Goal: Contribute content: Contribute content

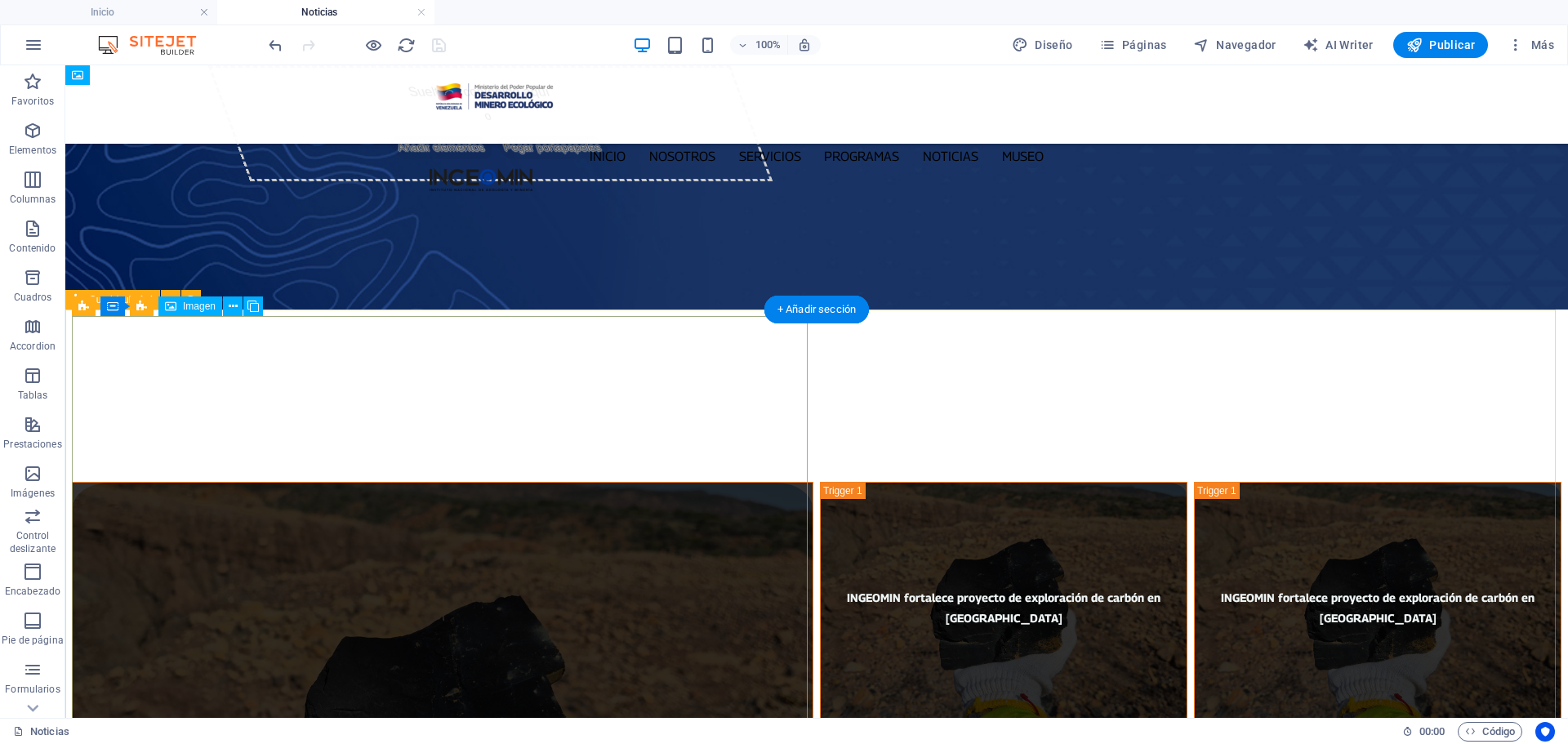
click at [102, 482] on figure "INGEOMIN fortalece proyecto de exploración de carbón en [GEOGRAPHIC_DATA]" at bounding box center [443, 733] width 742 height 504
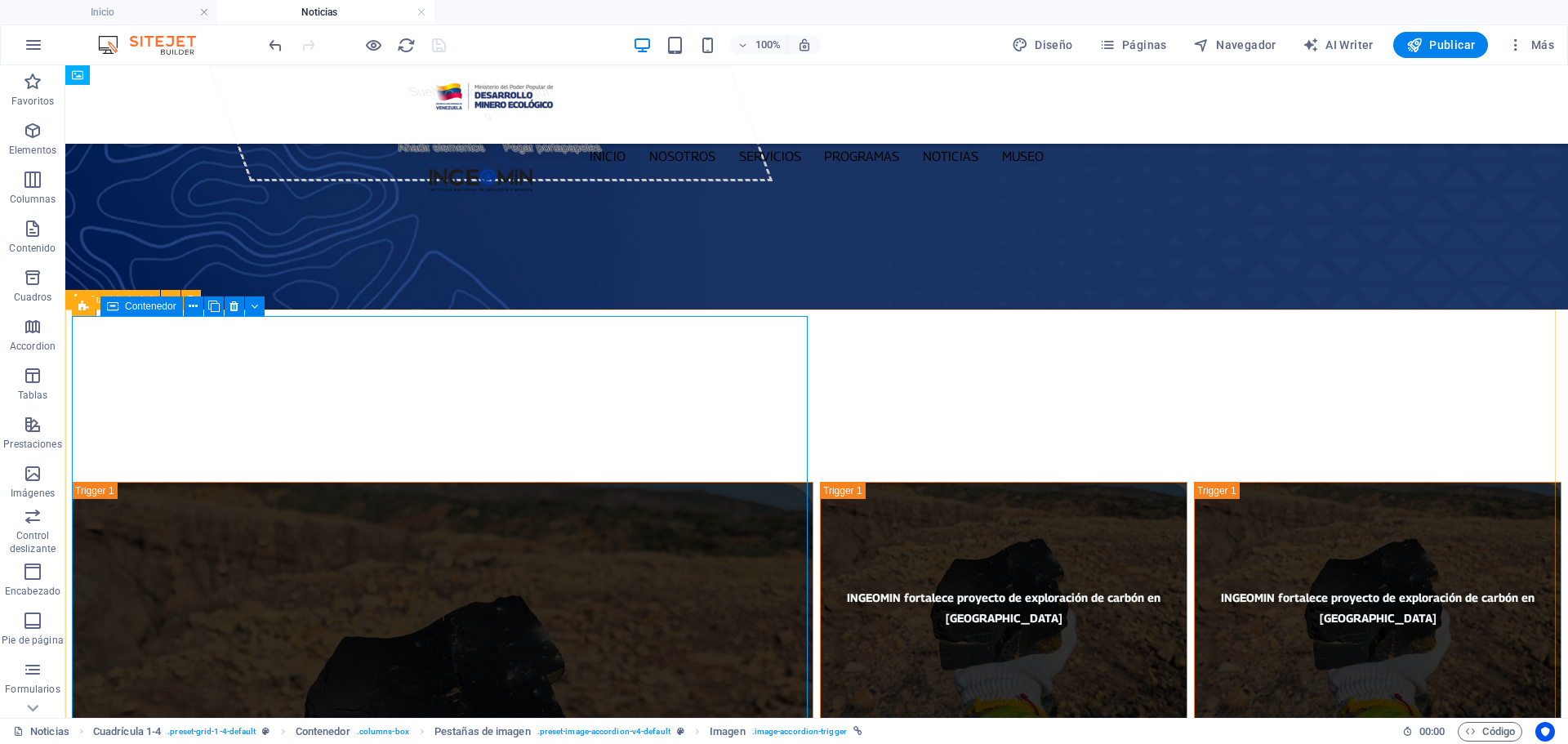
click at [117, 308] on icon at bounding box center [113, 306] width 12 height 20
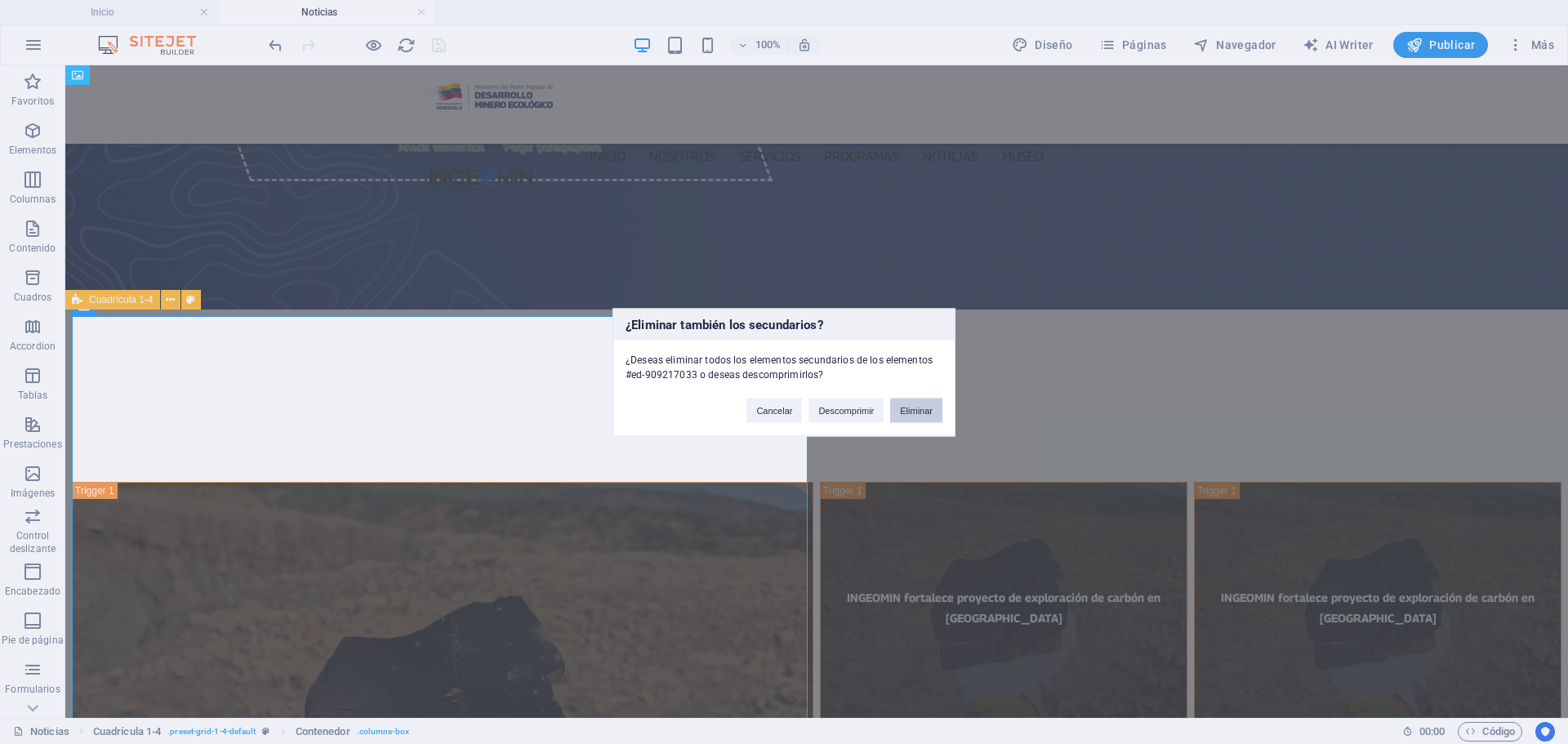
drag, startPoint x: 925, startPoint y: 409, endPoint x: 860, endPoint y: 342, distance: 93.3
click at [925, 408] on button "Eliminar" at bounding box center [916, 410] width 53 height 24
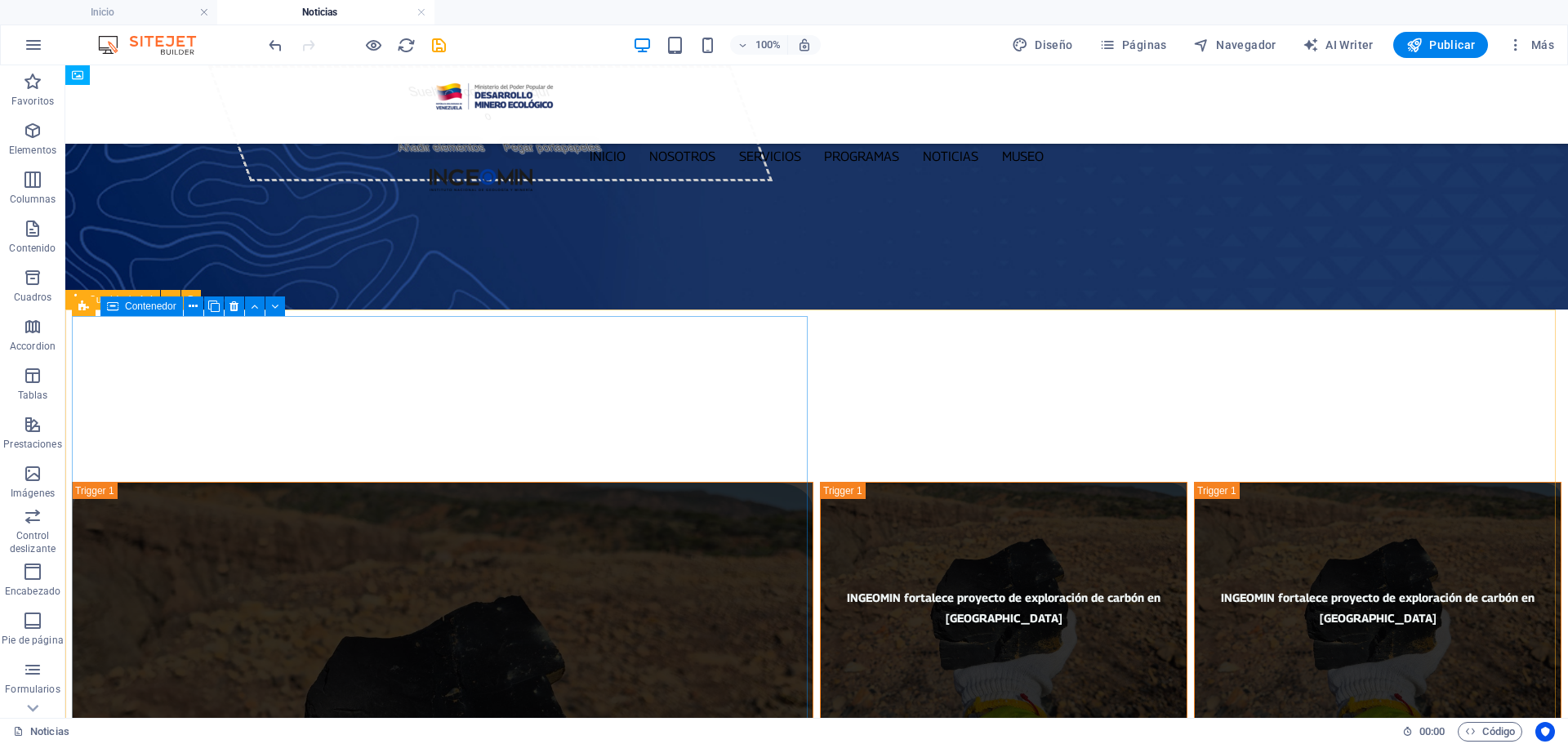
click at [114, 311] on icon at bounding box center [113, 306] width 12 height 20
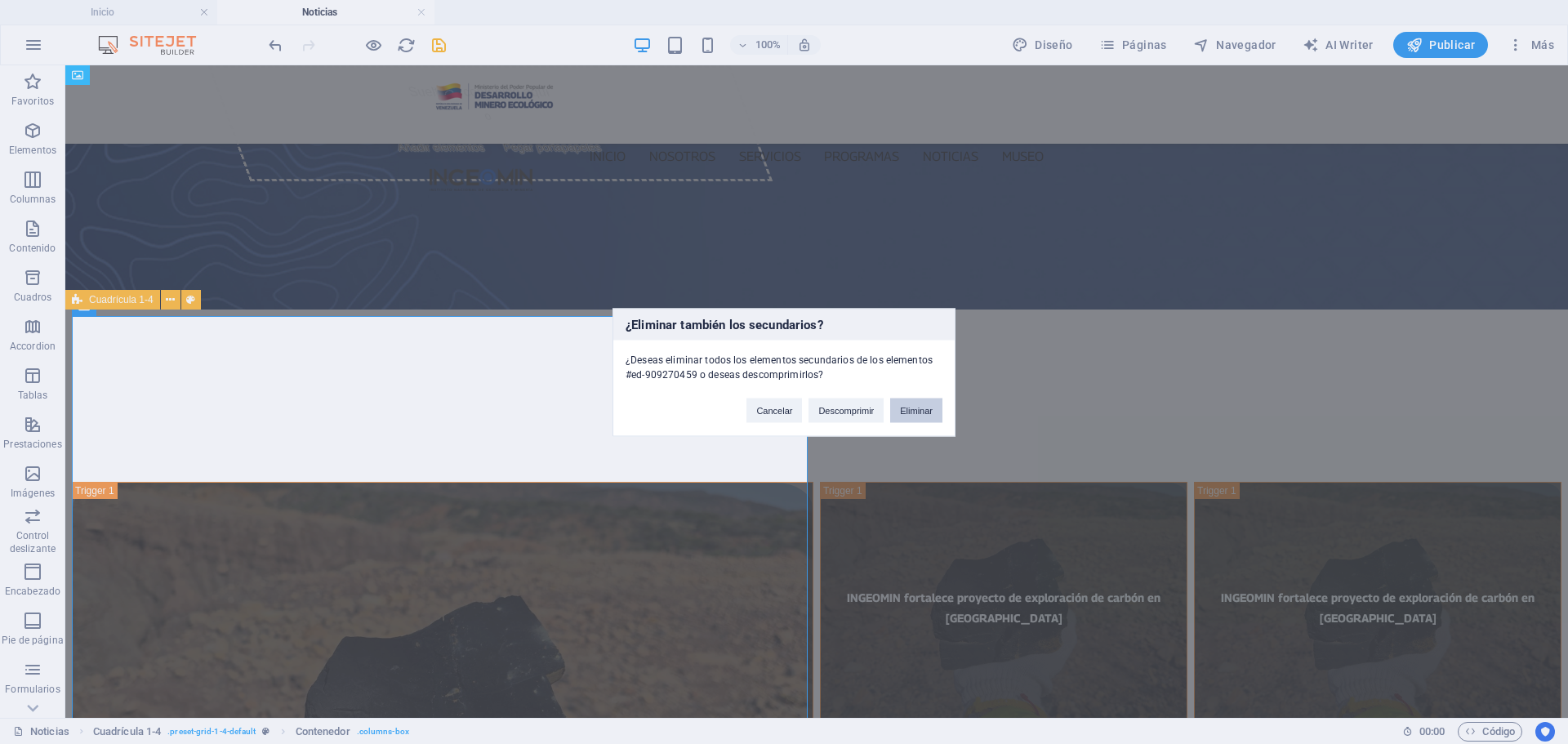
click at [927, 410] on button "Eliminar" at bounding box center [916, 410] width 53 height 24
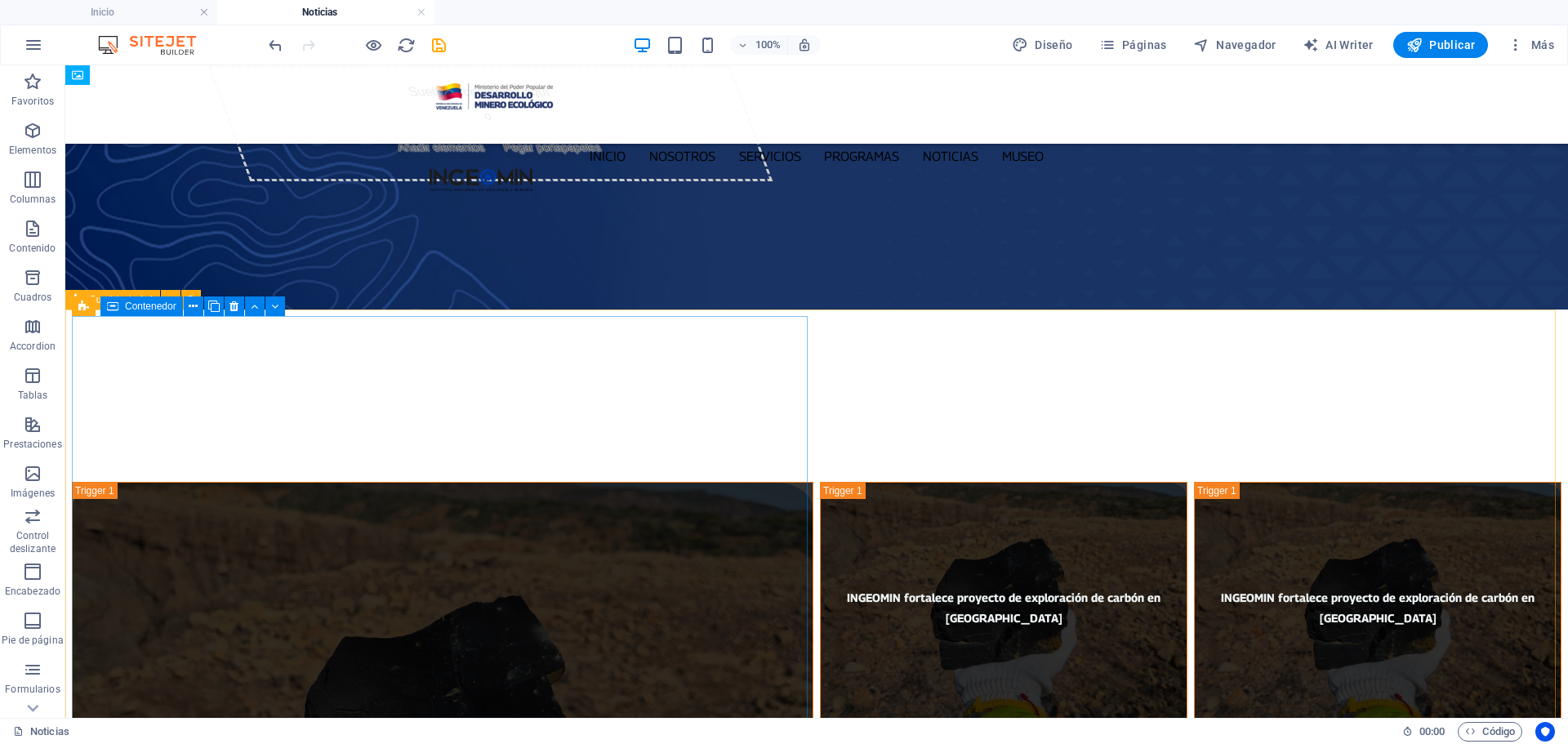
click at [145, 310] on span "Contenedor" at bounding box center [150, 306] width 52 height 10
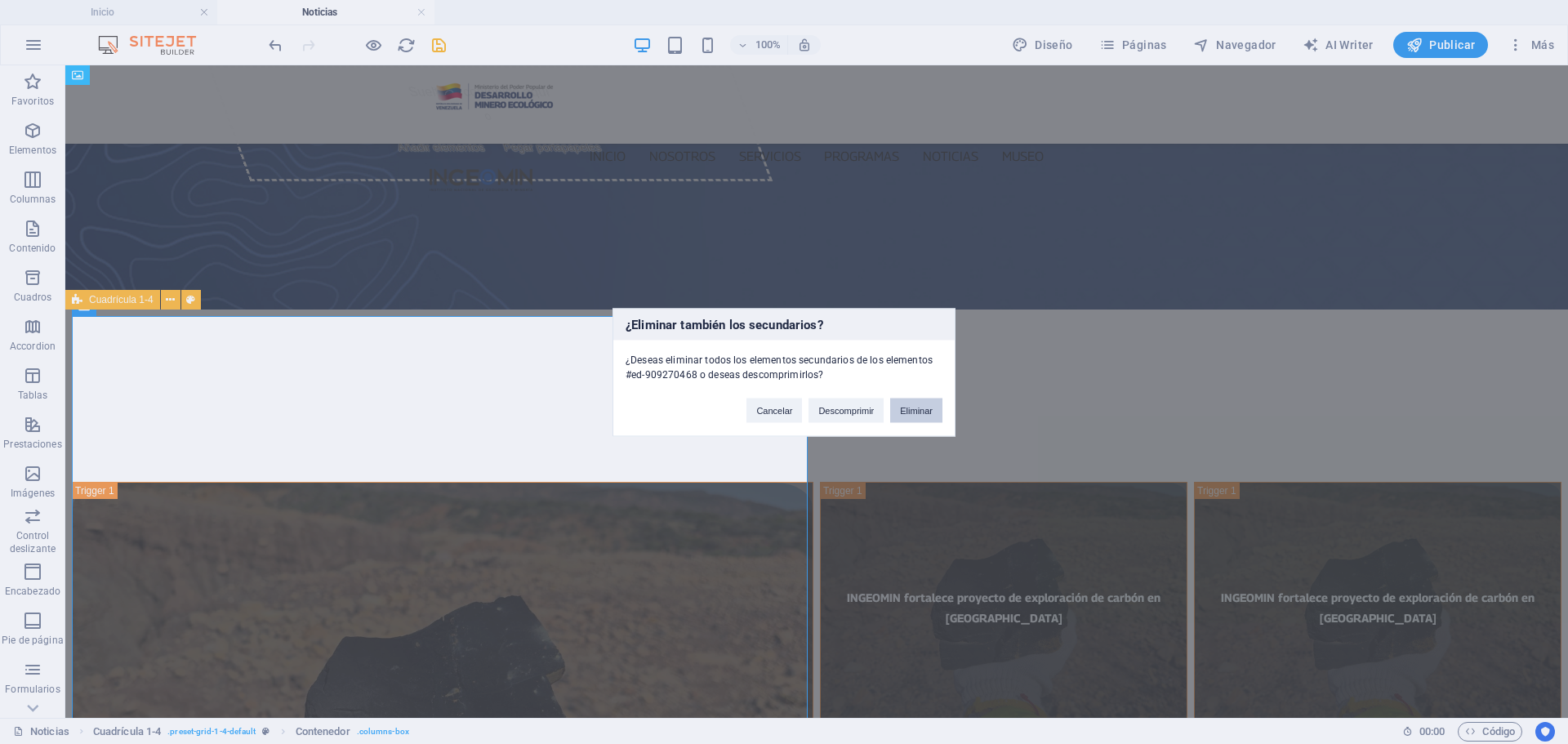
drag, startPoint x: 923, startPoint y: 409, endPoint x: 581, endPoint y: 374, distance: 343.8
click at [923, 409] on button "Eliminar" at bounding box center [916, 410] width 53 height 24
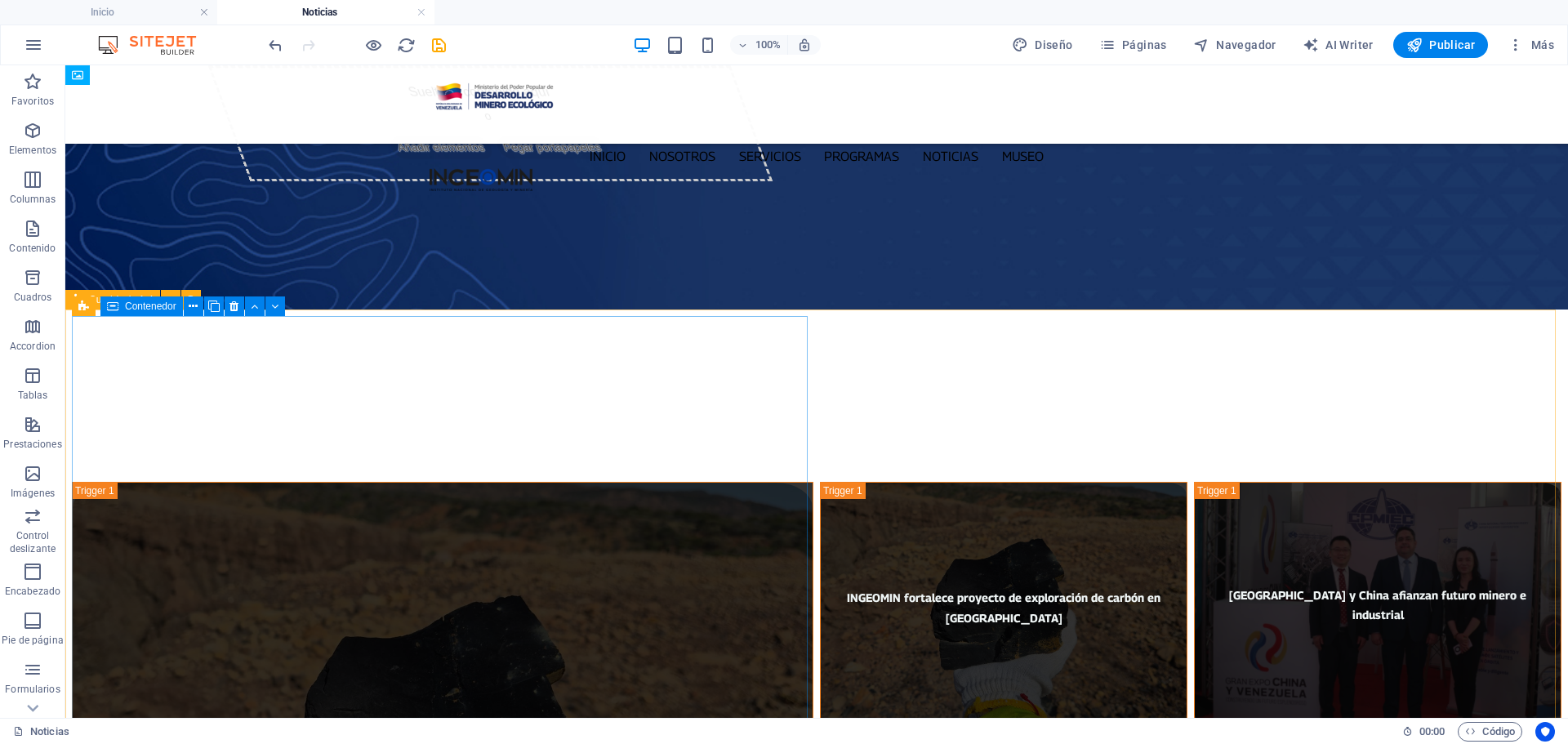
click at [123, 312] on div "Contenedor" at bounding box center [141, 306] width 83 height 20
click at [125, 307] on span "Contenedor" at bounding box center [150, 306] width 52 height 10
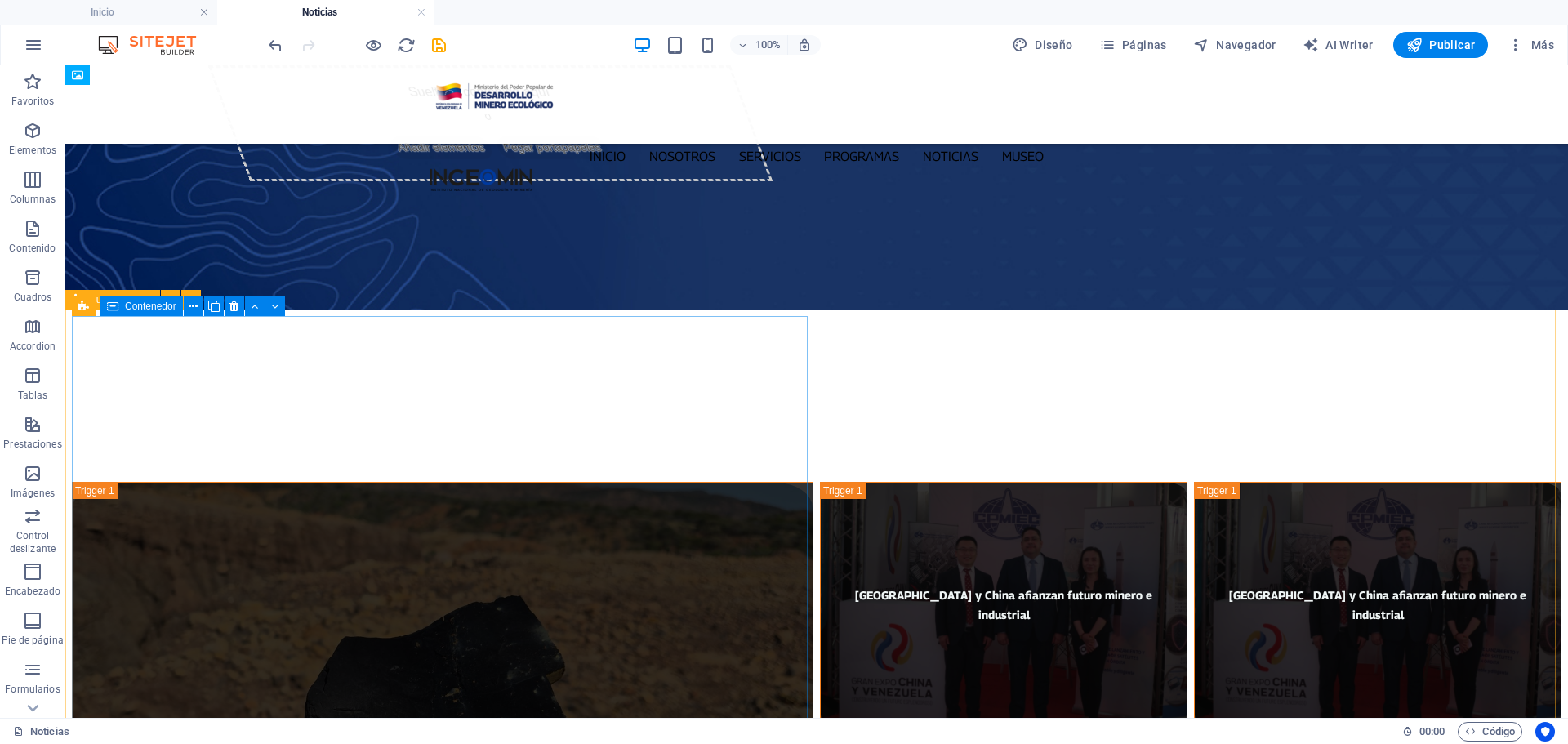
click at [123, 308] on div "Contenedor" at bounding box center [141, 306] width 83 height 20
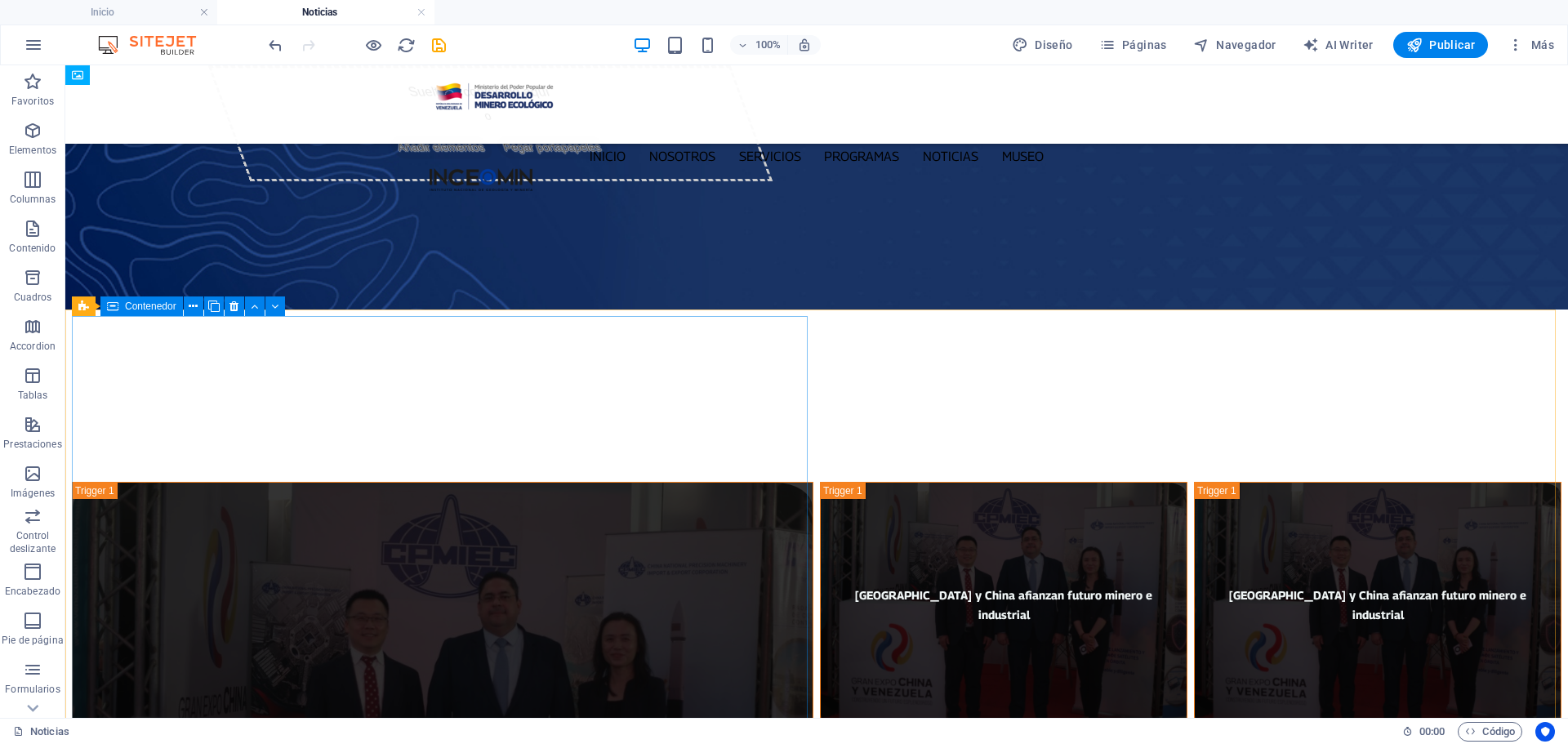
click at [131, 307] on span "Contenedor" at bounding box center [150, 306] width 52 height 10
click at [216, 307] on icon at bounding box center [214, 307] width 12 height 18
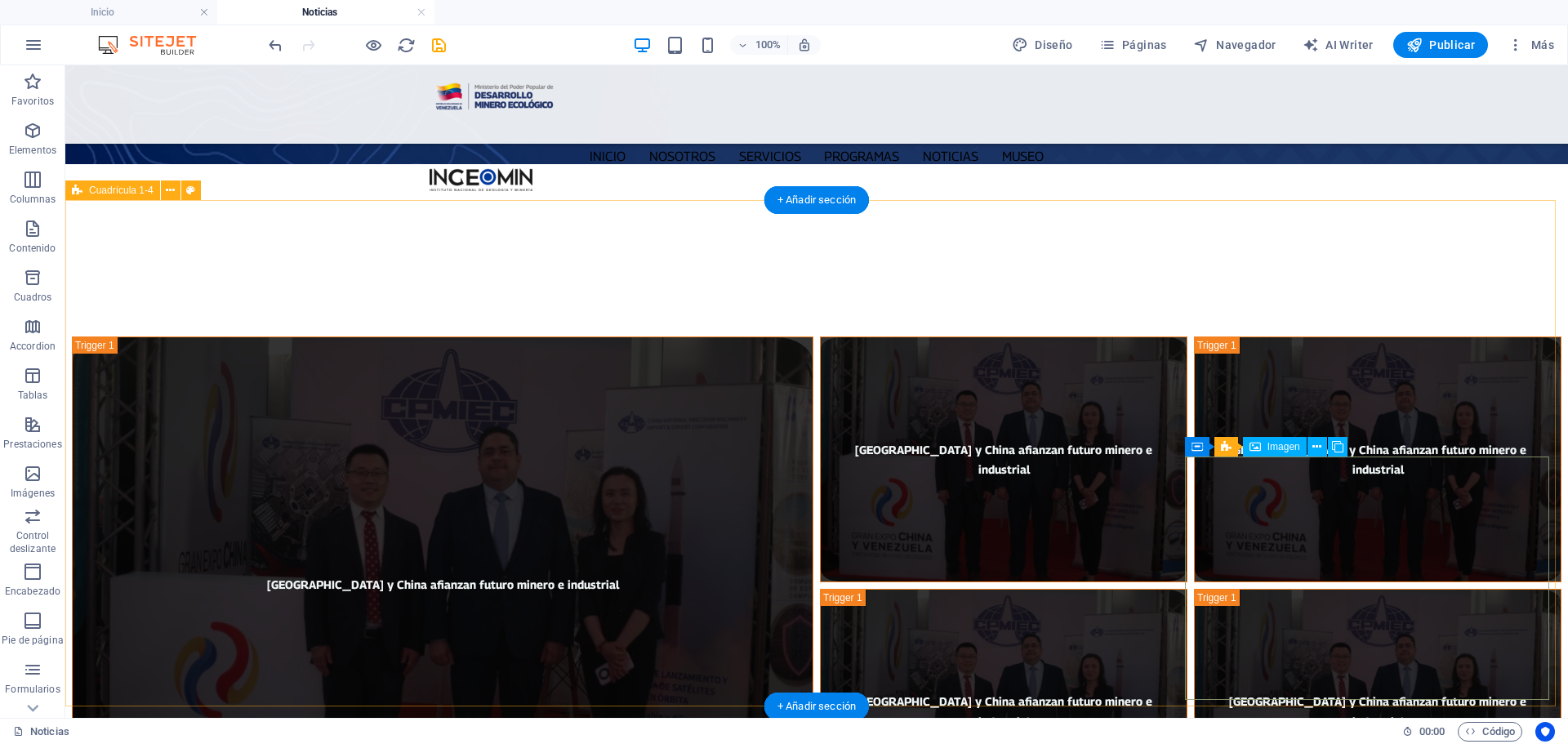
scroll to position [163, 0]
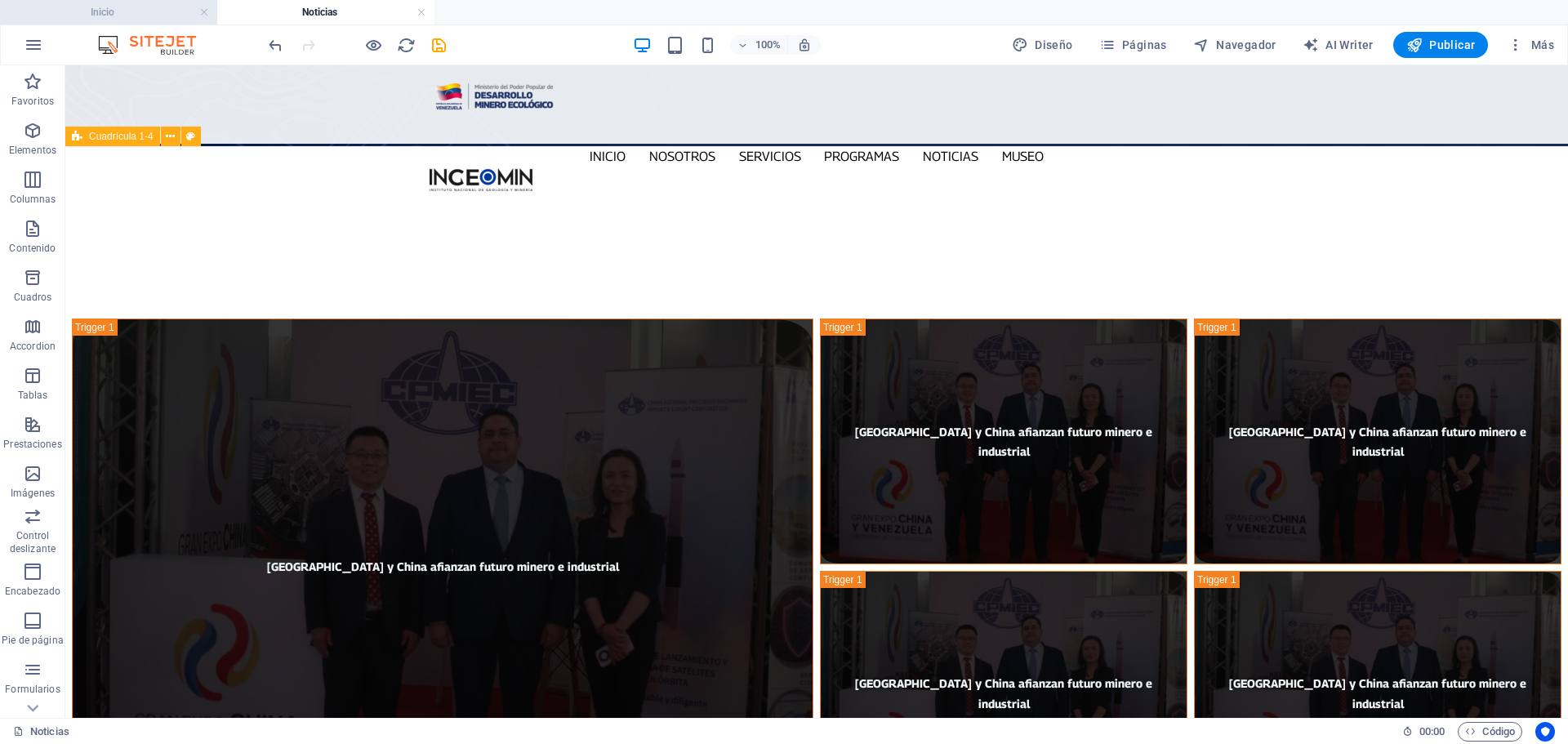
drag, startPoint x: 105, startPoint y: 6, endPoint x: 341, endPoint y: 393, distance: 453.3
click at [105, 6] on h4 "Inicio" at bounding box center [108, 12] width 218 height 18
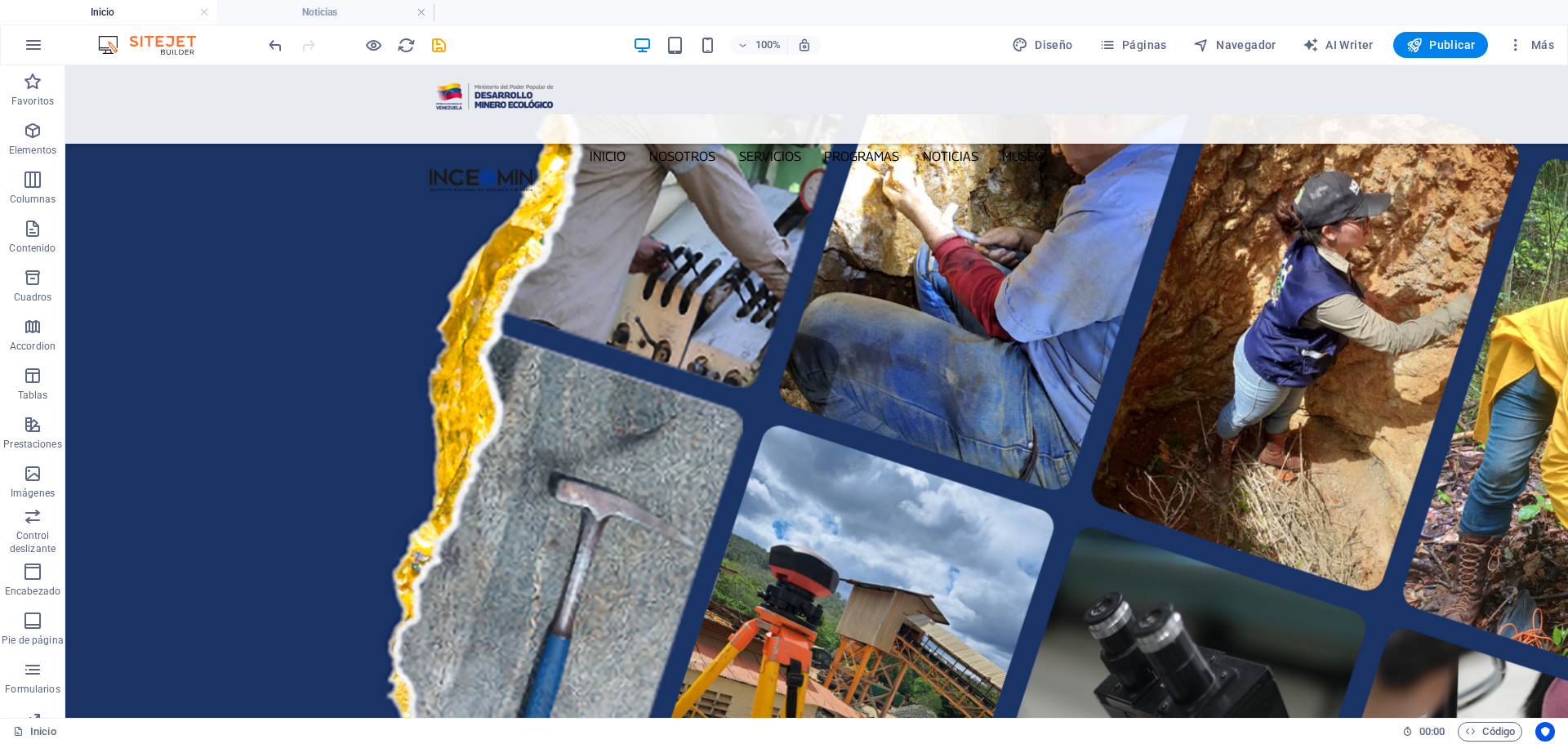
scroll to position [2482, 0]
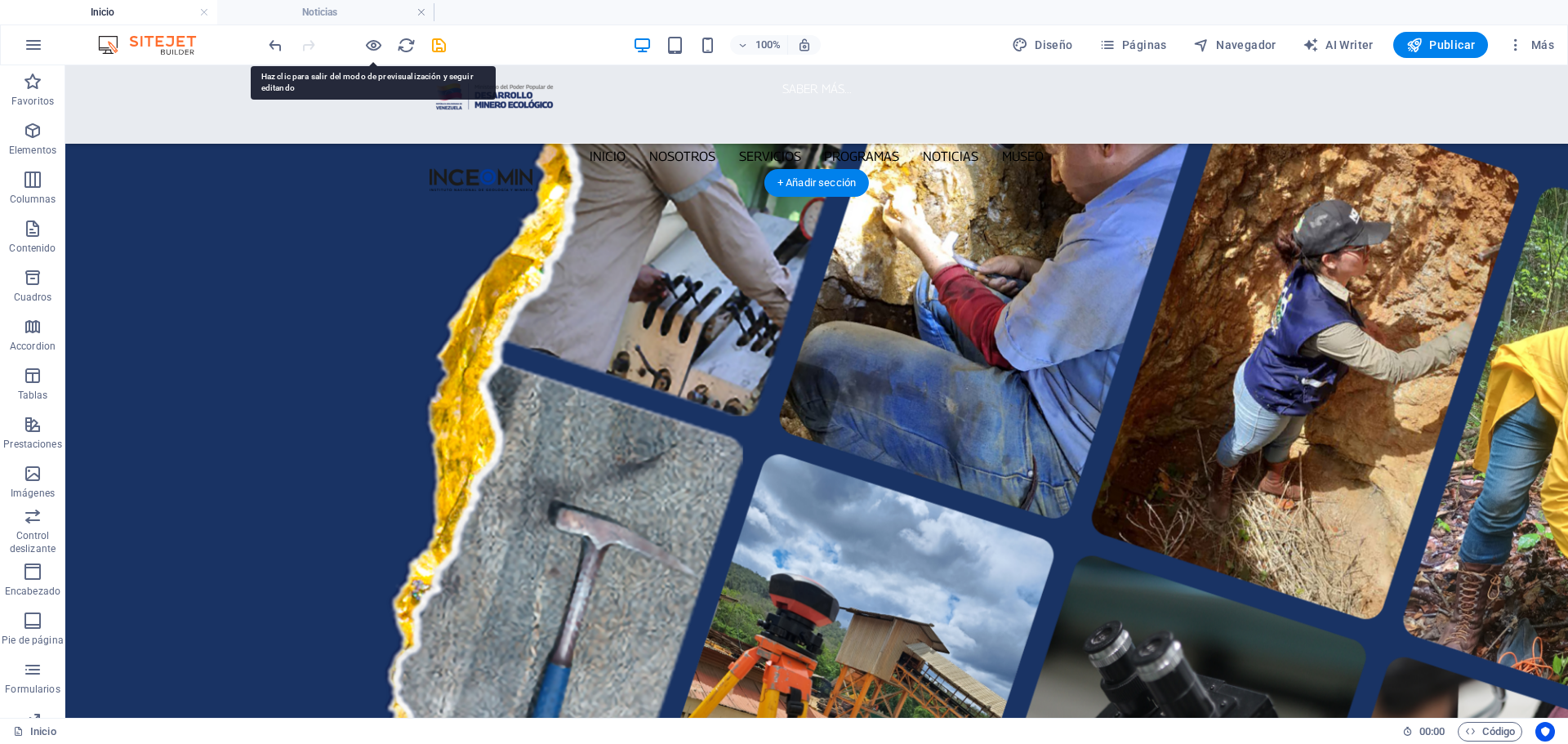
drag, startPoint x: 564, startPoint y: 365, endPoint x: 276, endPoint y: 366, distance: 288.0
select select "px"
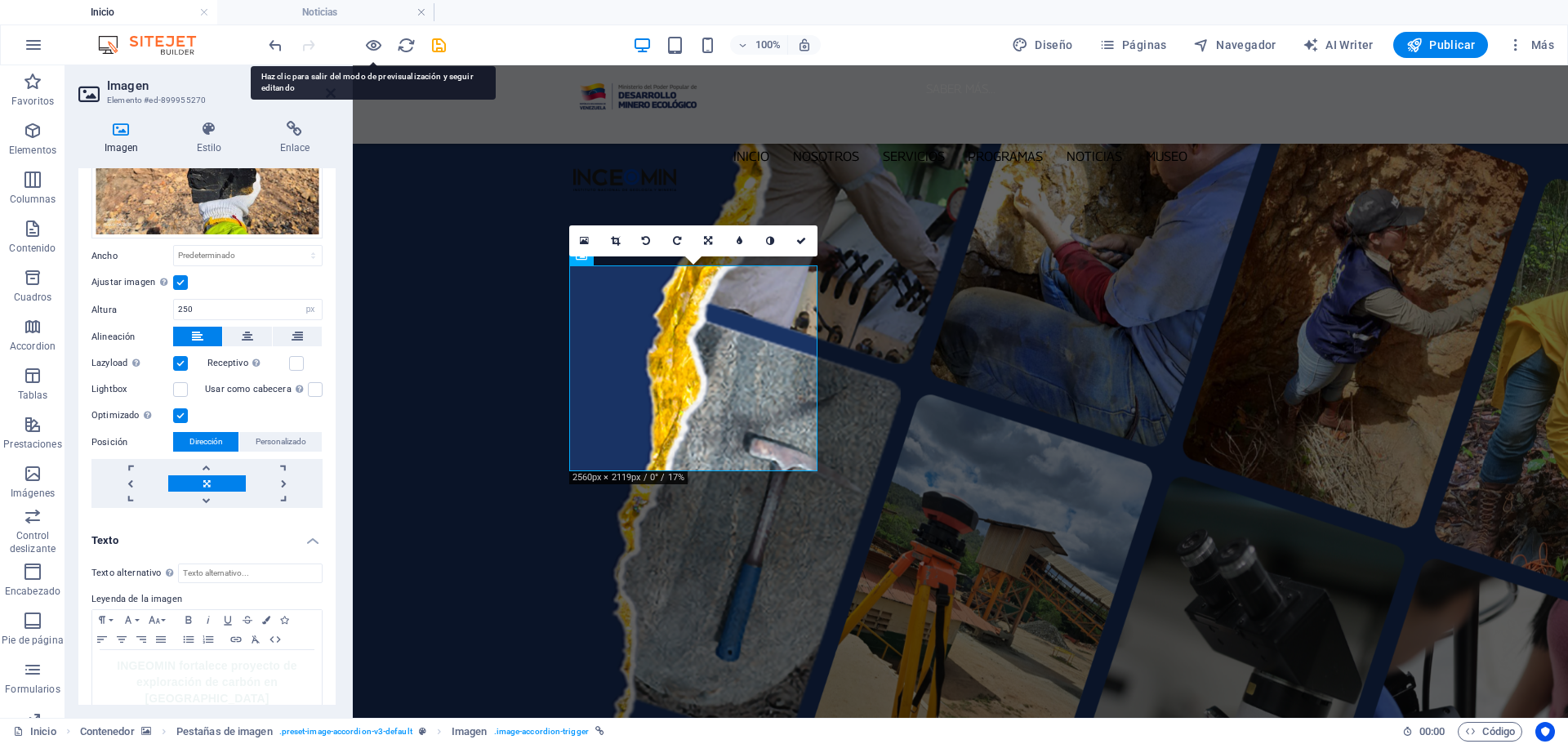
scroll to position [113, 0]
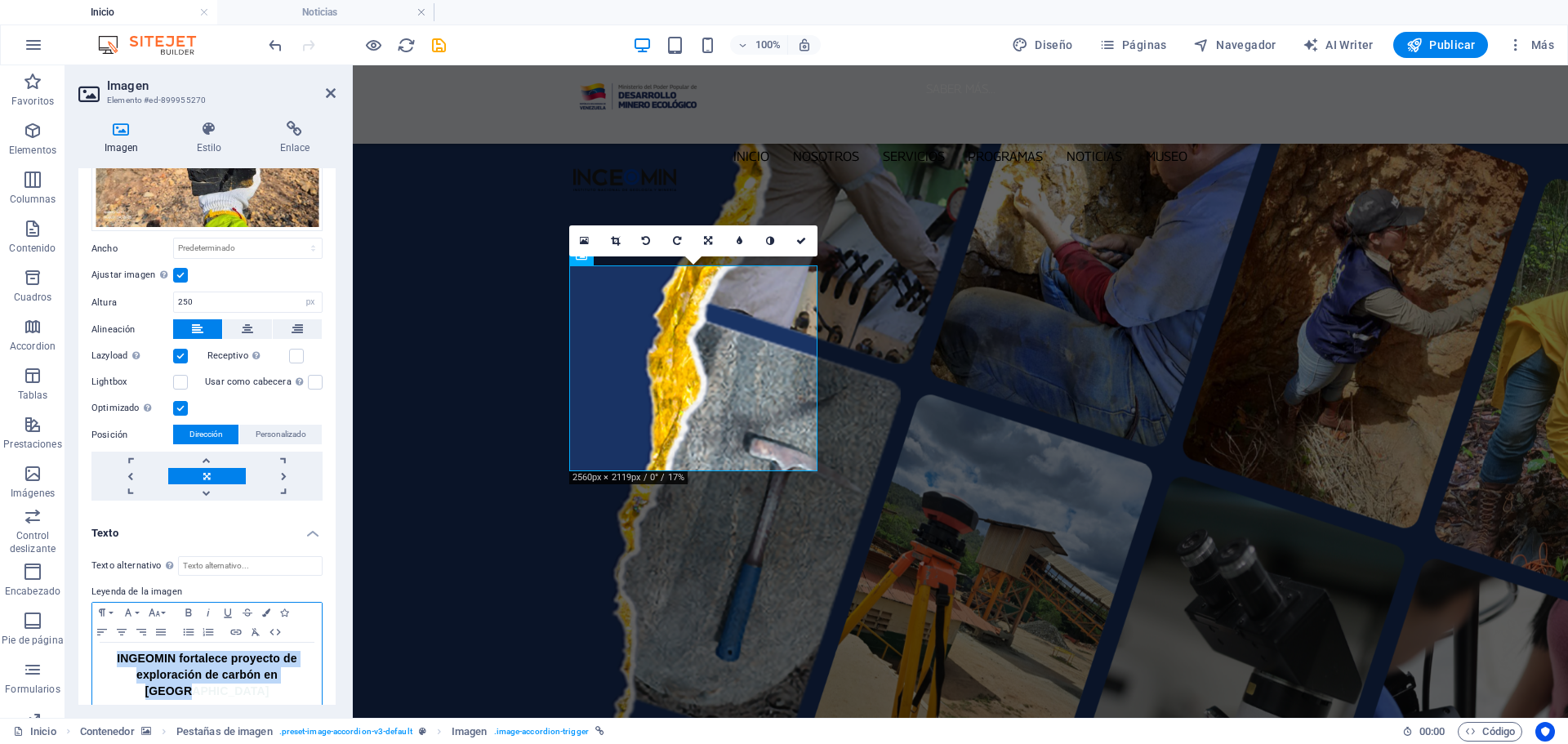
drag, startPoint x: 301, startPoint y: 673, endPoint x: 88, endPoint y: 646, distance: 214.7
click at [88, 646] on div "Texto alternativo El texto alternativo es usado por aquellos dispositivos que n…" at bounding box center [207, 633] width 258 height 179
click at [292, 674] on span "INGEOMIN fortalece proyecto de exploración de carbón en [GEOGRAPHIC_DATA]" at bounding box center [207, 674] width 180 height 46
click at [308, 670] on p "INGEOMIN fortalece proyecto de exploración de carbón en [GEOGRAPHIC_DATA]" at bounding box center [207, 675] width 213 height 49
drag, startPoint x: 309, startPoint y: 670, endPoint x: 98, endPoint y: 649, distance: 212.0
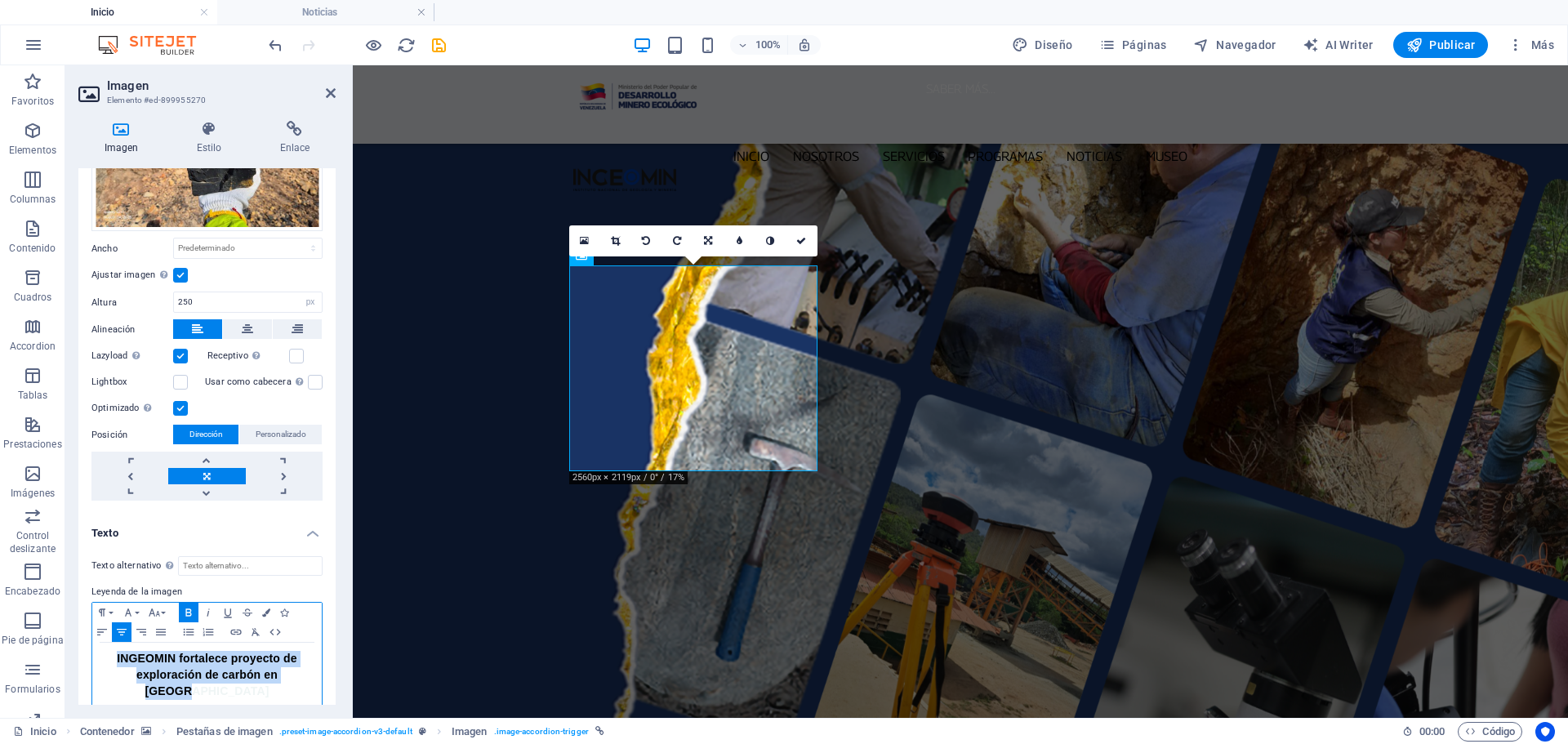
click at [98, 649] on div "INGEOMIN fortalece proyecto de exploración de carbón en [GEOGRAPHIC_DATA]" at bounding box center [207, 675] width 229 height 65
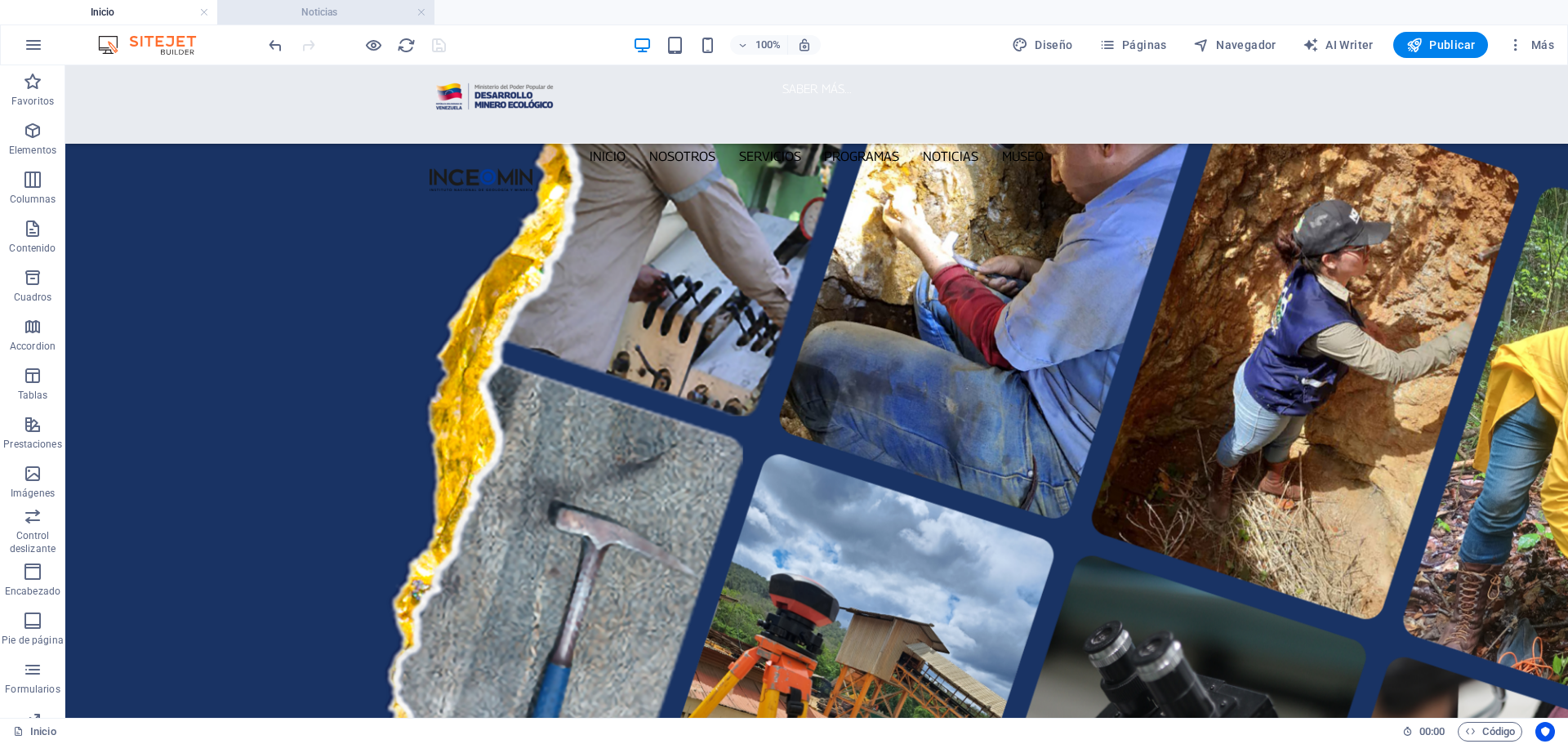
click at [355, 12] on h4 "Noticias" at bounding box center [326, 12] width 218 height 18
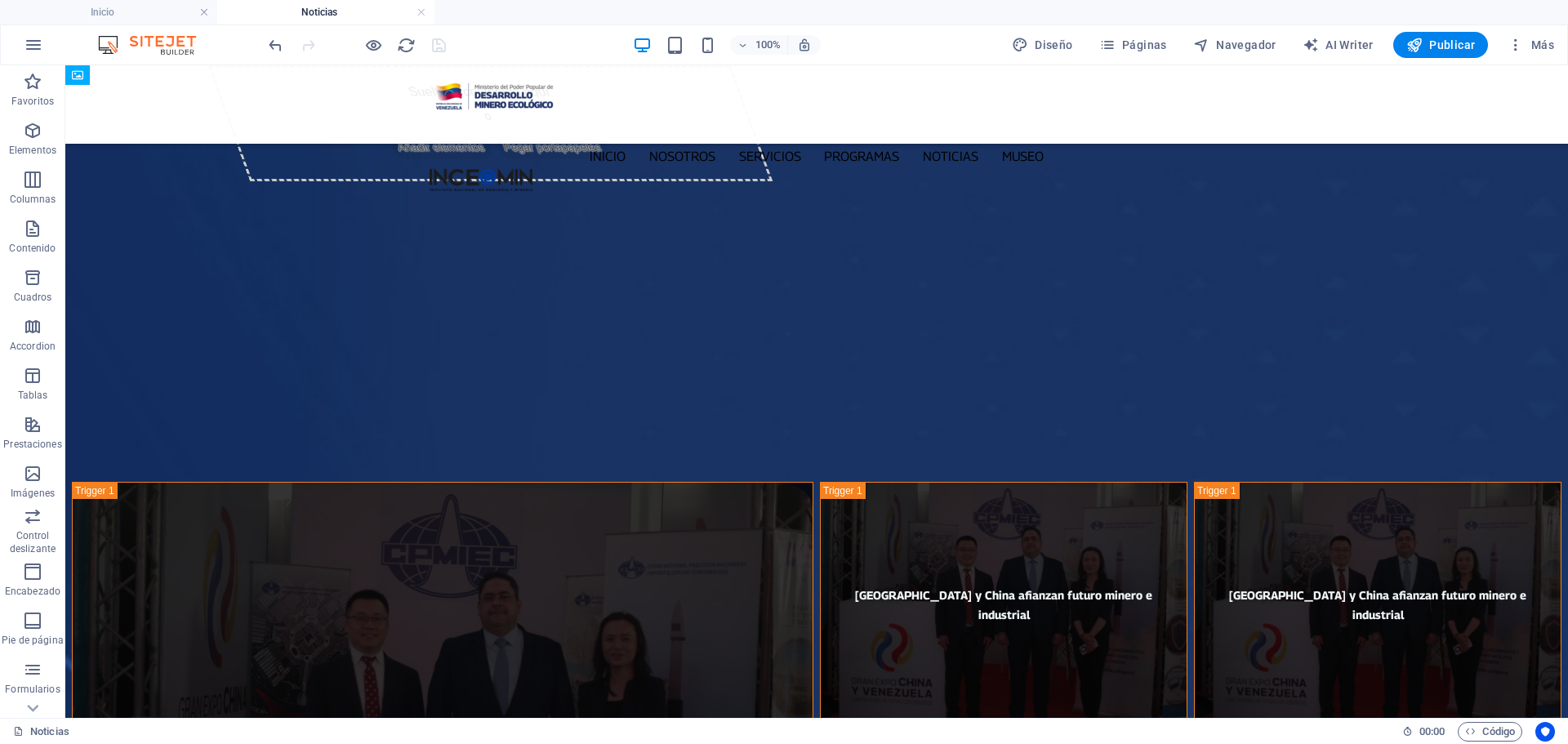
scroll to position [0, 0]
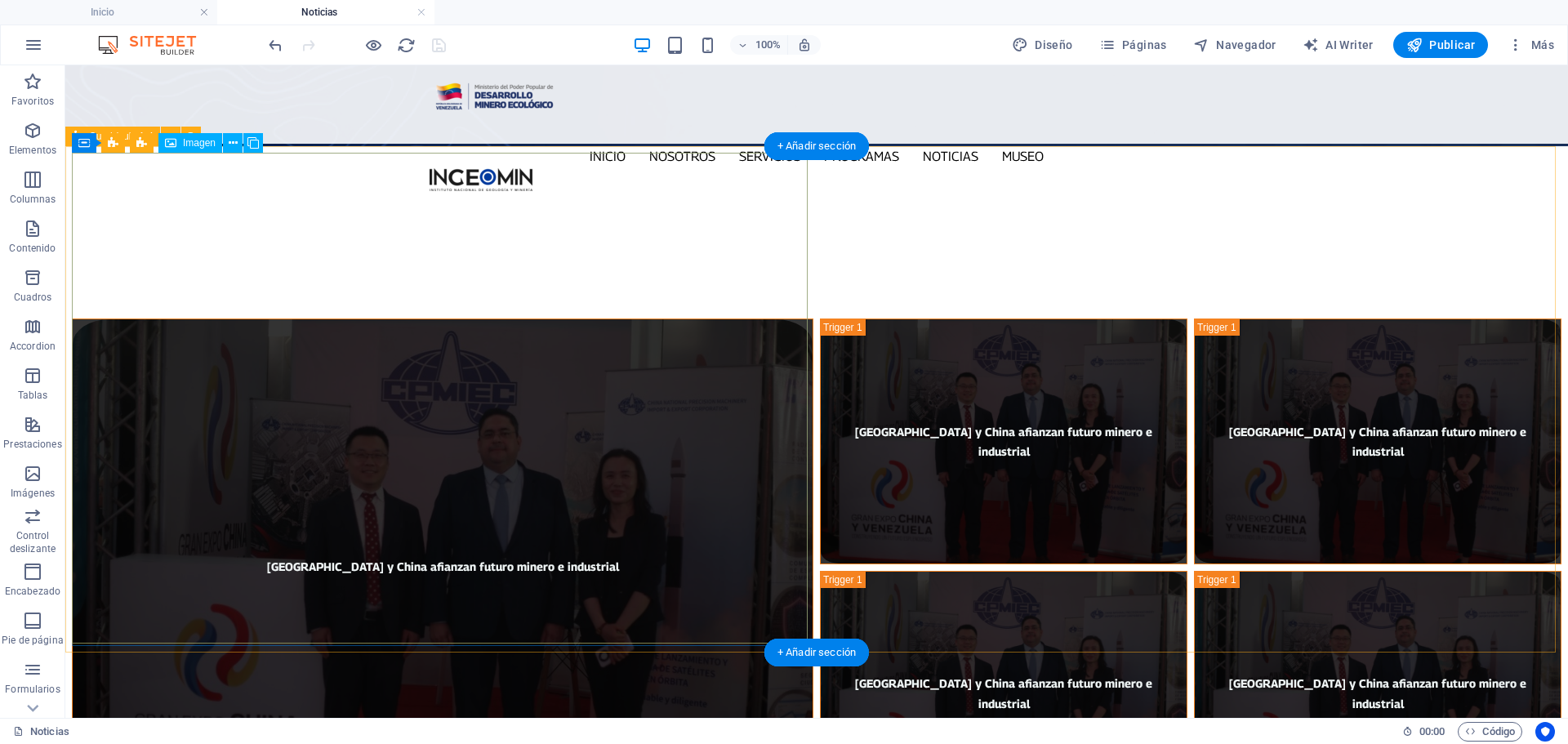
click at [484, 411] on figure "[GEOGRAPHIC_DATA] y China afianzan futuro minero e industrial" at bounding box center [443, 565] width 742 height 493
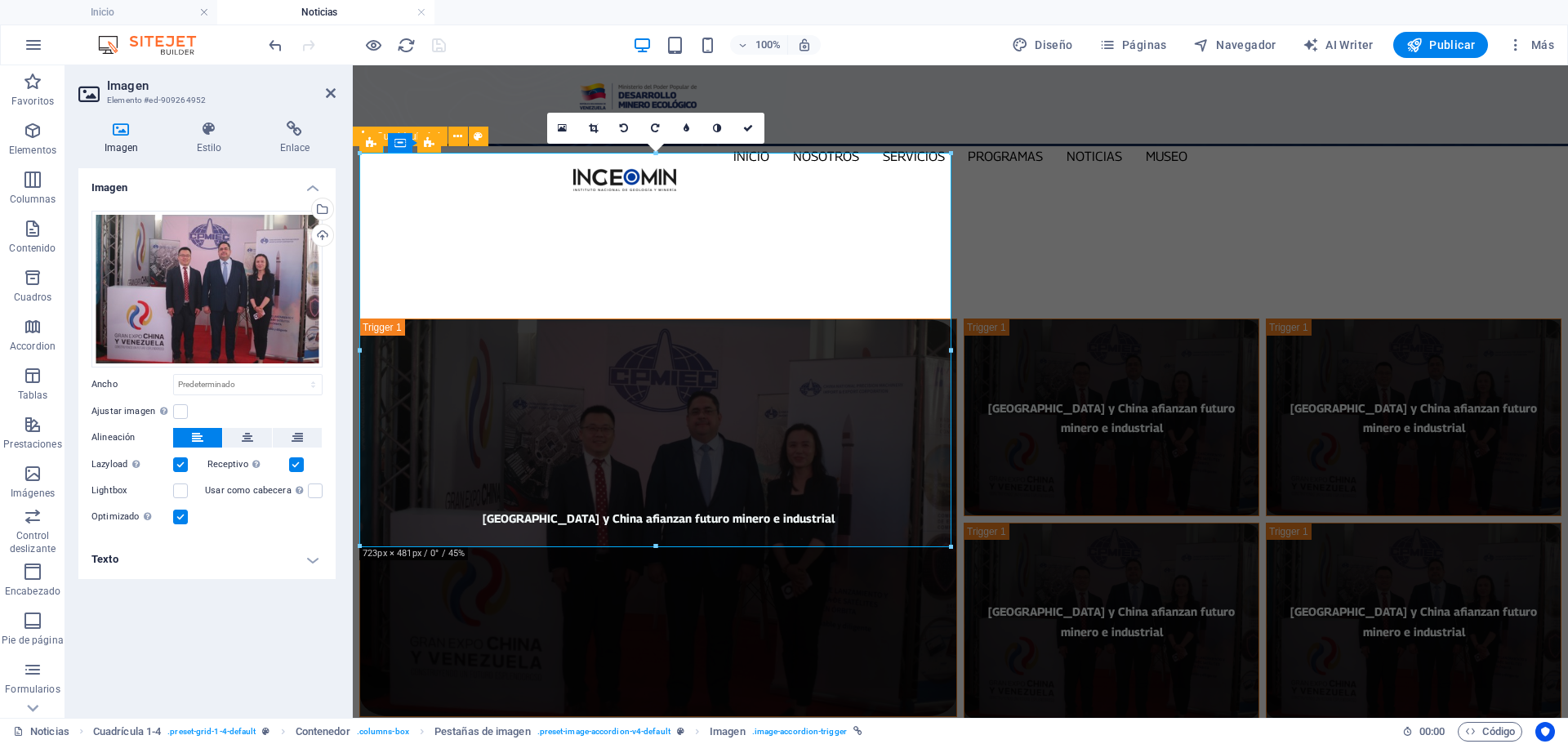
click at [315, 559] on h4 "Texto" at bounding box center [207, 559] width 258 height 39
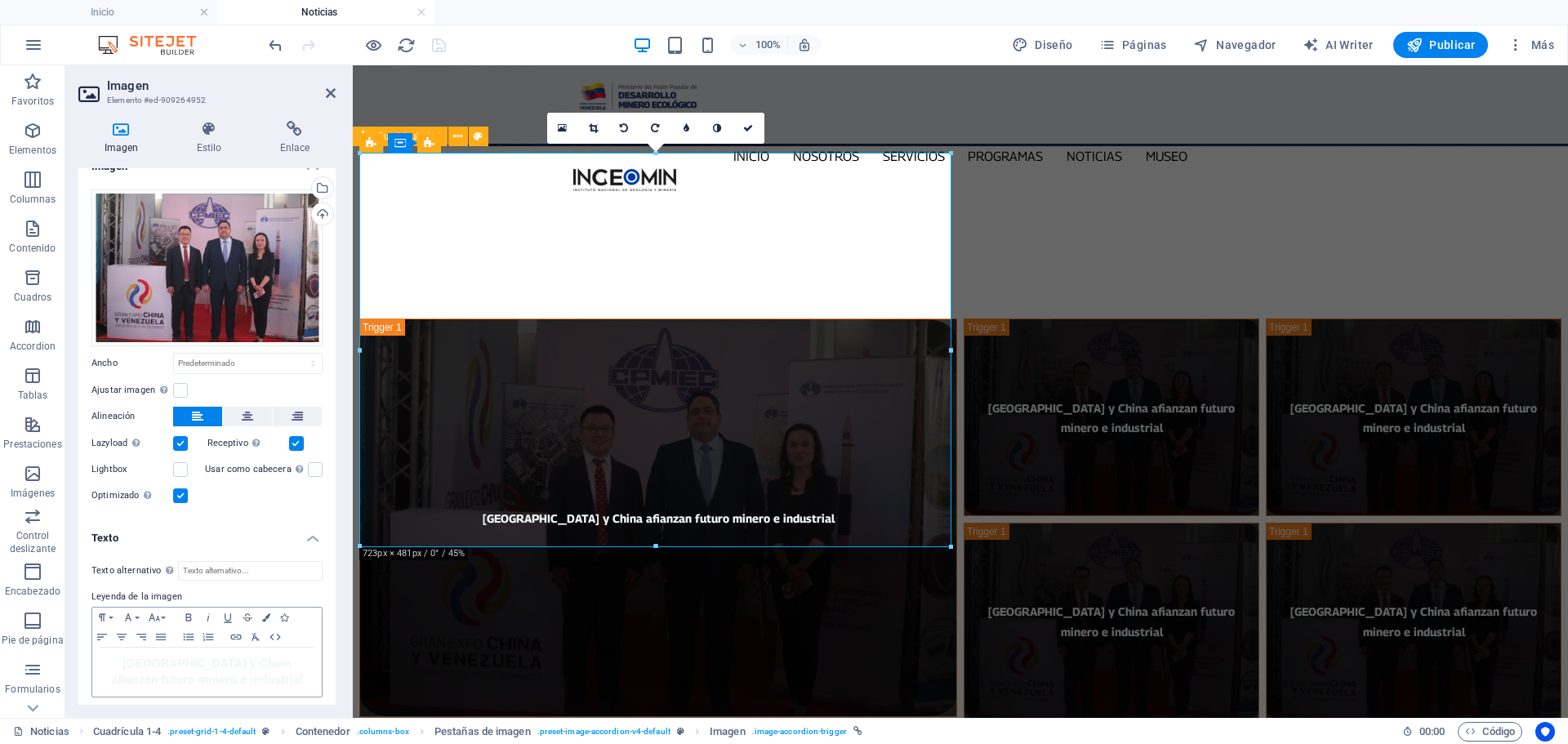
scroll to position [25, 0]
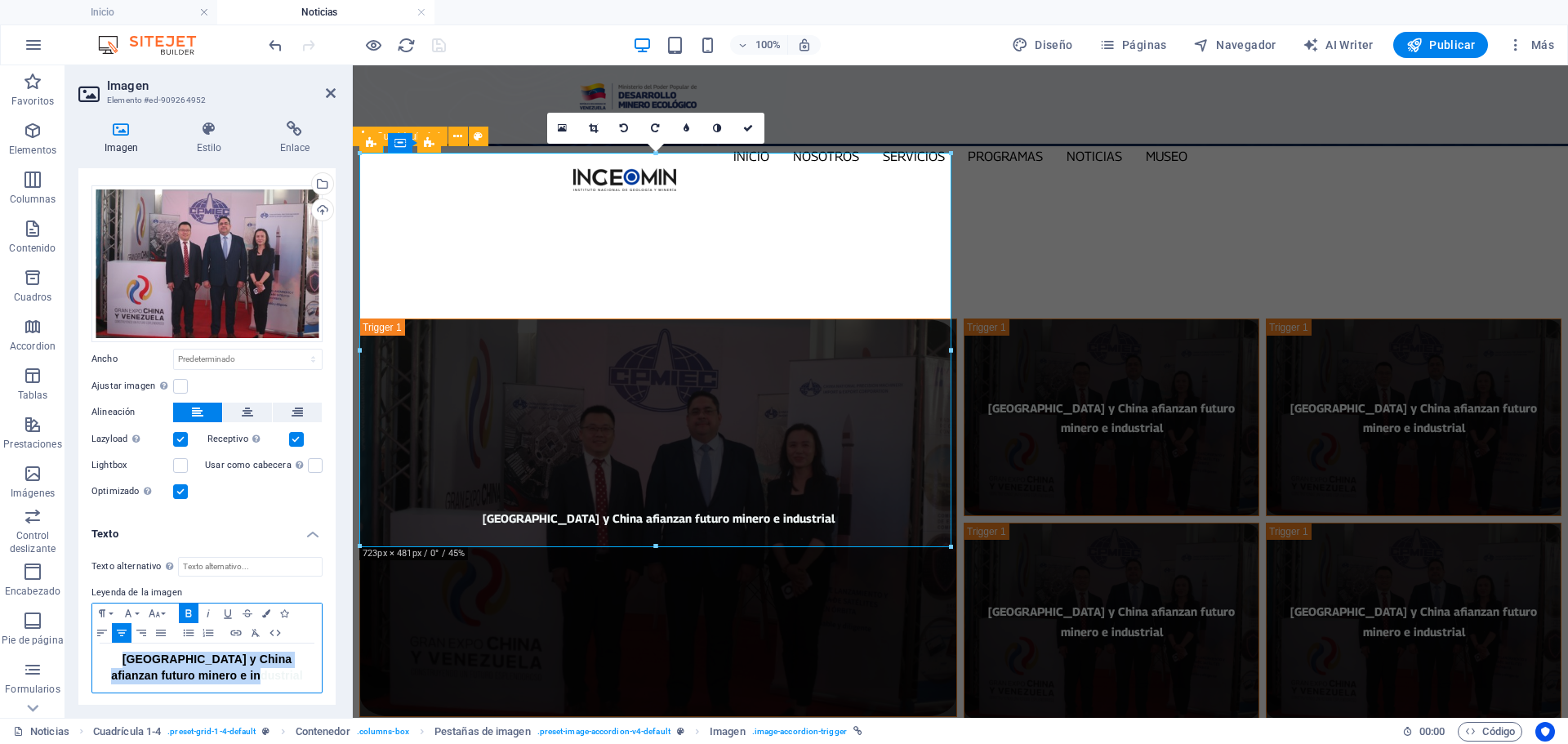
drag, startPoint x: 313, startPoint y: 680, endPoint x: 96, endPoint y: 644, distance: 220.0
click at [96, 644] on div "[GEOGRAPHIC_DATA] y China afianzan futuro minero e industrial" at bounding box center [207, 668] width 229 height 49
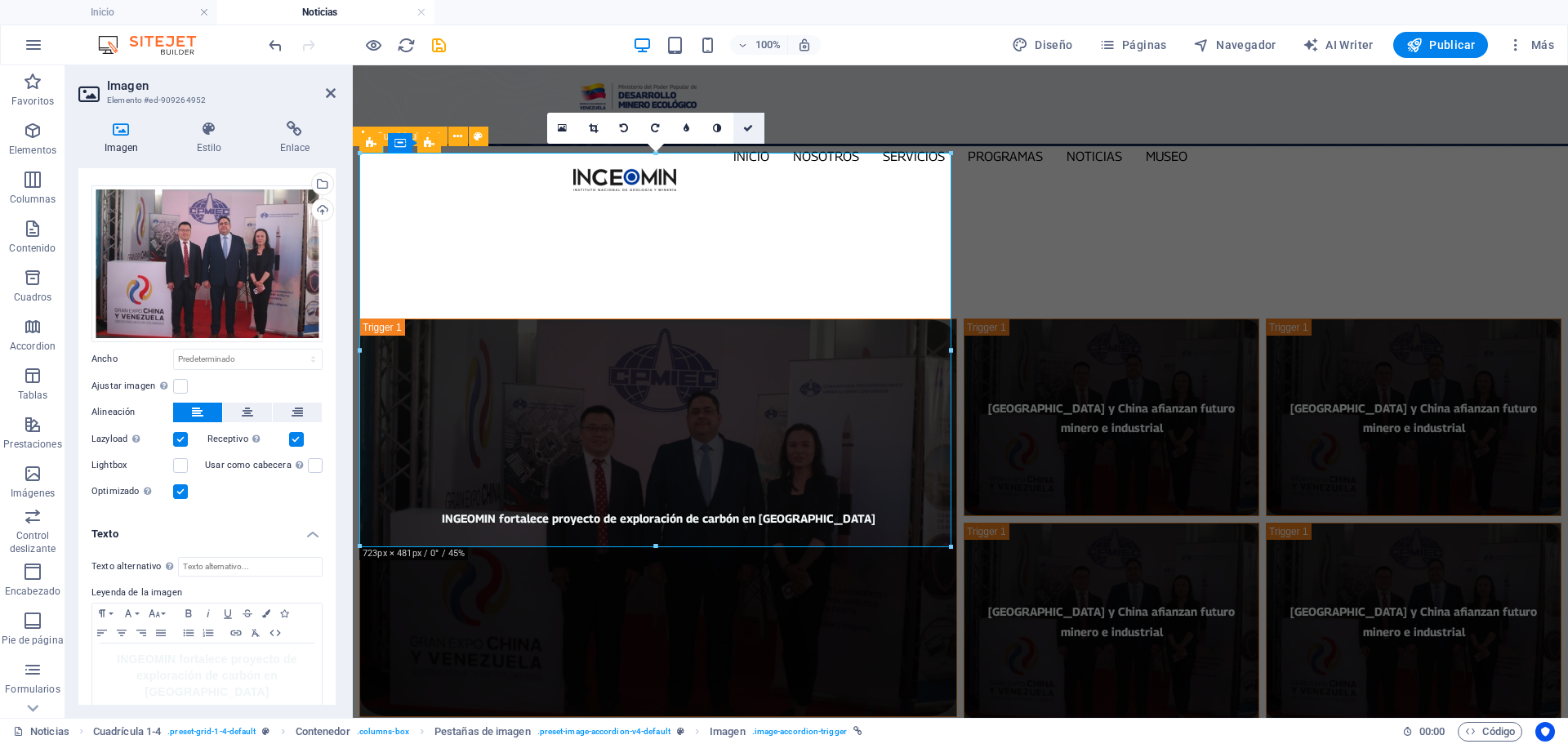
click at [752, 133] on icon at bounding box center [748, 128] width 10 height 10
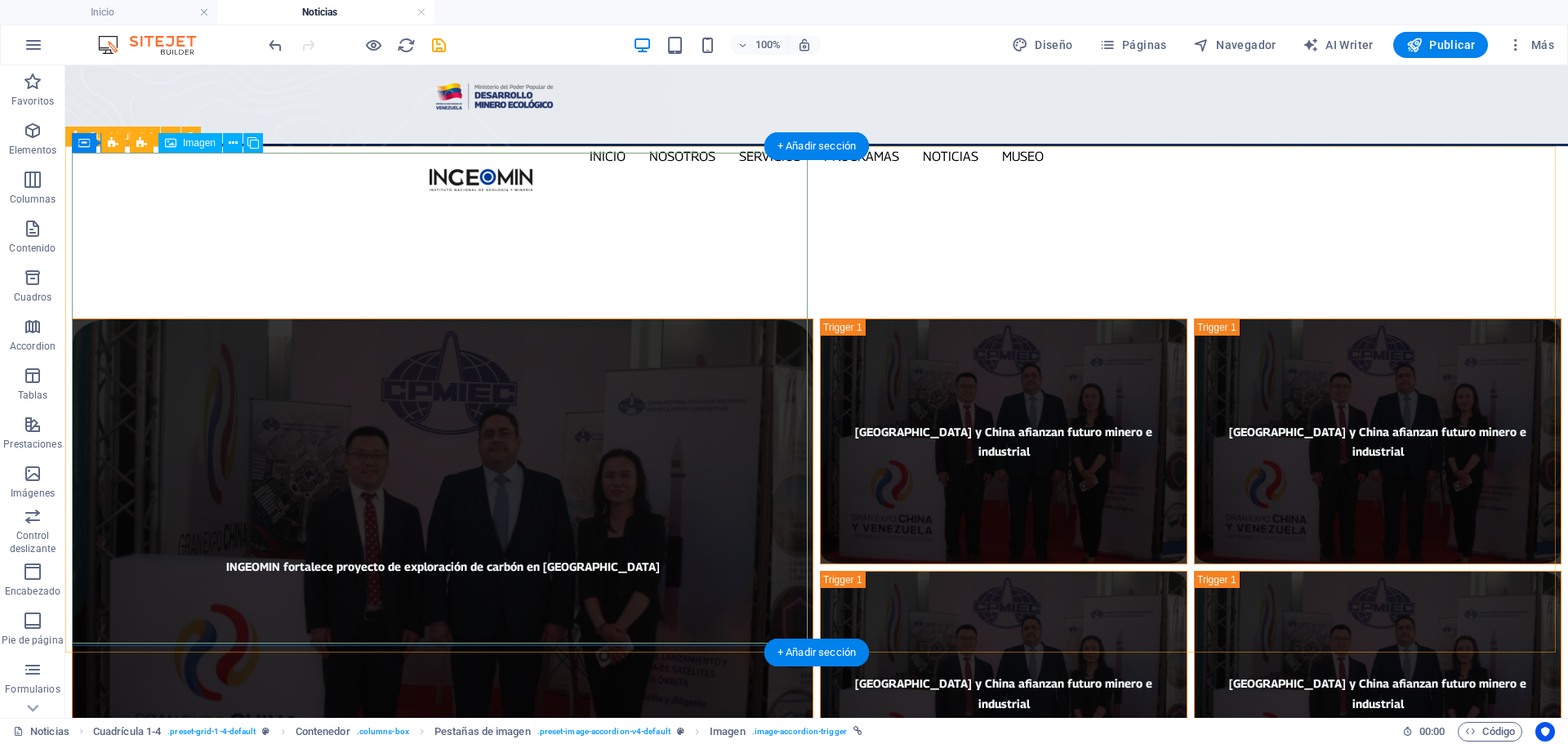
click at [750, 318] on figure "INGEOMIN fortalece proyecto de exploración de carbón en [GEOGRAPHIC_DATA]" at bounding box center [443, 565] width 742 height 493
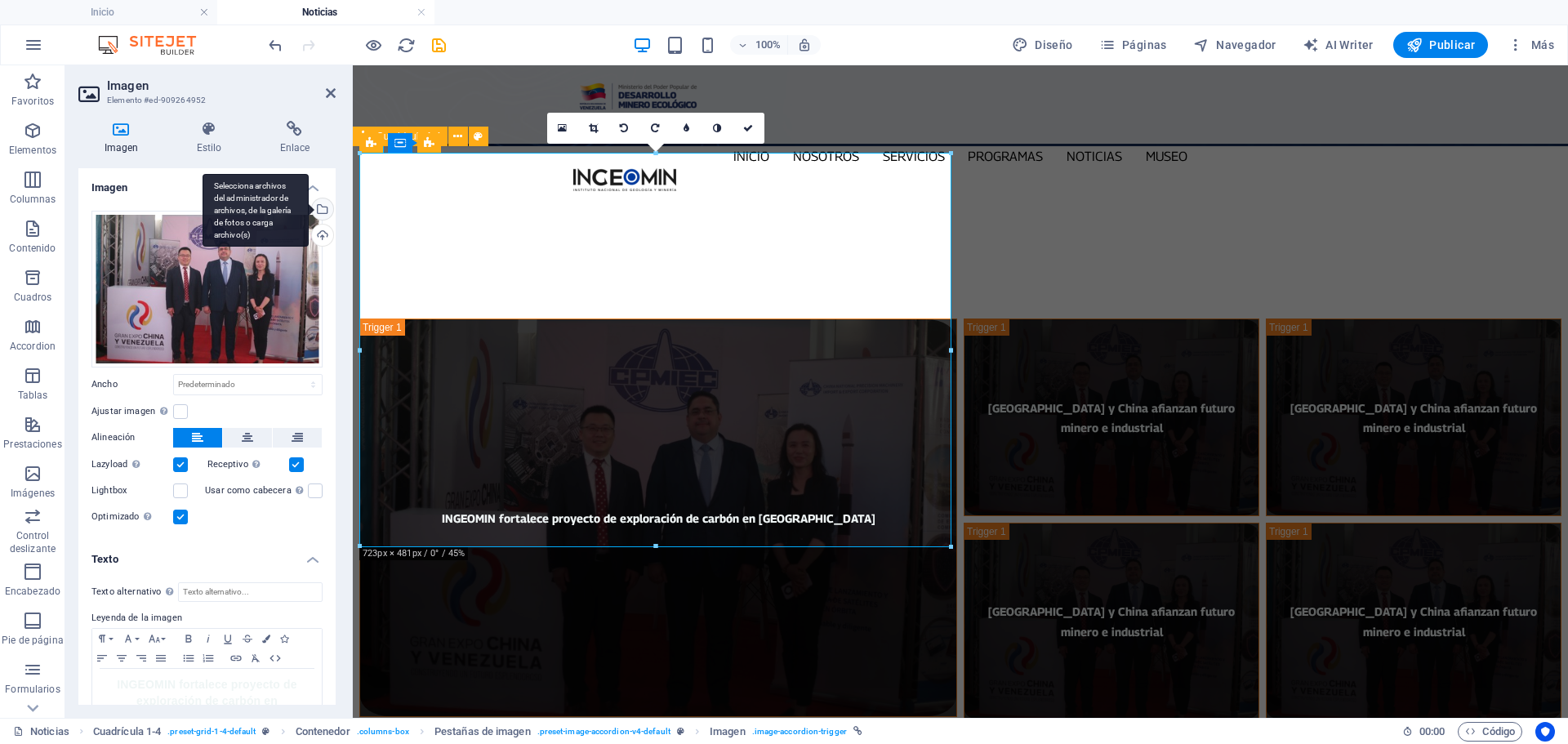
click at [319, 205] on div "Selecciona archivos del administrador de archivos, de la galería de fotos o car…" at bounding box center [320, 210] width 24 height 24
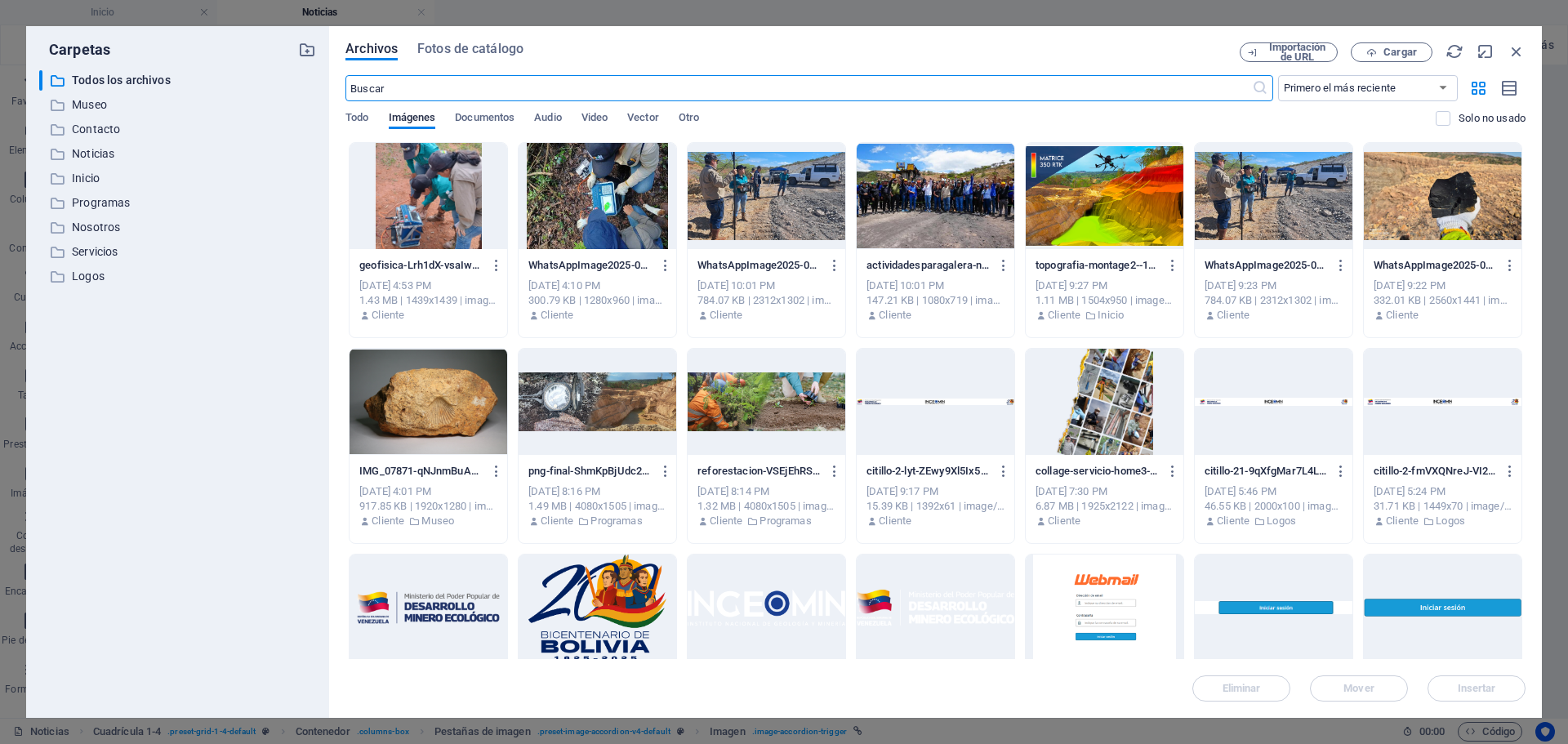
click at [1462, 188] on div at bounding box center [1443, 195] width 158 height 106
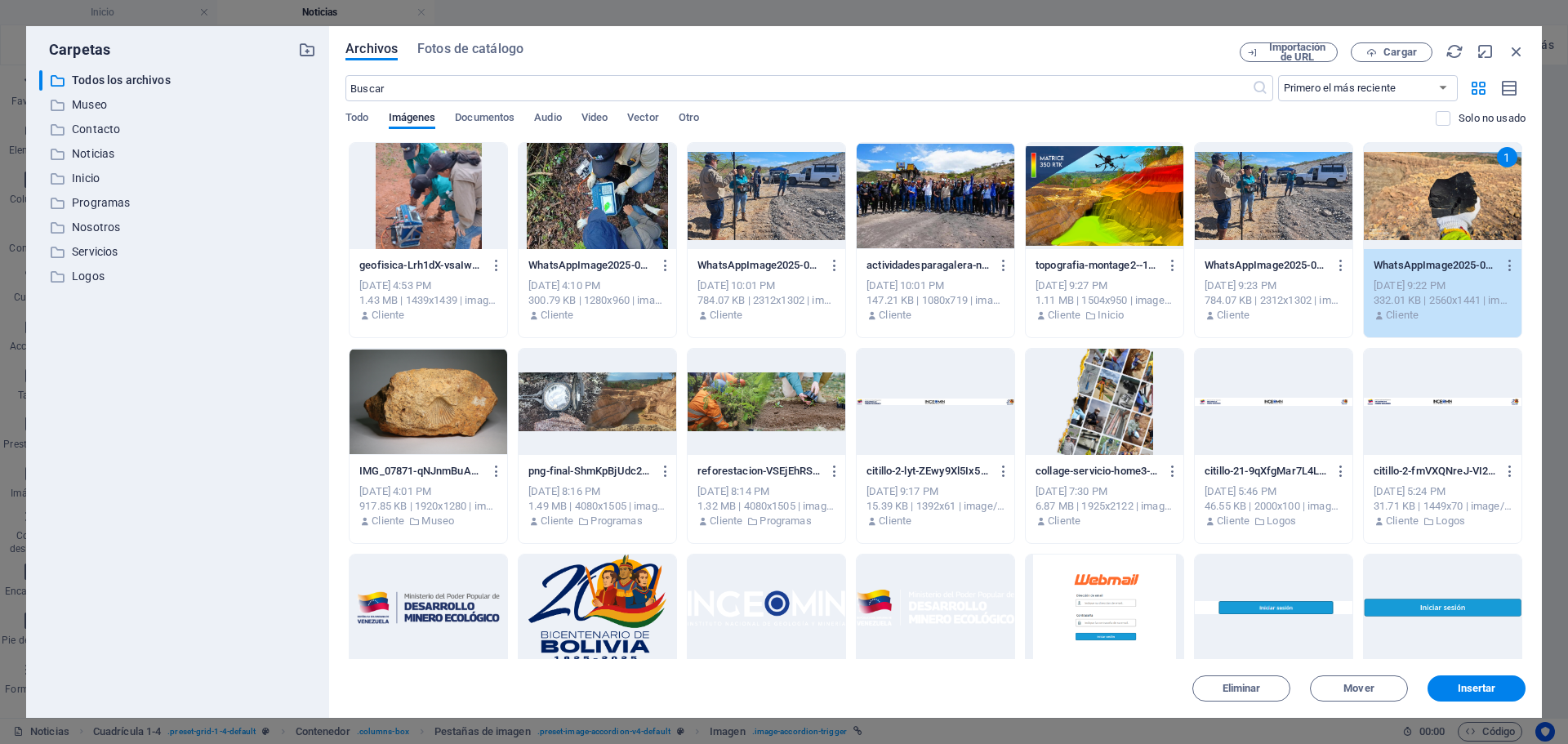
click at [1462, 188] on div "1" at bounding box center [1443, 195] width 158 height 106
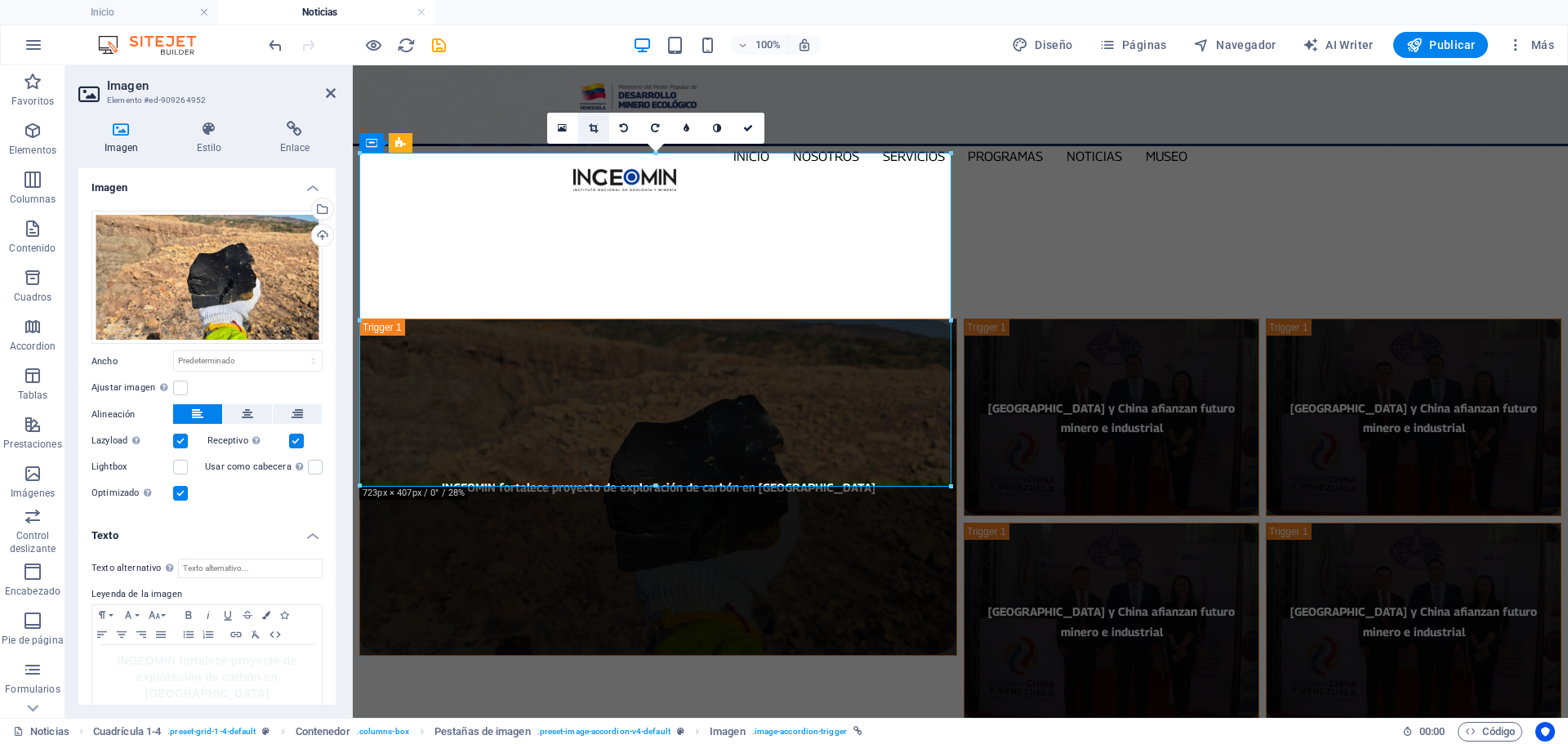
click at [594, 128] on icon at bounding box center [593, 128] width 9 height 10
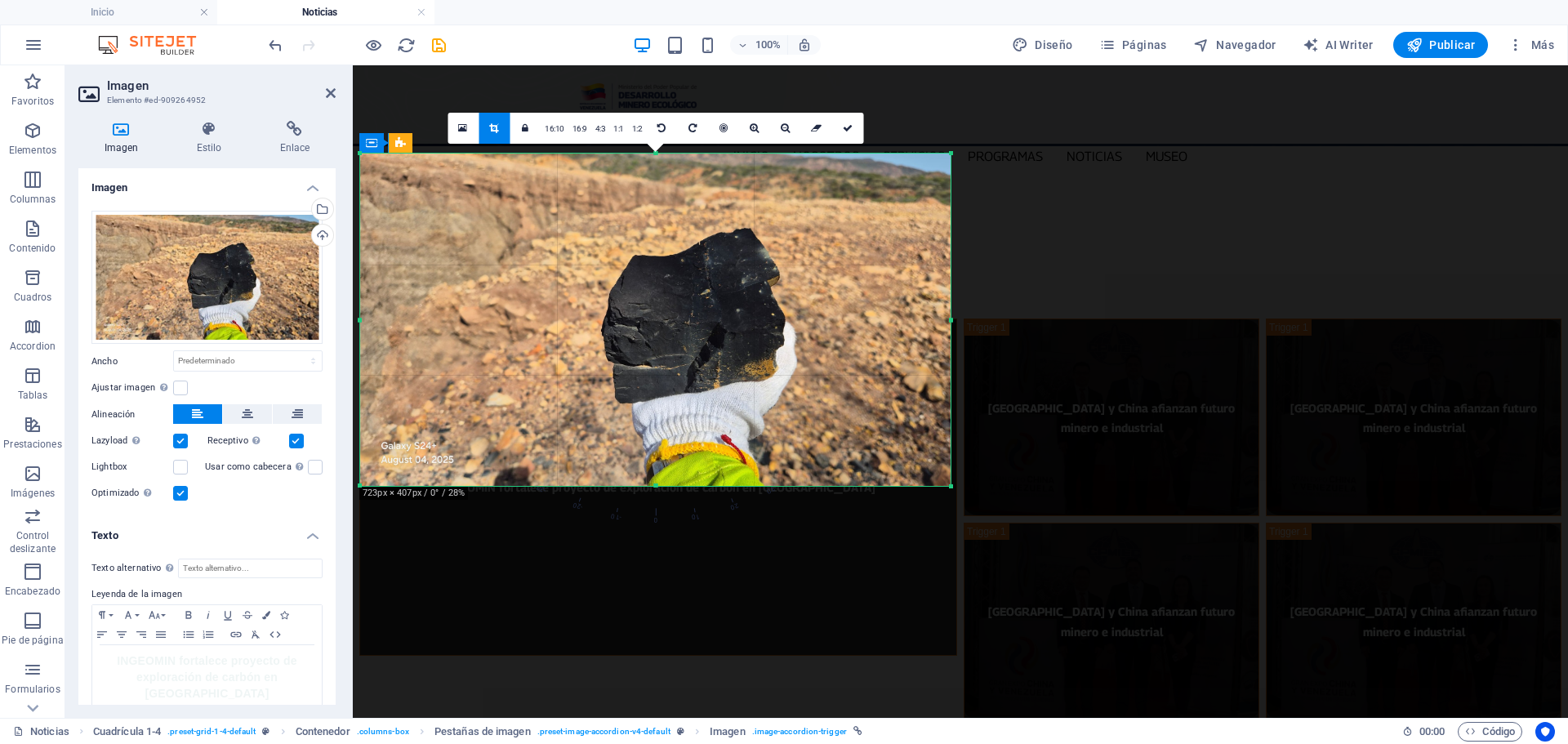
click at [364, 319] on div at bounding box center [655, 319] width 590 height 333
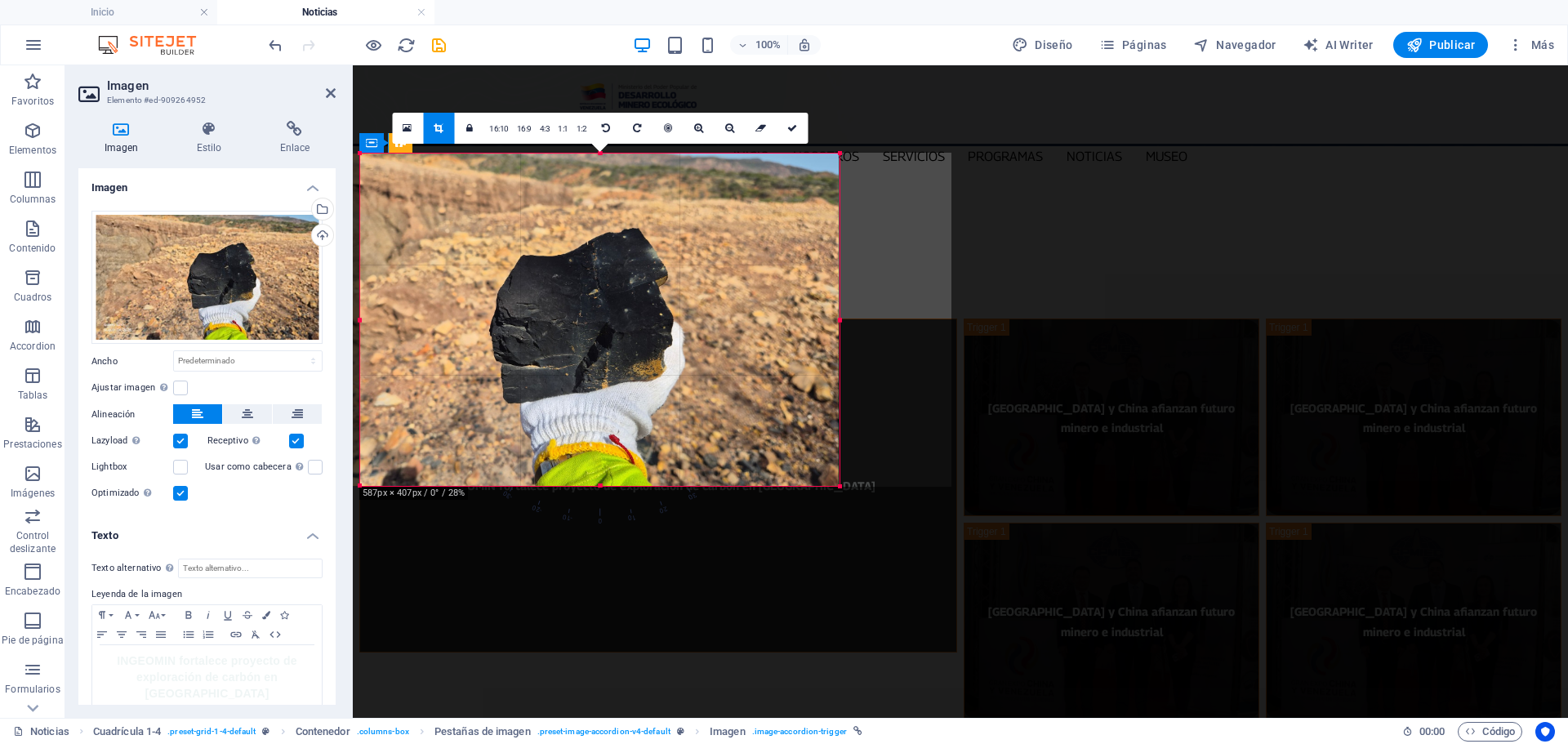
drag, startPoint x: 360, startPoint y: 320, endPoint x: 472, endPoint y: 319, distance: 112.0
click at [472, 319] on div "180 170 160 150 140 130 120 110 100 90 80 70 60 50 40 30 20 10 0 -10 -20 -30 -4…" at bounding box center [599, 319] width 479 height 333
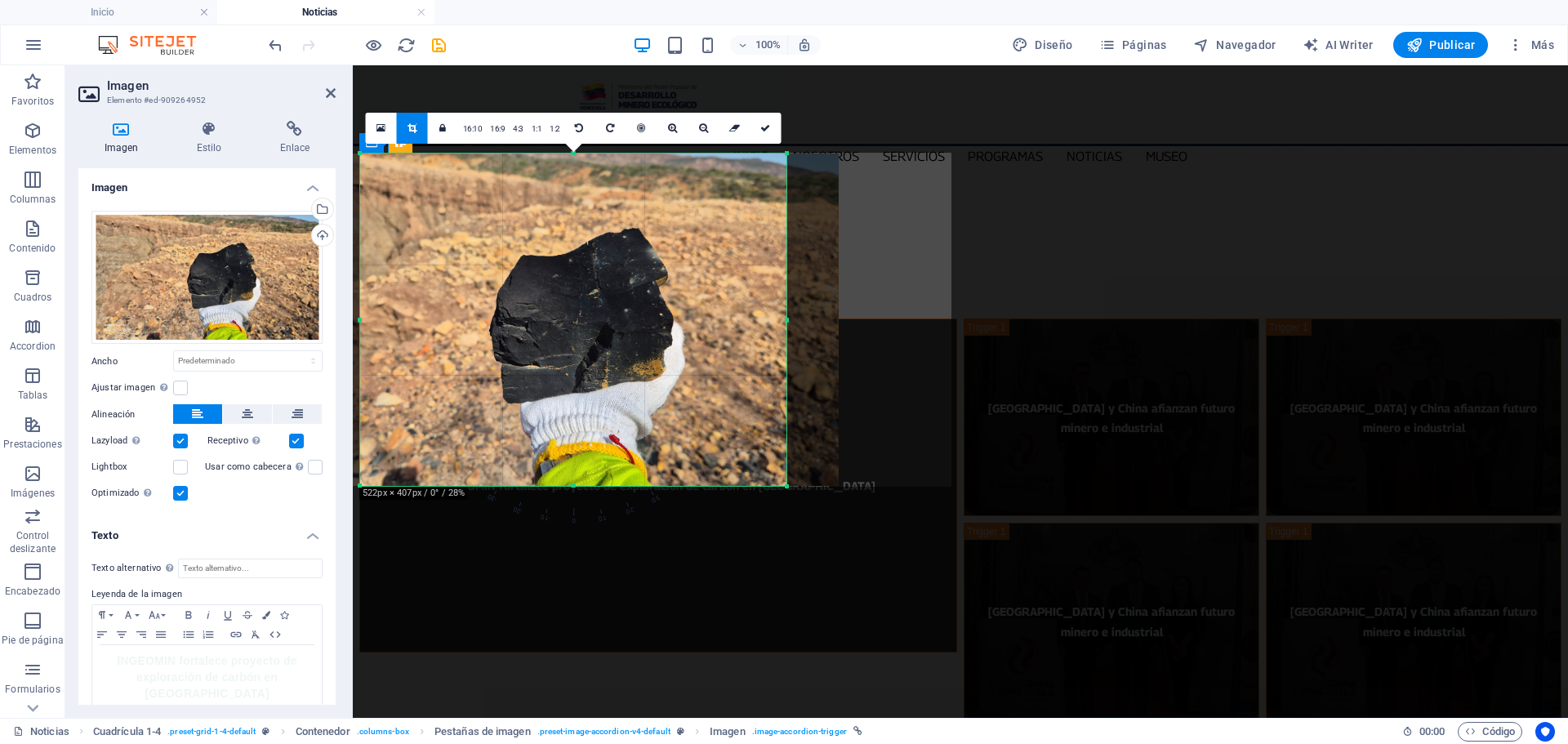
drag, startPoint x: 840, startPoint y: 323, endPoint x: 788, endPoint y: 320, distance: 52.1
click at [788, 320] on div at bounding box center [787, 319] width 6 height 333
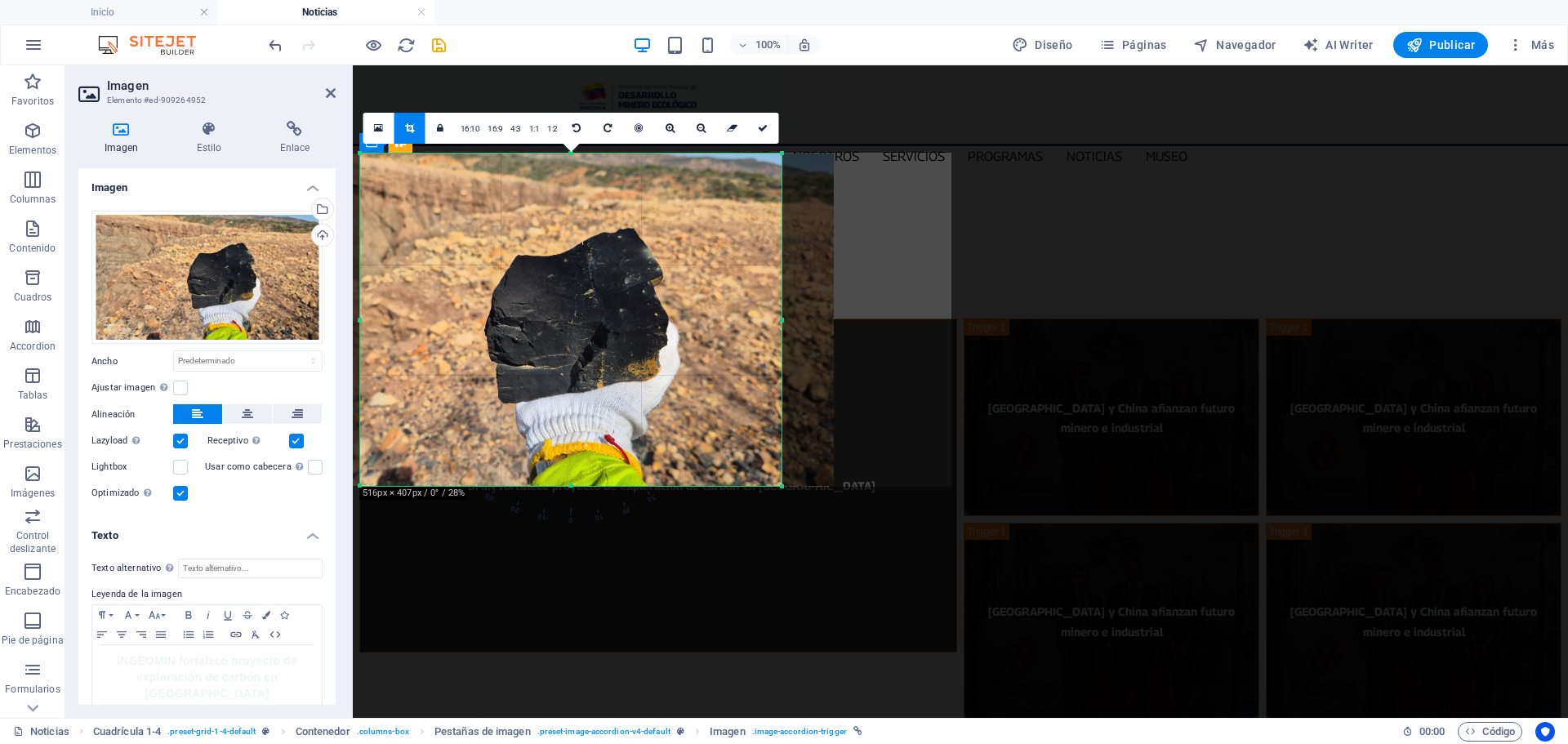
click at [366, 322] on div "180 170 160 150 140 130 120 110 100 90 80 70 60 50 40 30 20 10 0 -10 -20 -30 -4…" at bounding box center [571, 319] width 422 height 333
click at [762, 126] on icon at bounding box center [763, 128] width 10 height 10
select select "px"
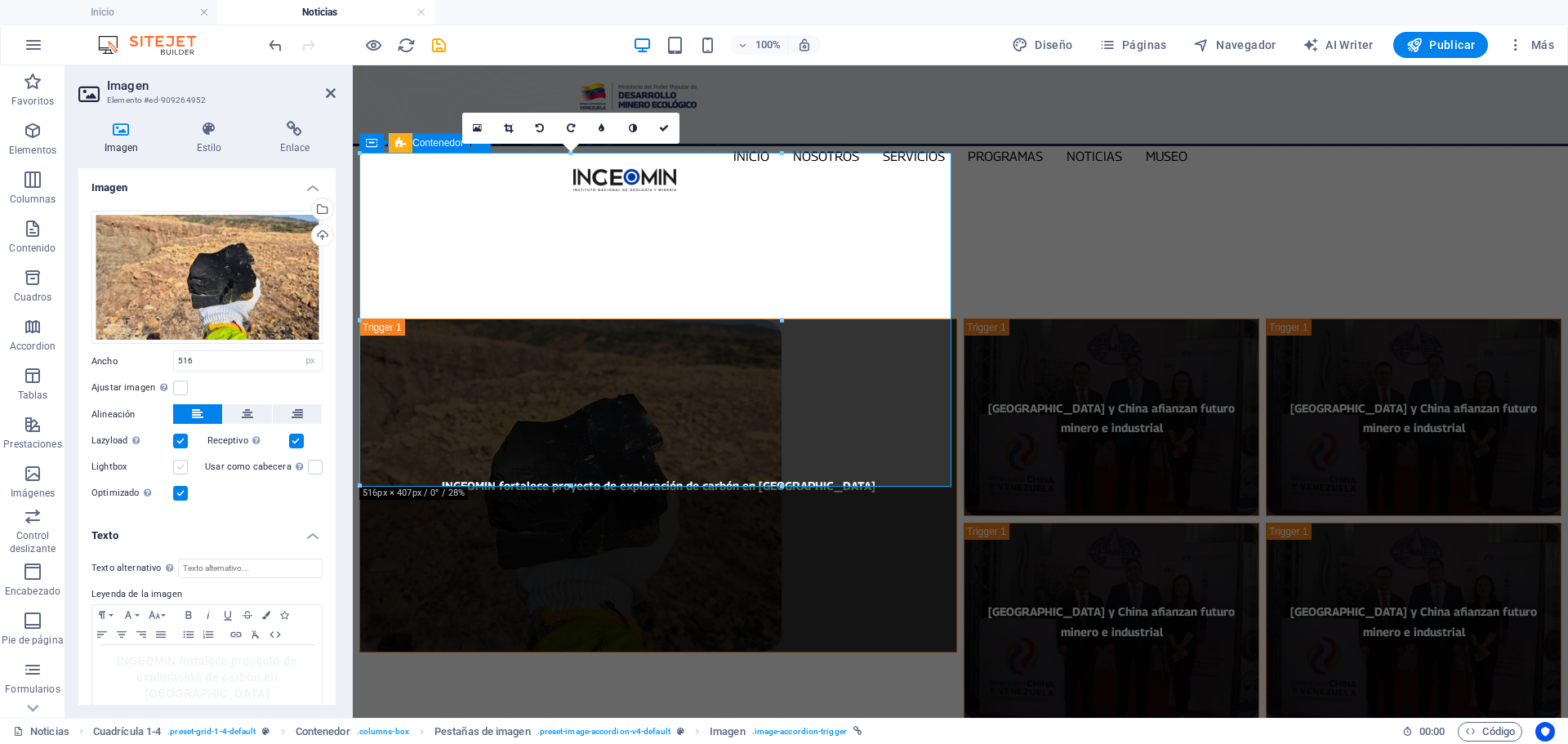
click at [178, 462] on label at bounding box center [180, 466] width 15 height 15
click at [0, 0] on input "Lightbox" at bounding box center [0, 0] width 0 height 0
click at [308, 463] on label at bounding box center [315, 466] width 15 height 15
click at [0, 0] on input "Usar como cabecera La imagen se ajustará en una etiqueta de cabecera H1. Result…" at bounding box center [0, 0] width 0 height 0
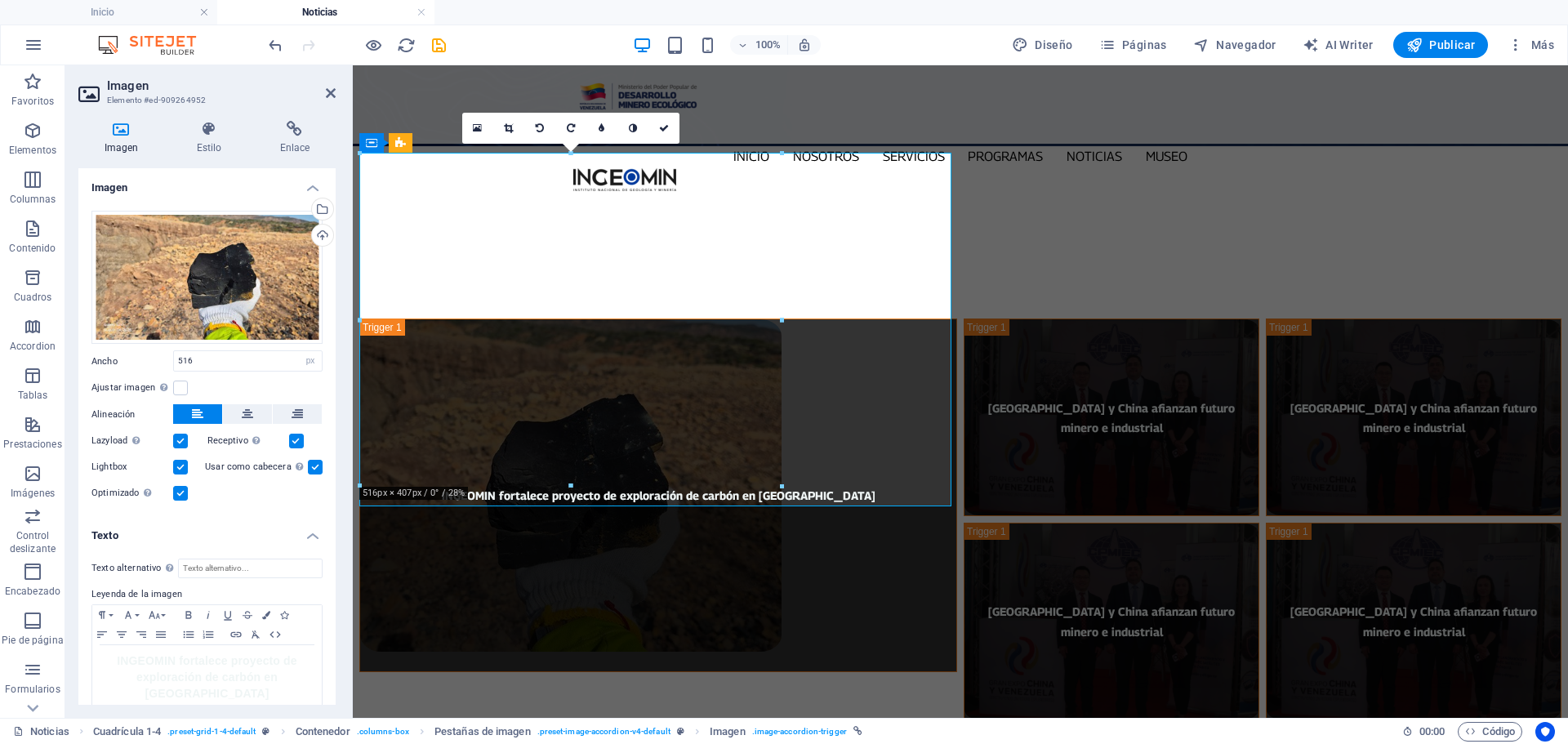
click at [312, 468] on label at bounding box center [315, 466] width 15 height 15
click at [0, 0] on input "Usar como cabecera La imagen se ajustará en una etiqueta de cabecera H1. Result…" at bounding box center [0, 0] width 0 height 0
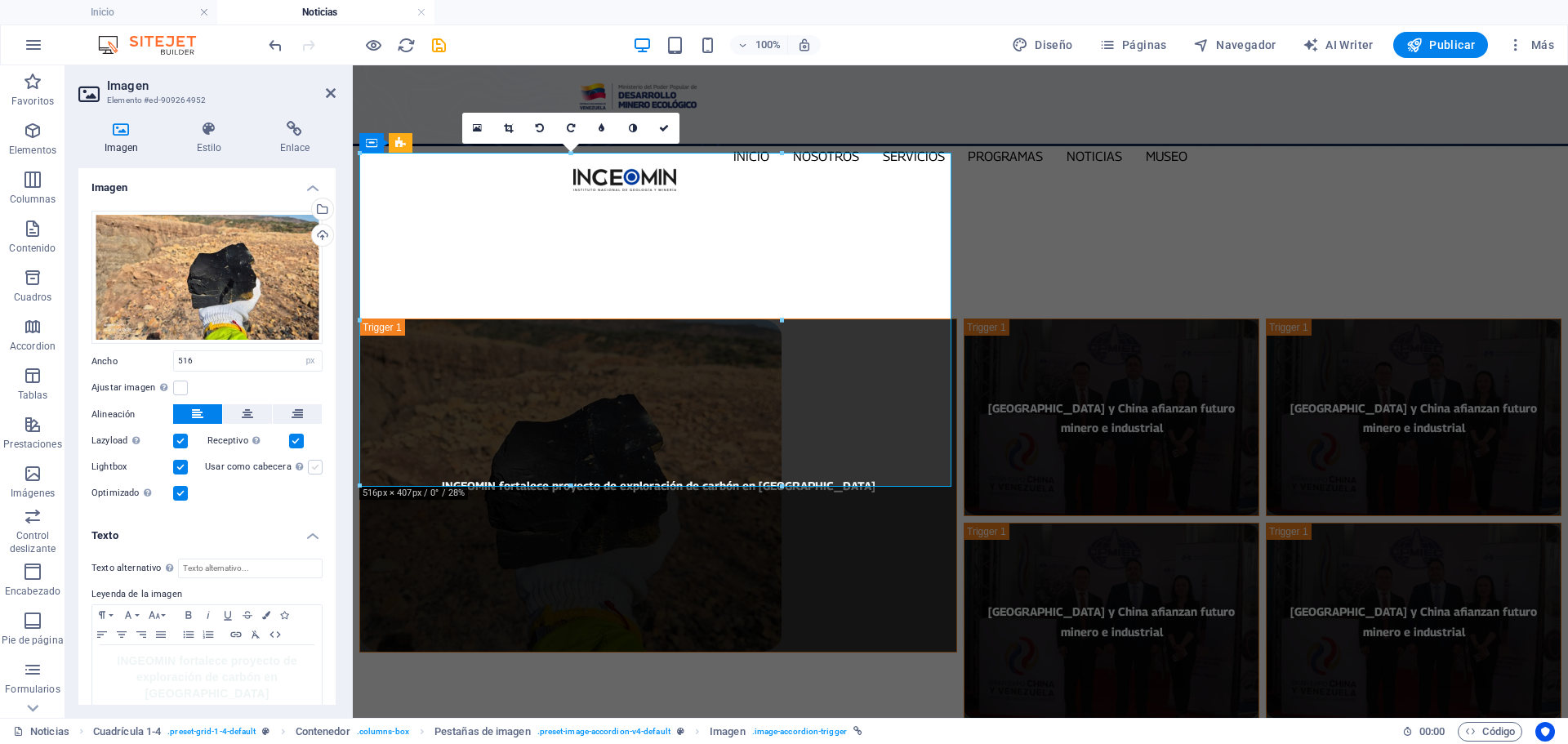
click at [312, 468] on label at bounding box center [315, 466] width 15 height 15
click at [0, 0] on input "Usar como cabecera La imagen se ajustará en una etiqueta de cabecera H1. Result…" at bounding box center [0, 0] width 0 height 0
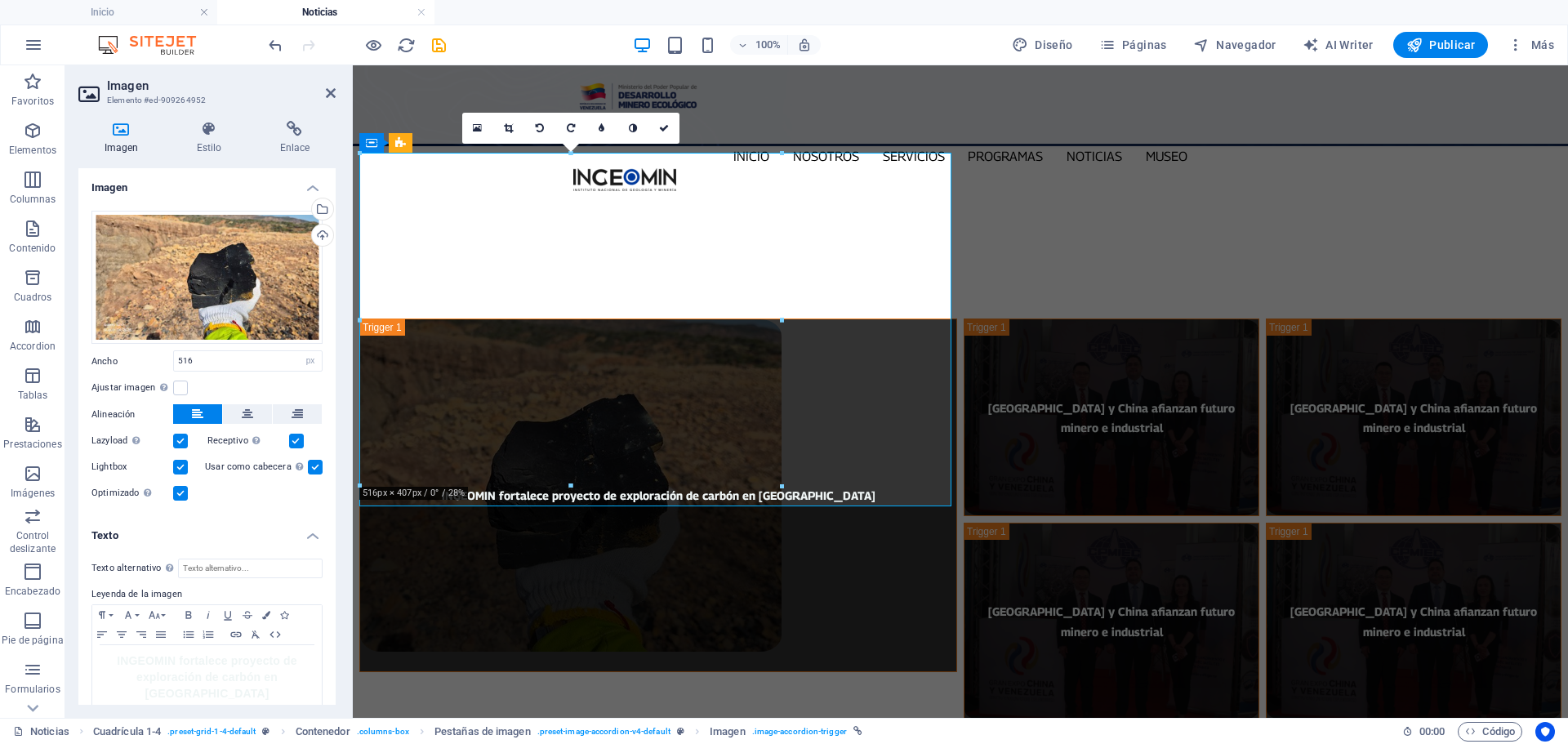
click at [312, 468] on label at bounding box center [315, 466] width 15 height 15
click at [0, 0] on input "Usar como cabecera La imagen se ajustará en una etiqueta de cabecera H1. Result…" at bounding box center [0, 0] width 0 height 0
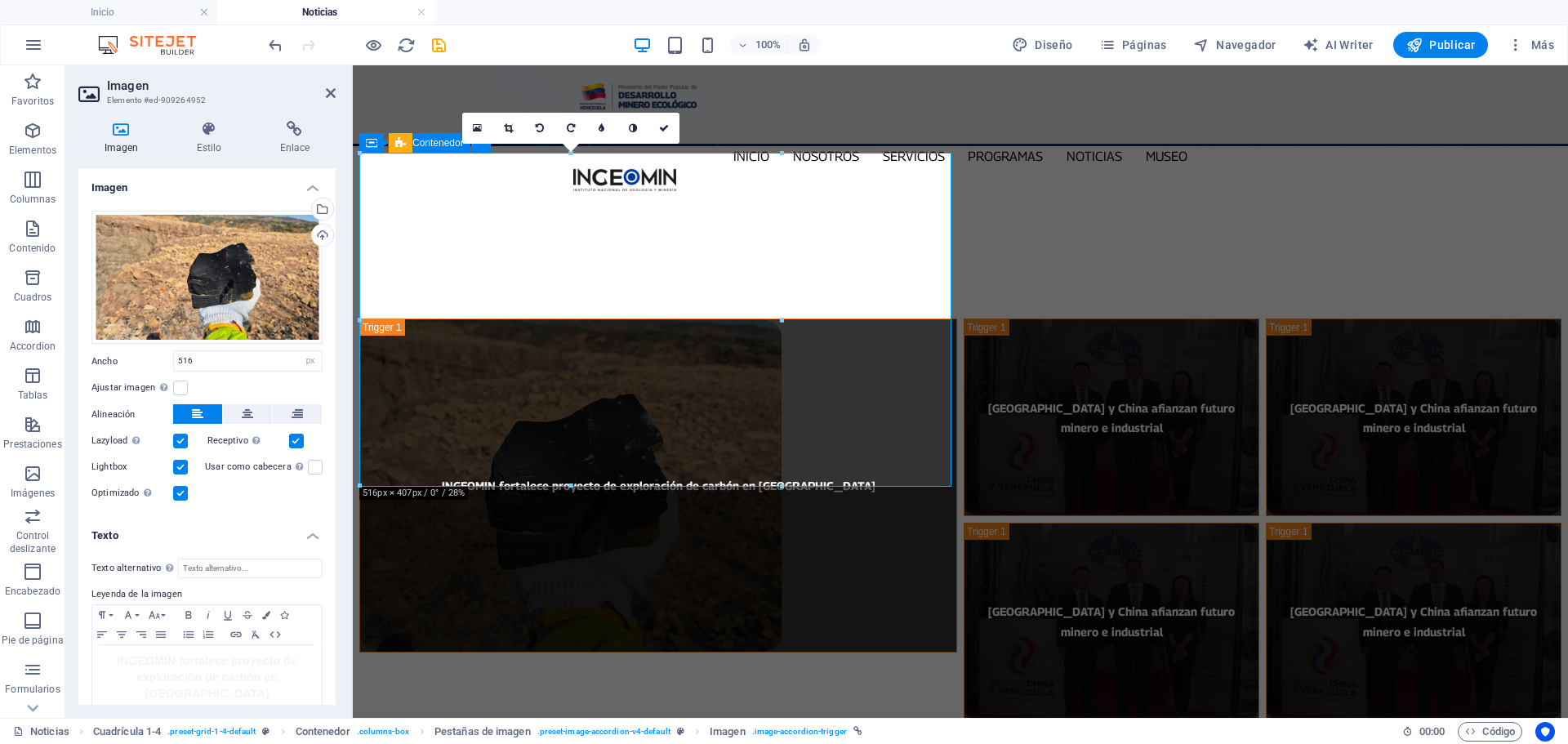
click at [180, 463] on label at bounding box center [180, 466] width 15 height 15
click at [0, 0] on input "Lightbox" at bounding box center [0, 0] width 0 height 0
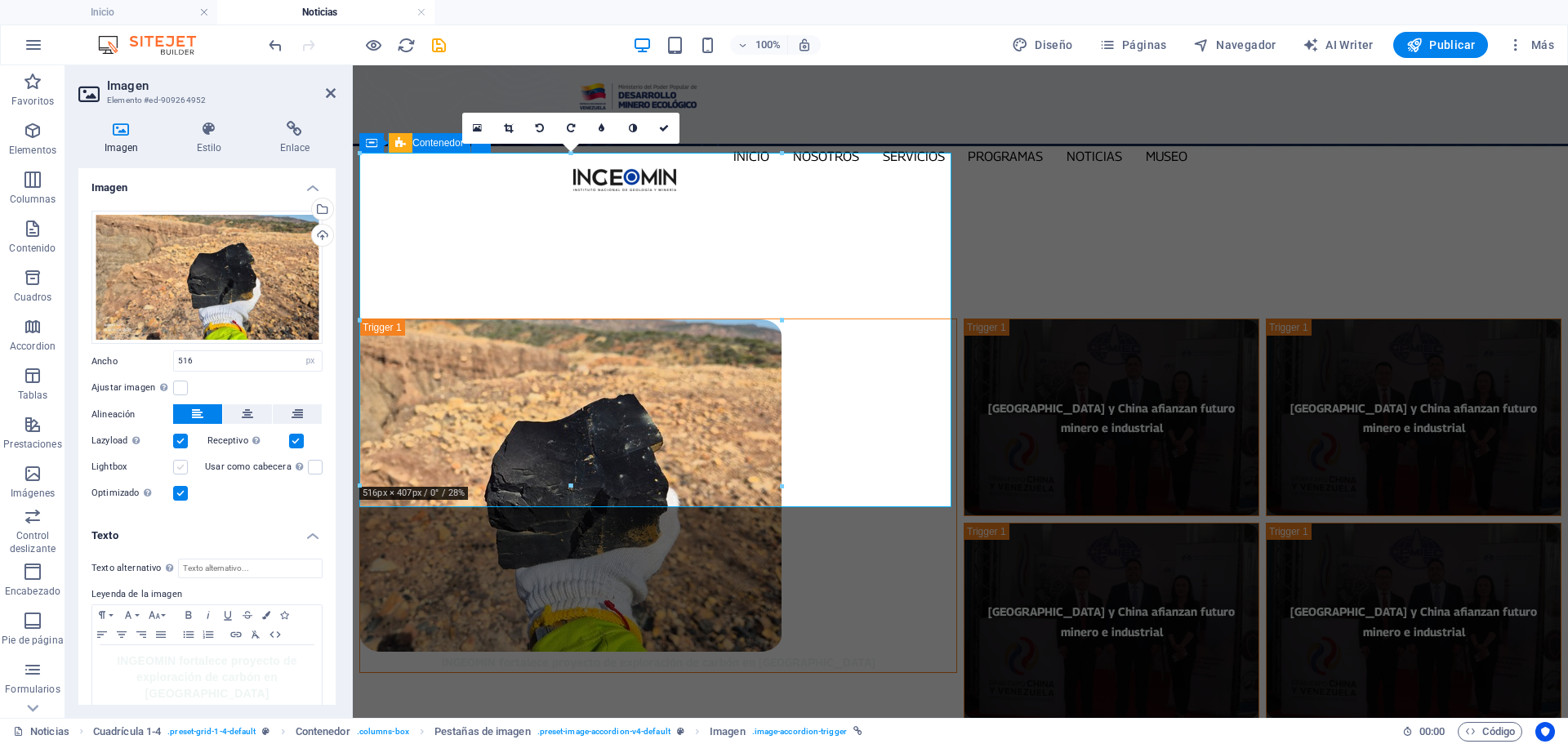
click at [180, 463] on label at bounding box center [180, 466] width 15 height 15
click at [0, 0] on input "Lightbox" at bounding box center [0, 0] width 0 height 0
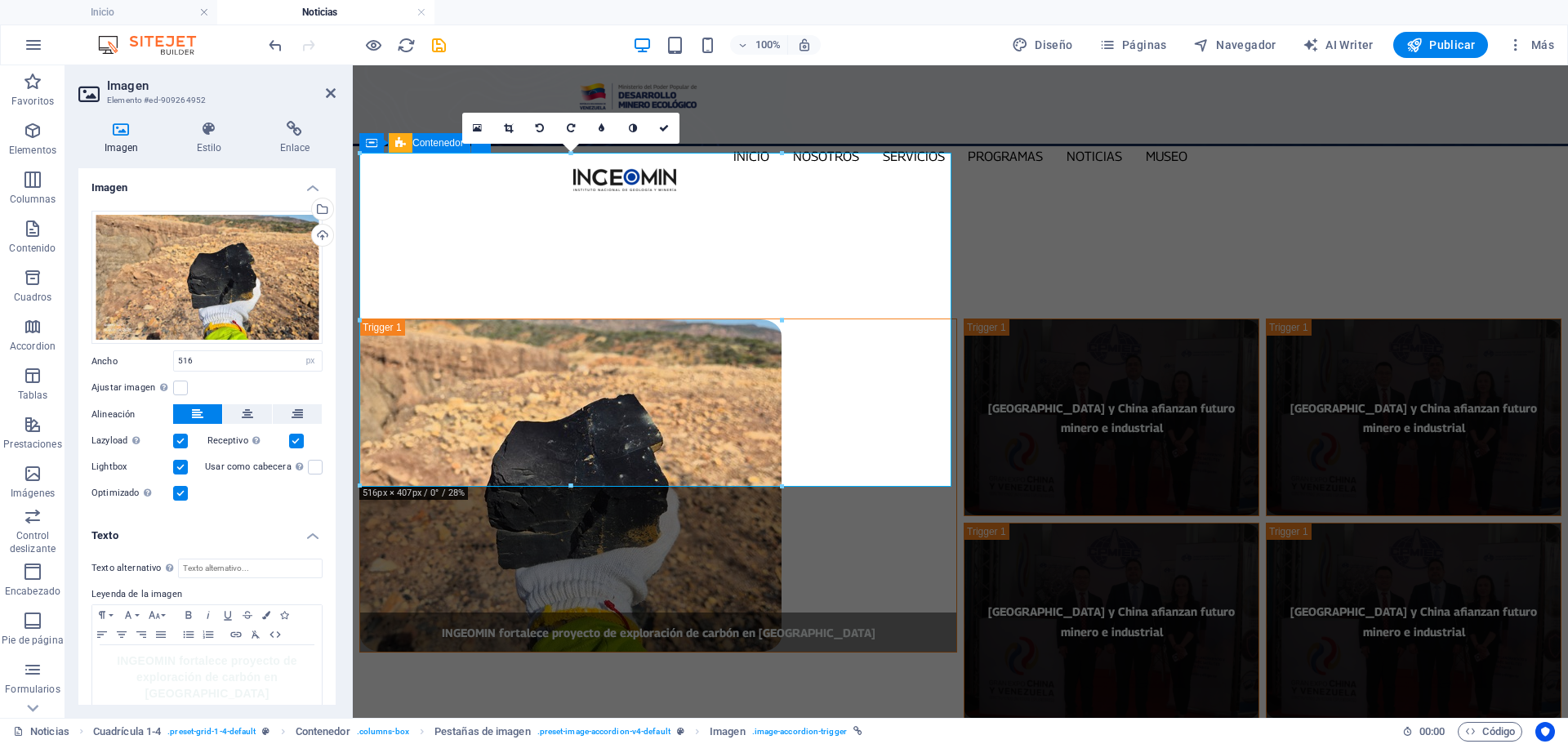
click at [180, 463] on label at bounding box center [180, 466] width 15 height 15
click at [0, 0] on input "Lightbox" at bounding box center [0, 0] width 0 height 0
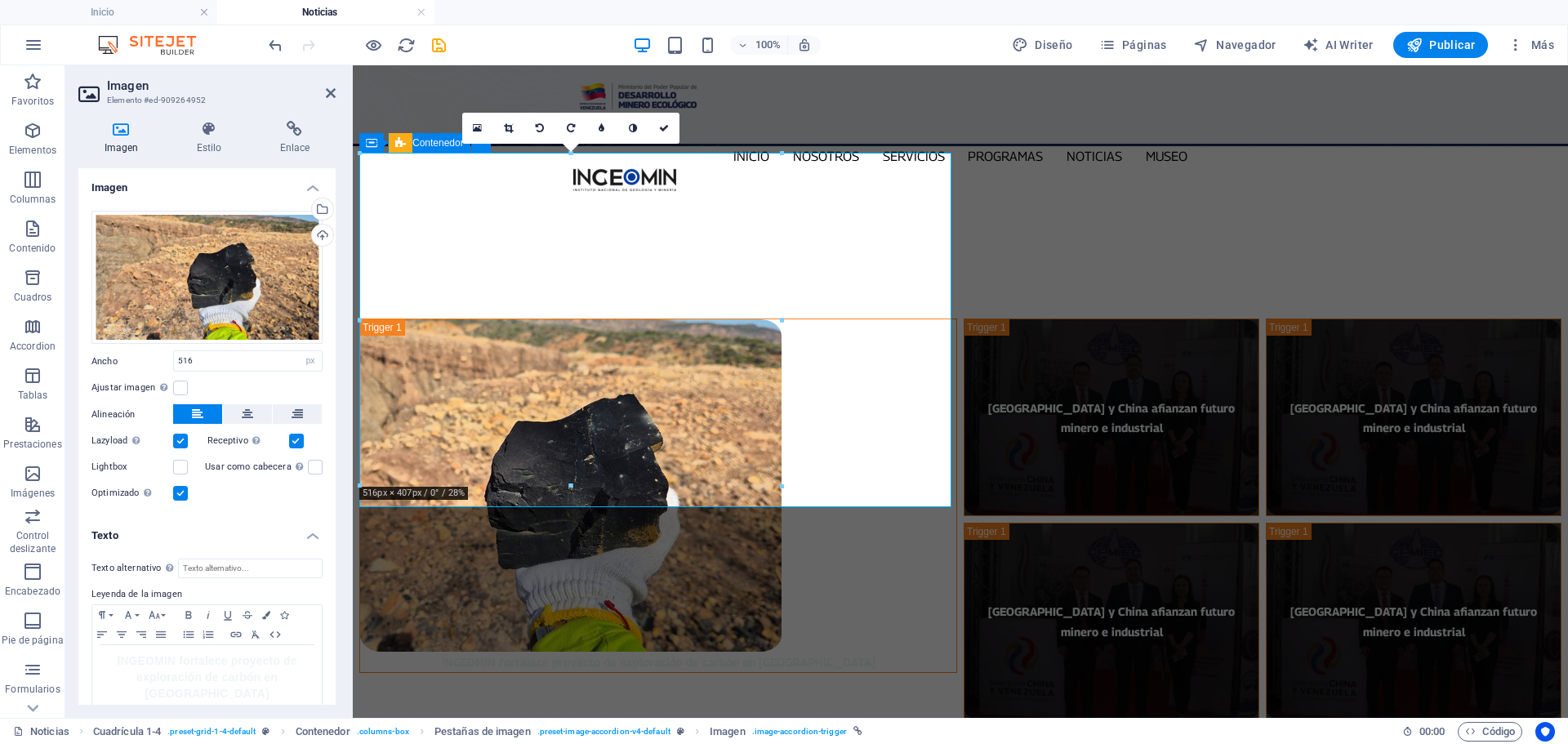
click at [178, 440] on label at bounding box center [180, 441] width 15 height 15
click at [0, 0] on input "Lazyload La carga de imágenes tras la carga de la página mejora la velocidad de…" at bounding box center [0, 0] width 0 height 0
click at [178, 439] on label at bounding box center [180, 441] width 15 height 15
click at [0, 0] on input "Lazyload La carga de imágenes tras la carga de la página mejora la velocidad de…" at bounding box center [0, 0] width 0 height 0
click at [176, 494] on label at bounding box center [180, 492] width 15 height 15
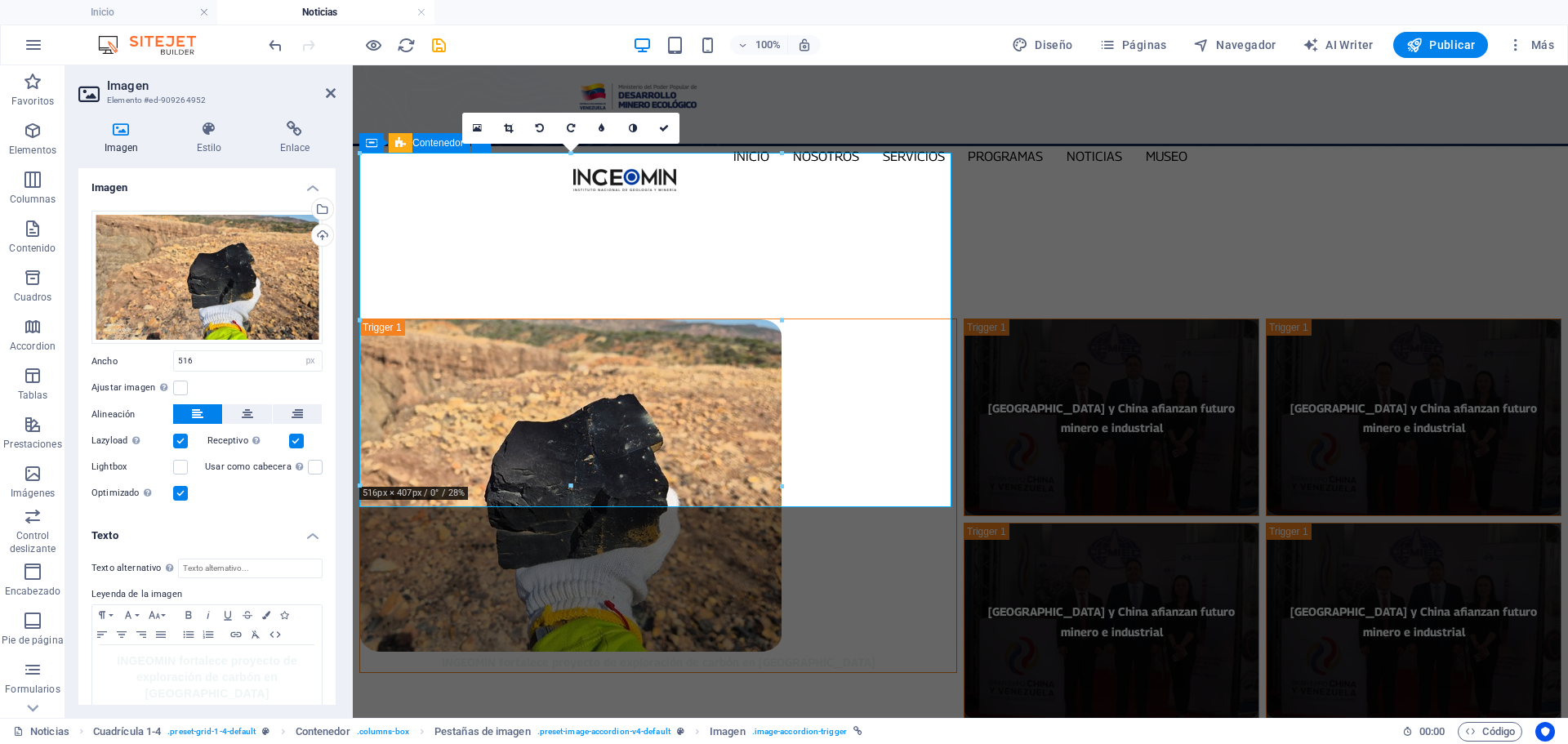
click at [0, 0] on input "Optimizado Las imágenes se comprimen para así mejorar la velocidad de las págin…" at bounding box center [0, 0] width 0 height 0
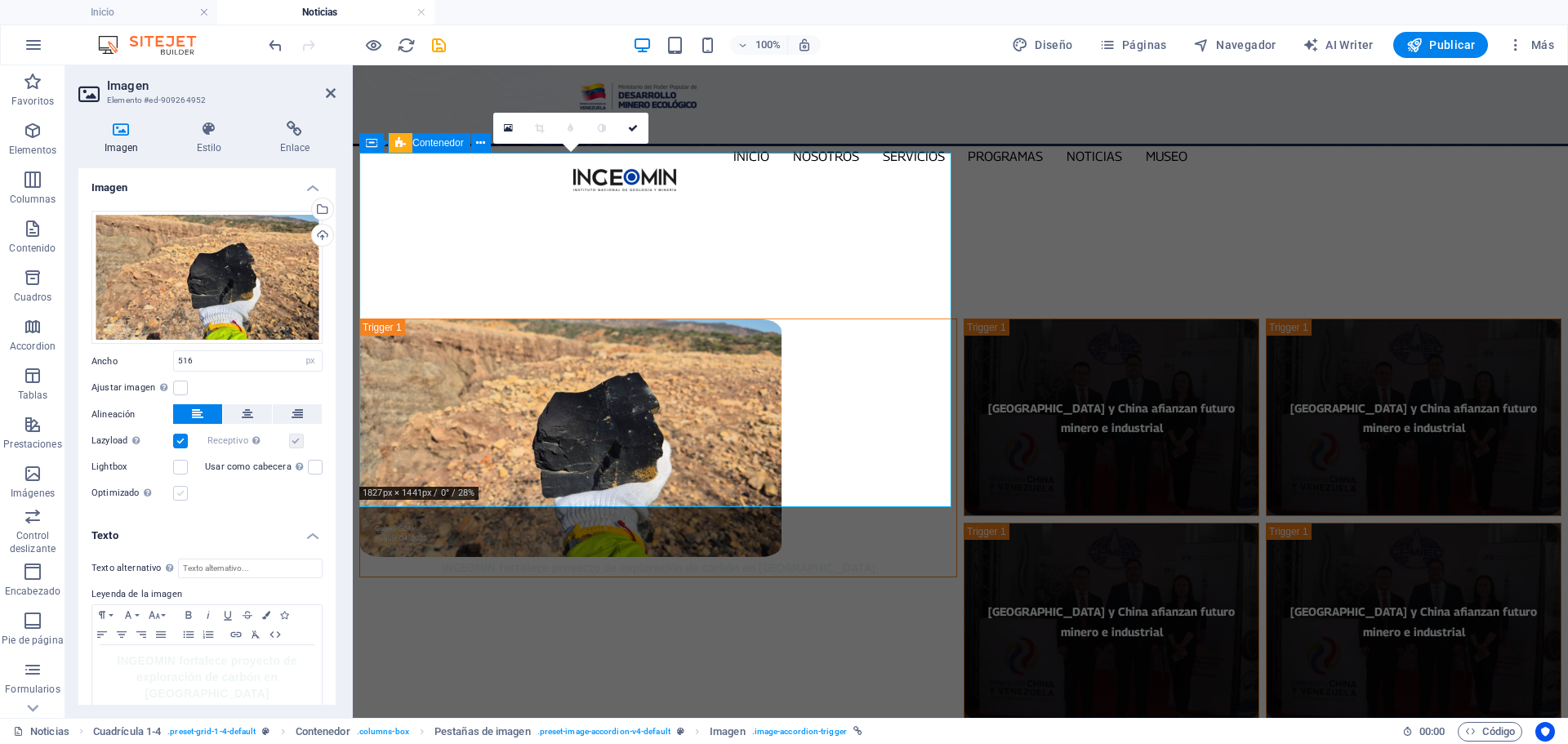
click at [176, 493] on label at bounding box center [180, 492] width 15 height 15
click at [0, 0] on input "Optimizado Las imágenes se comprimen para así mejorar la velocidad de las págin…" at bounding box center [0, 0] width 0 height 0
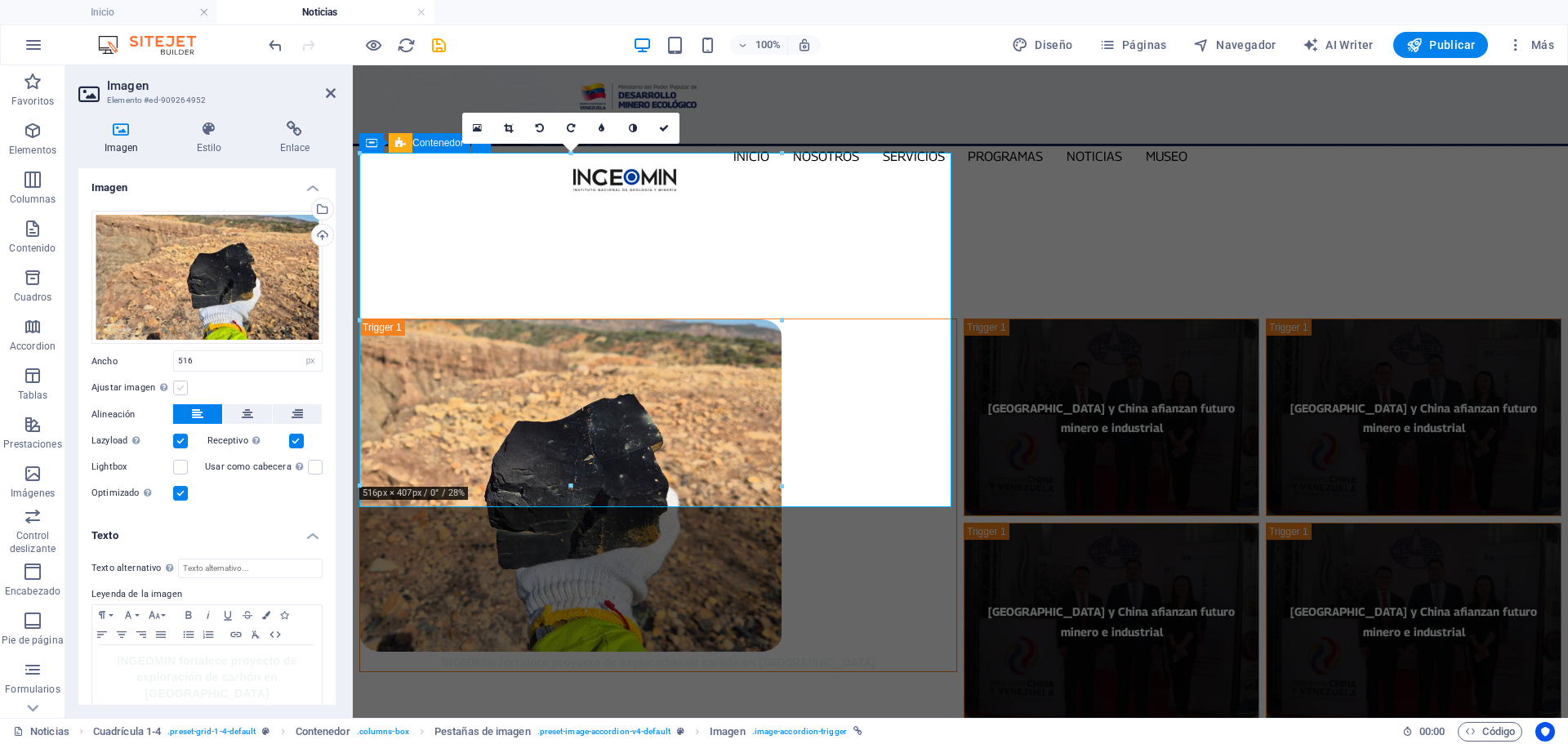
click at [184, 387] on label at bounding box center [180, 387] width 15 height 15
click at [0, 0] on input "Ajustar imagen Ajustar imagen automáticamente a un ancho y alto fijo" at bounding box center [0, 0] width 0 height 0
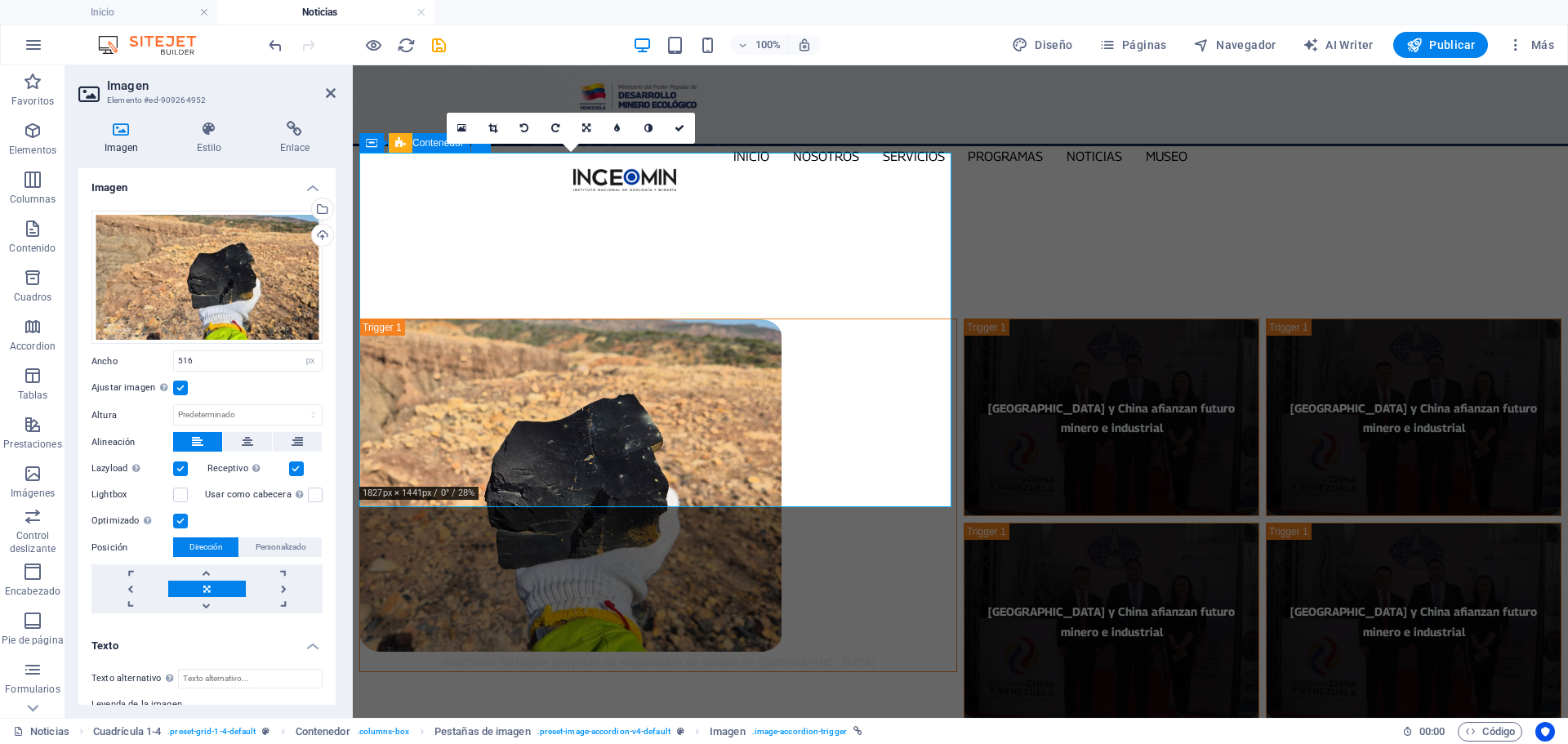
click at [184, 387] on label at bounding box center [180, 387] width 15 height 15
click at [0, 0] on input "Ajustar imagen Ajustar imagen automáticamente a un ancho y alto fijo" at bounding box center [0, 0] width 0 height 0
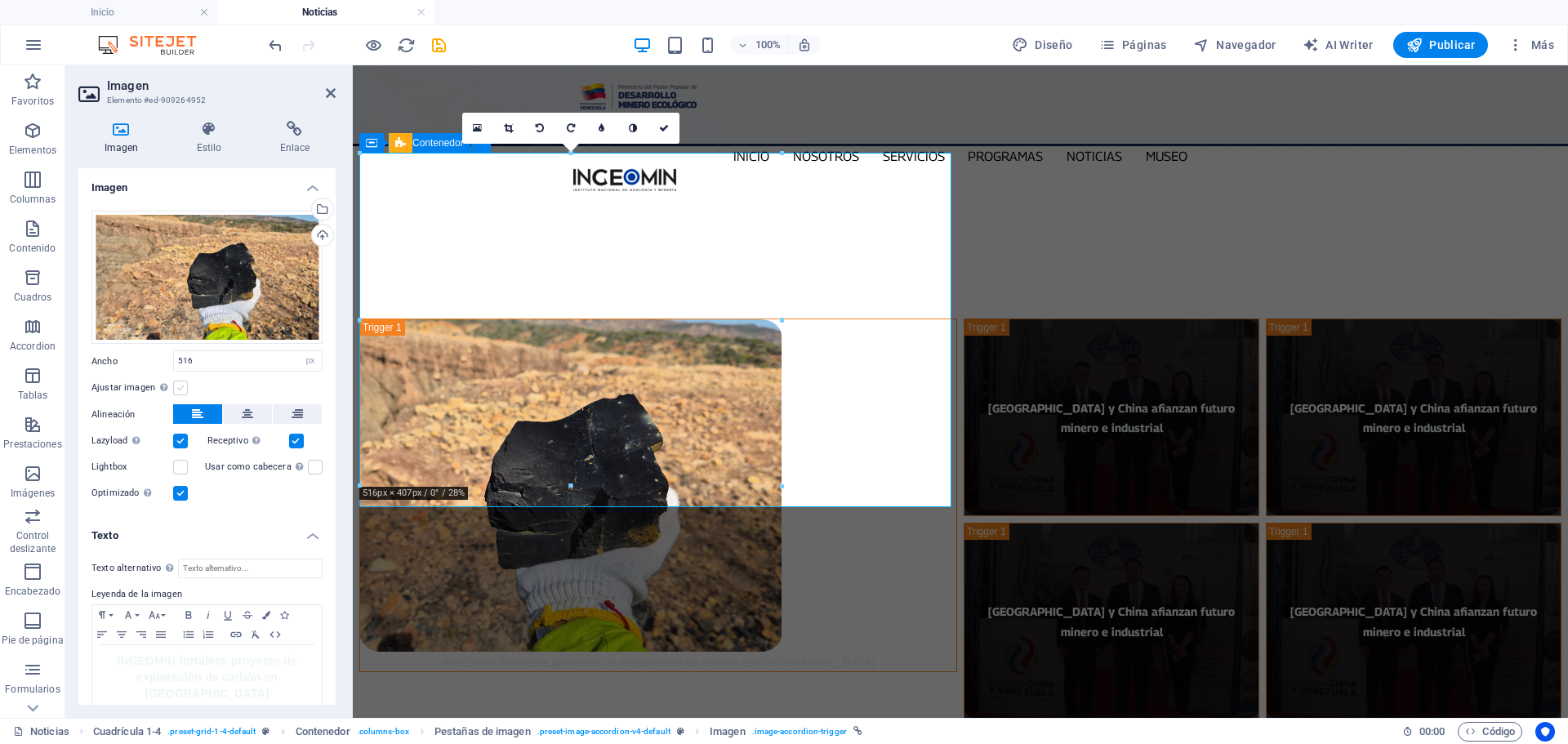
click at [184, 387] on label at bounding box center [180, 387] width 15 height 15
click at [0, 0] on input "Ajustar imagen Ajustar imagen automáticamente a un ancho y alto fijo" at bounding box center [0, 0] width 0 height 0
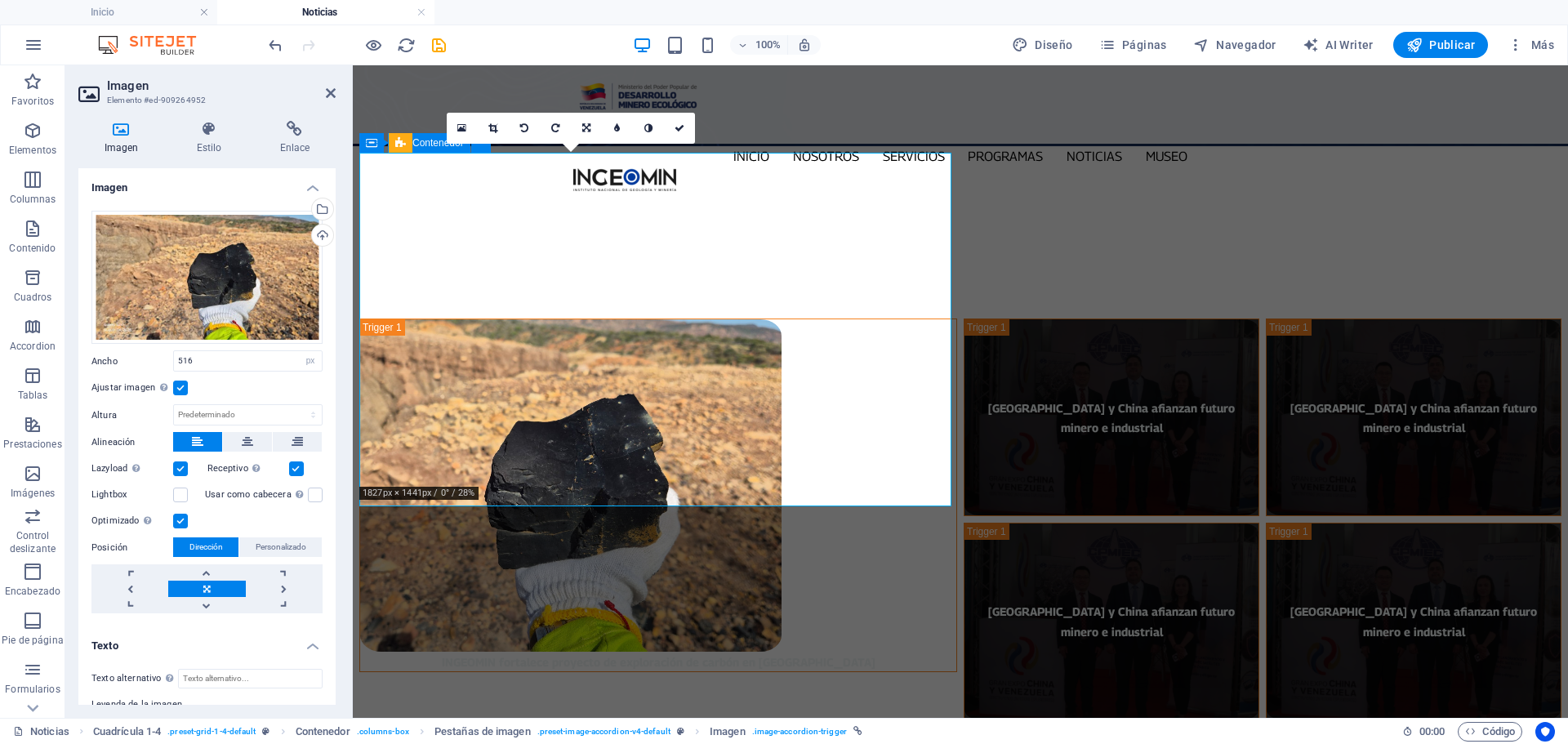
click at [184, 387] on label at bounding box center [180, 387] width 15 height 15
click at [0, 0] on input "Ajustar imagen Ajustar imagen automáticamente a un ancho y alto fijo" at bounding box center [0, 0] width 0 height 0
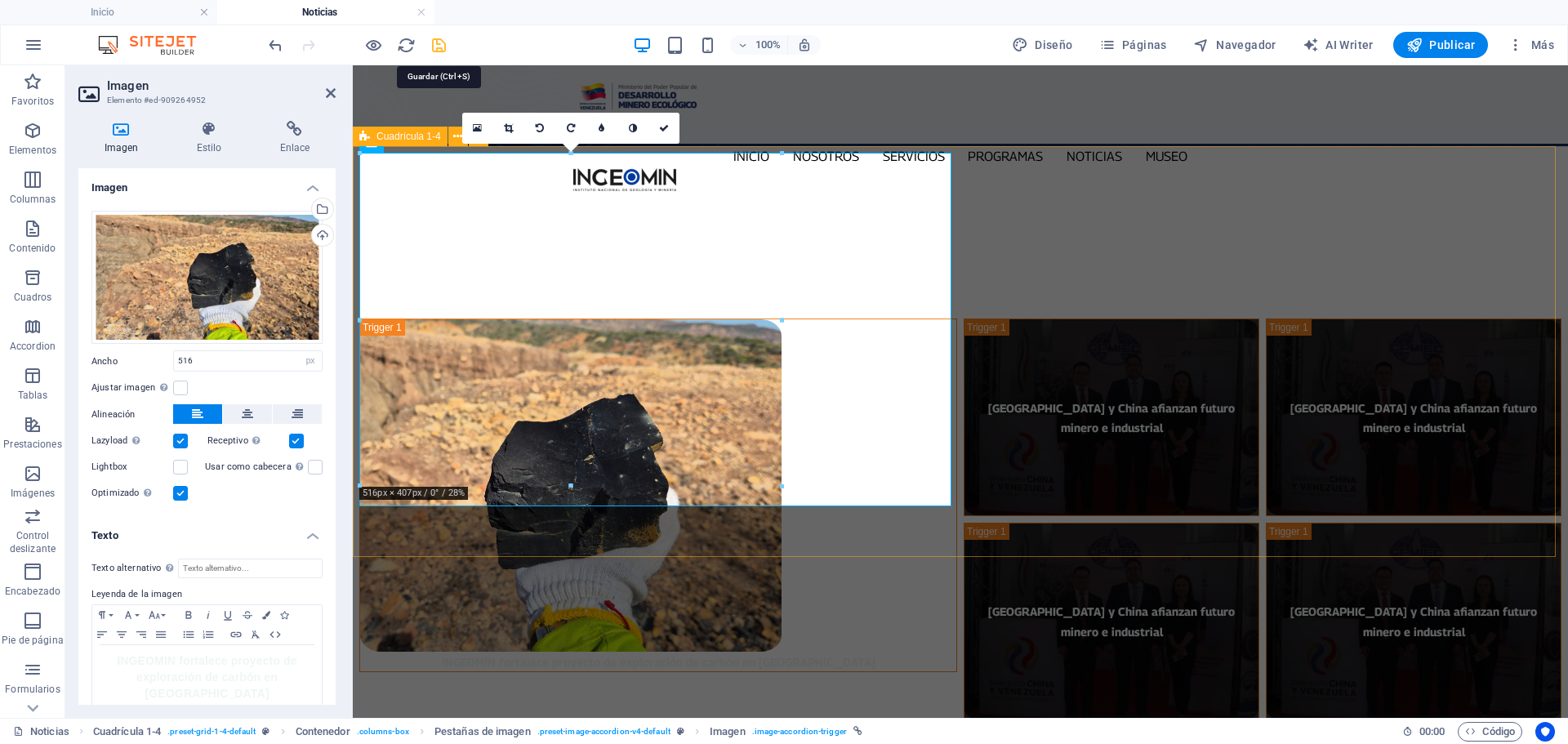
click at [443, 48] on icon "save" at bounding box center [438, 45] width 19 height 19
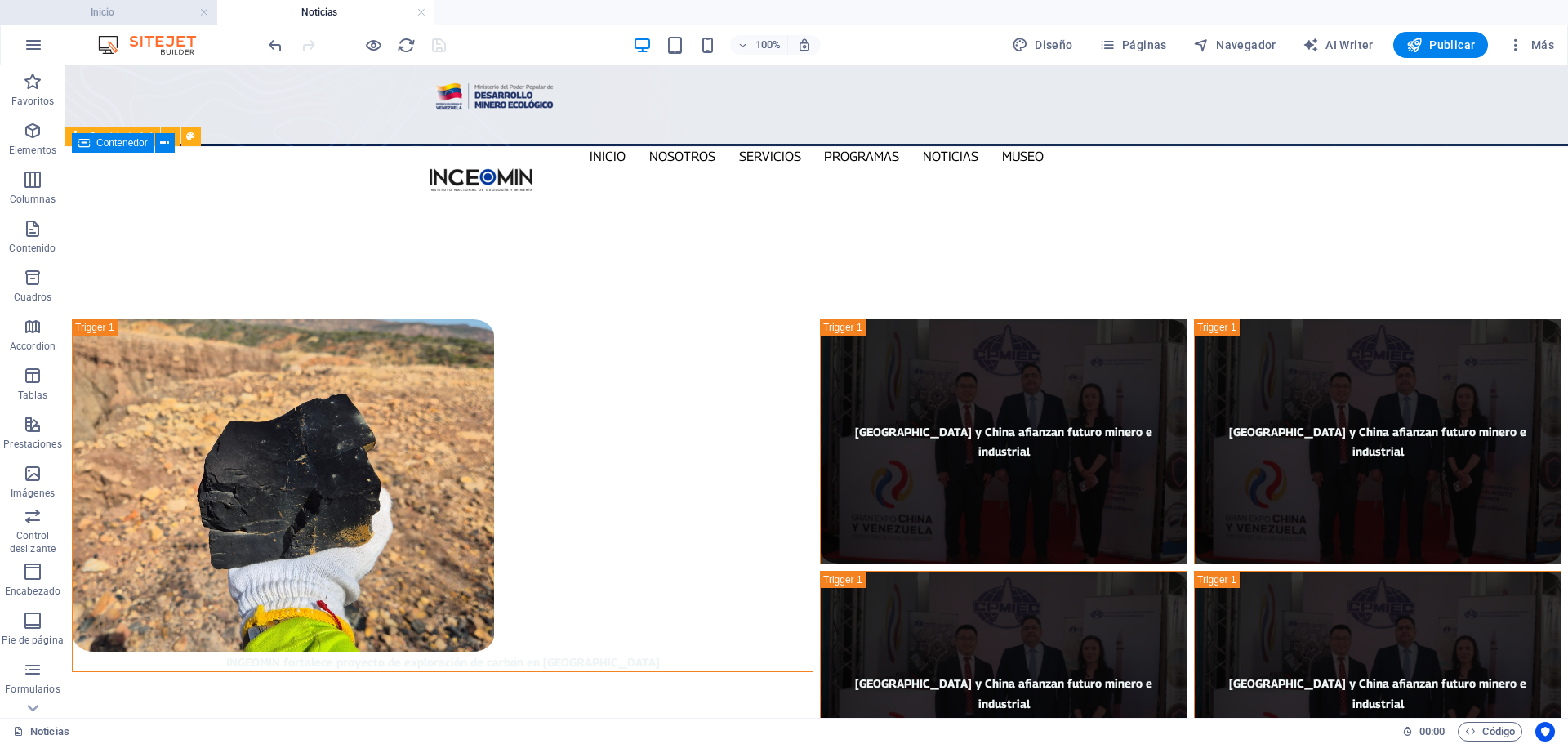
click at [104, 15] on h4 "Inicio" at bounding box center [108, 12] width 218 height 18
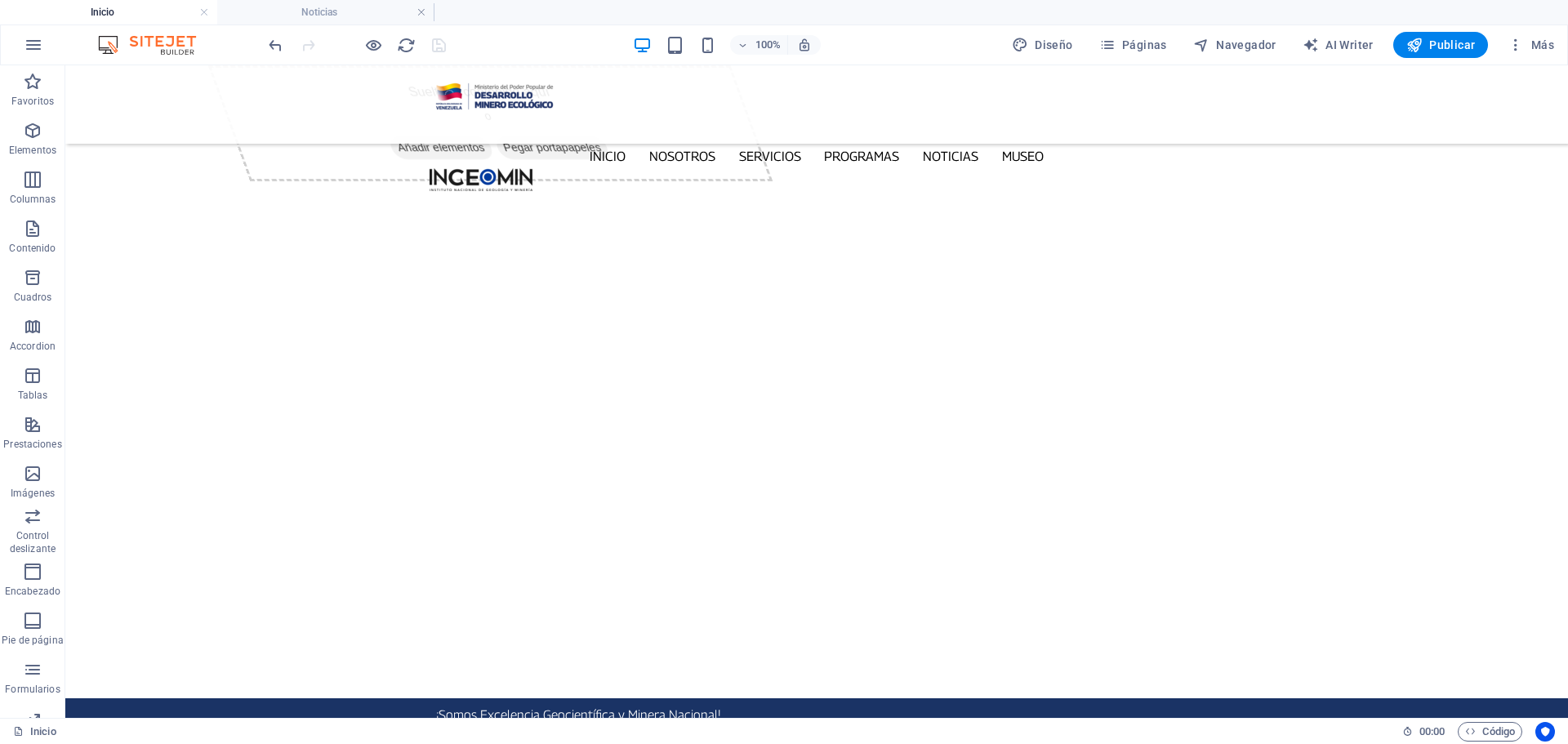
scroll to position [0, 0]
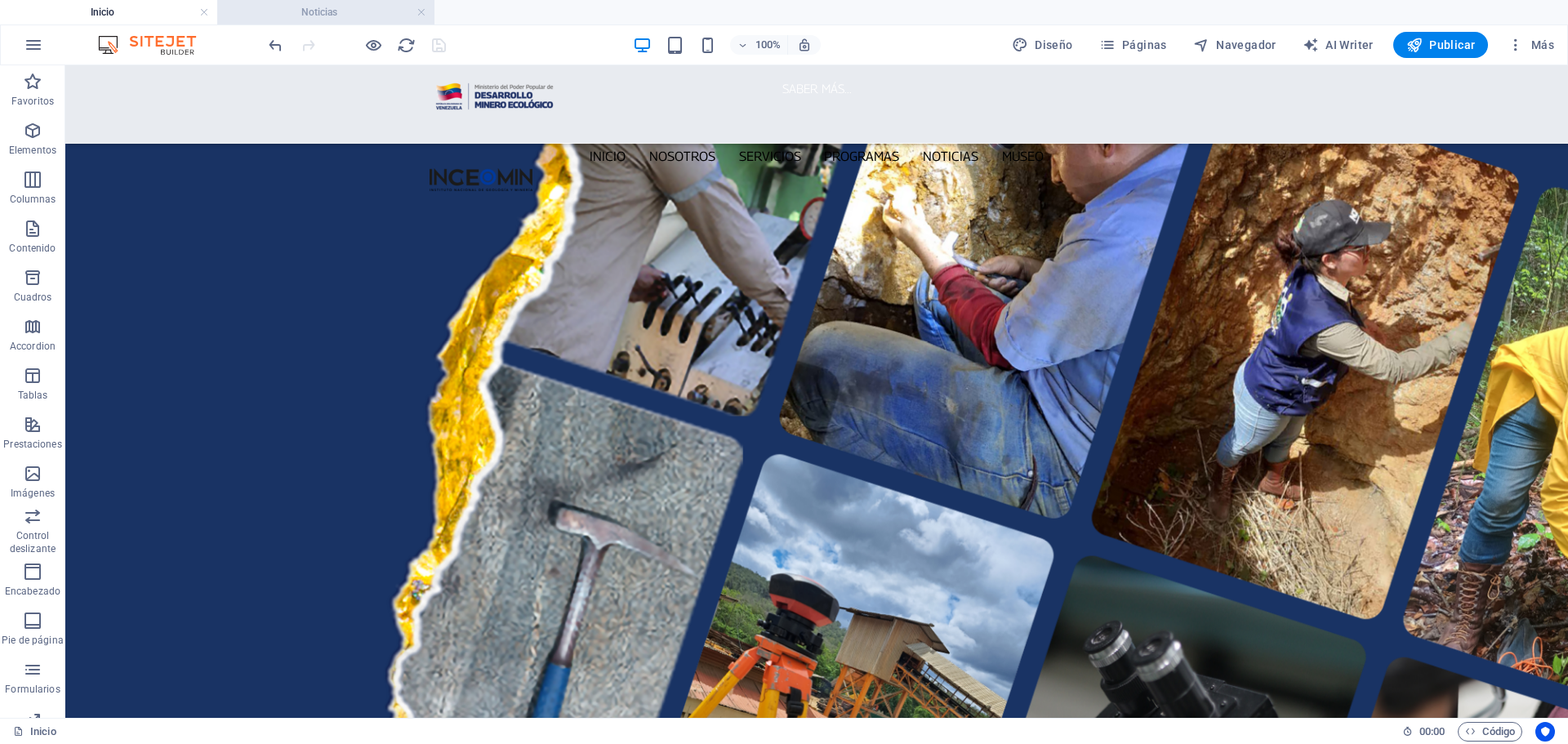
click at [320, 14] on h4 "Noticias" at bounding box center [326, 12] width 218 height 18
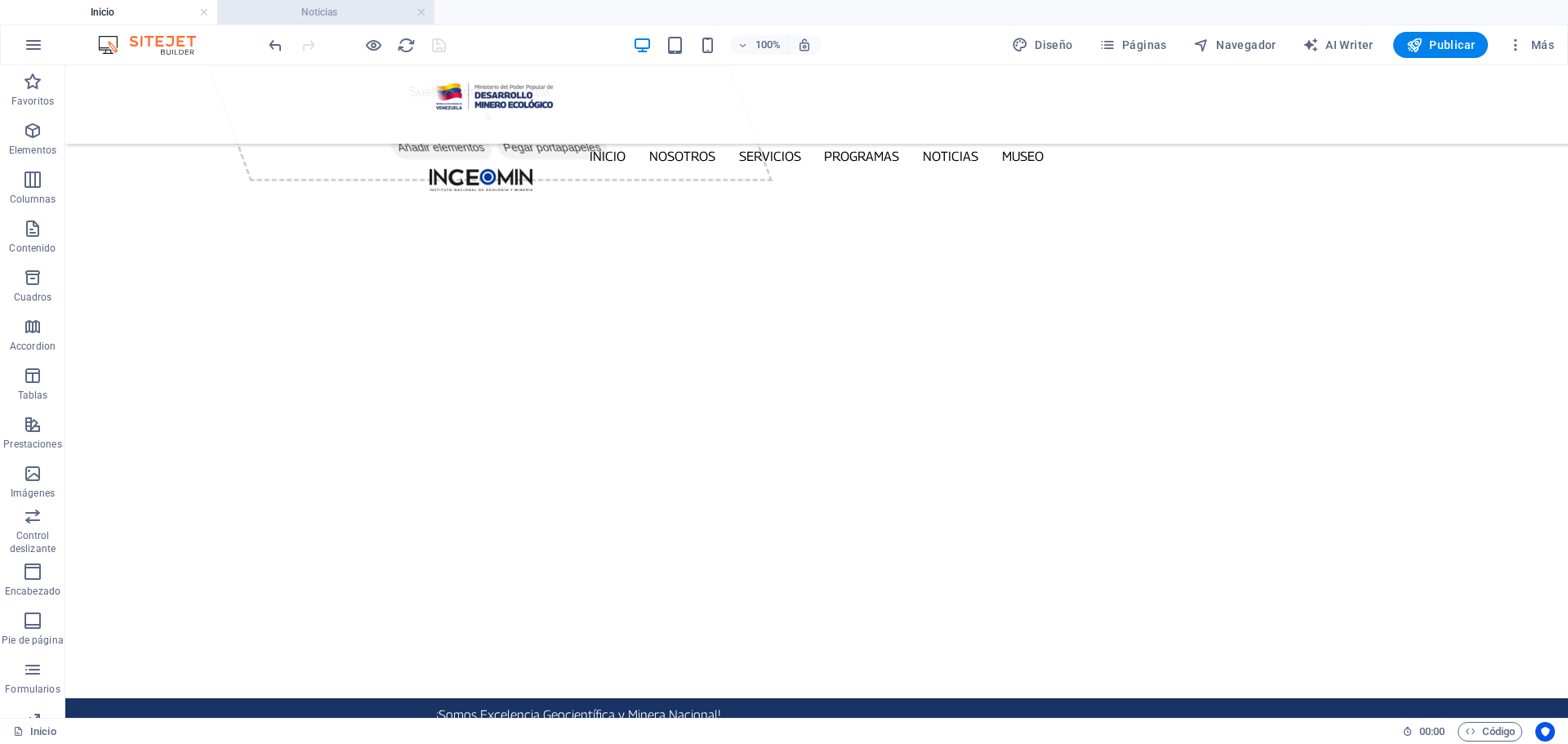
click at [320, 14] on h4 "Noticias" at bounding box center [326, 12] width 218 height 18
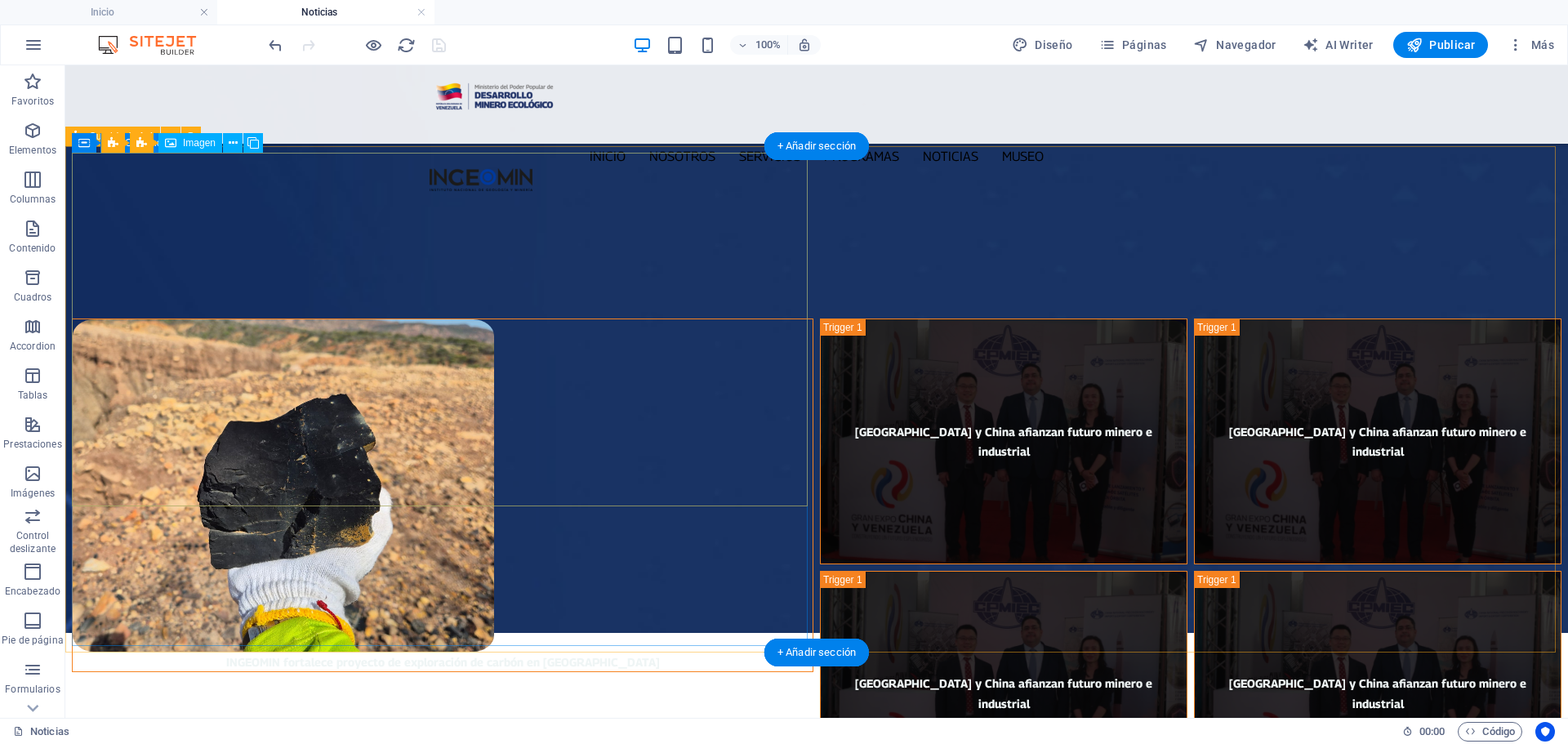
click at [429, 318] on figure "INGEOMIN fortalece proyecto de exploración de carbón en [GEOGRAPHIC_DATA]" at bounding box center [443, 494] width 742 height 353
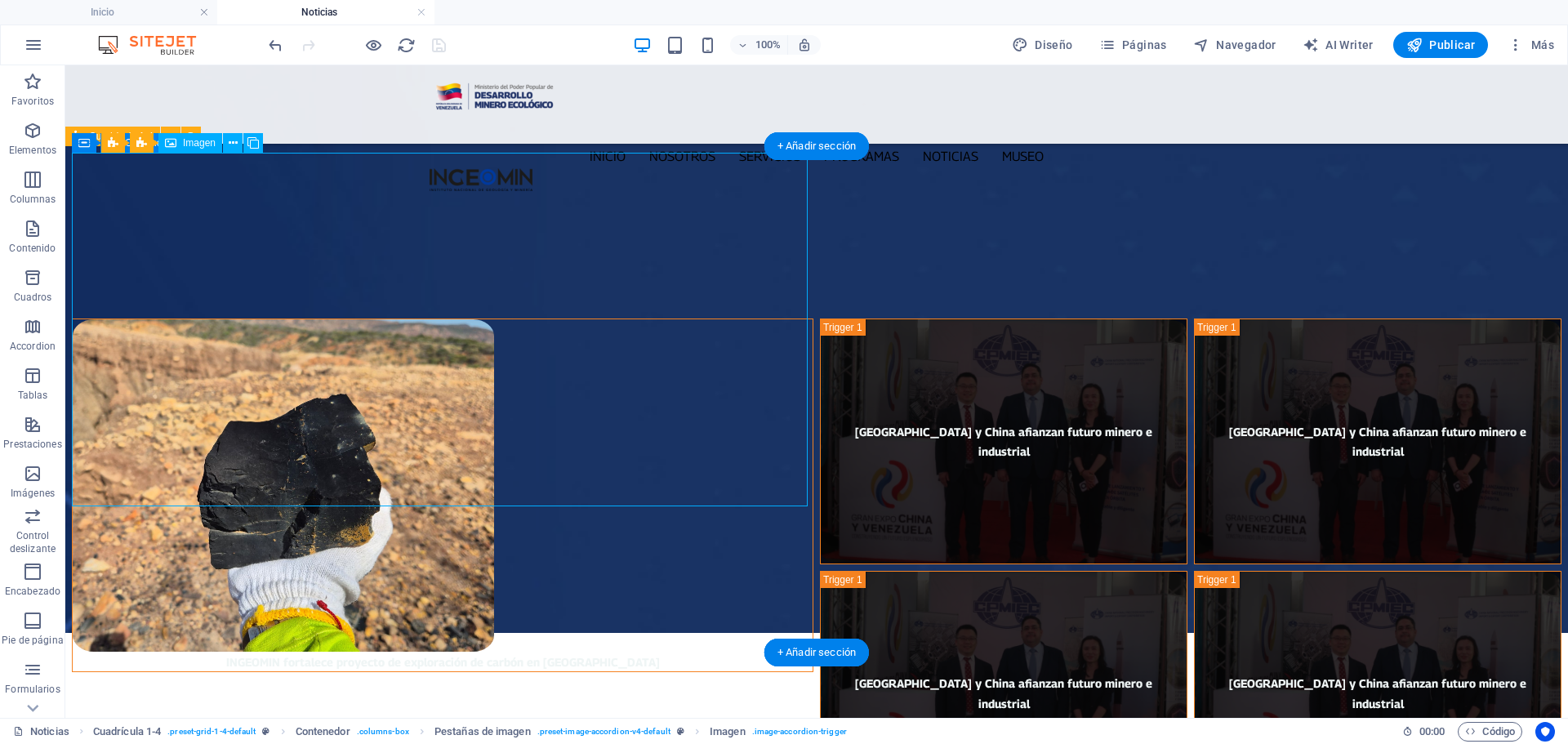
click at [429, 318] on figure "INGEOMIN fortalece proyecto de exploración de carbón en [GEOGRAPHIC_DATA]" at bounding box center [443, 494] width 742 height 353
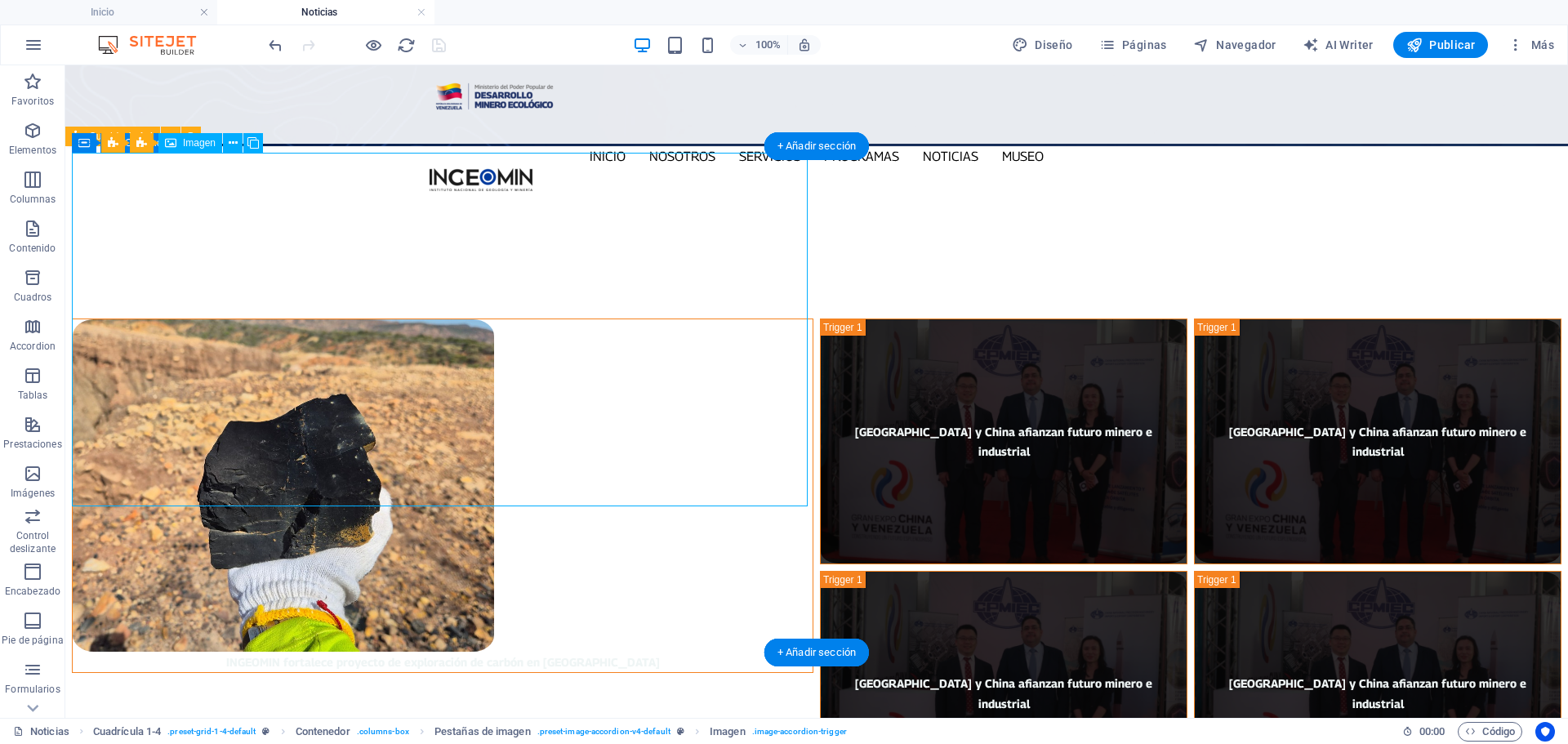
select select "px"
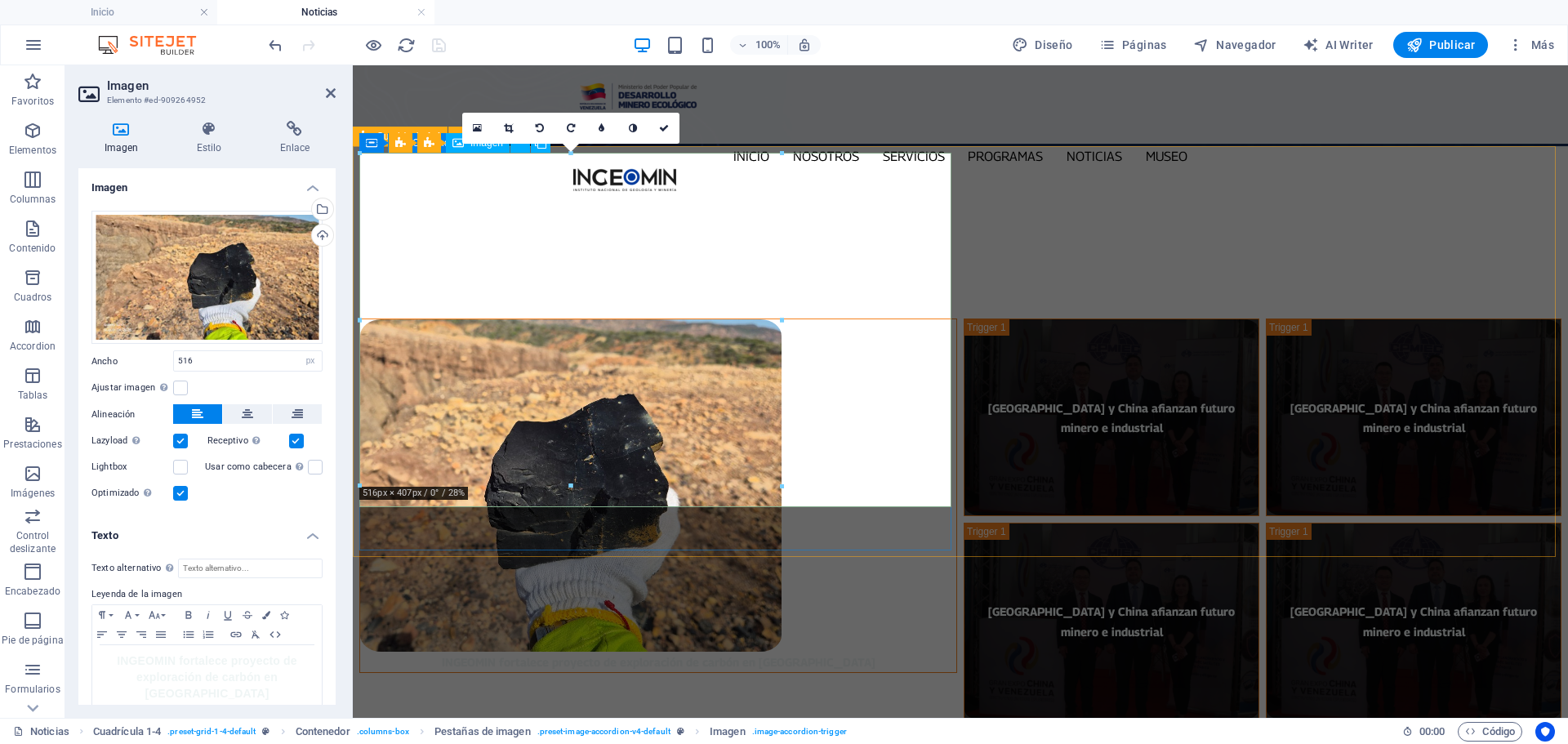
click at [925, 428] on figure "INGEOMIN fortalece proyecto de exploración de carbón en [GEOGRAPHIC_DATA]" at bounding box center [658, 494] width 598 height 354
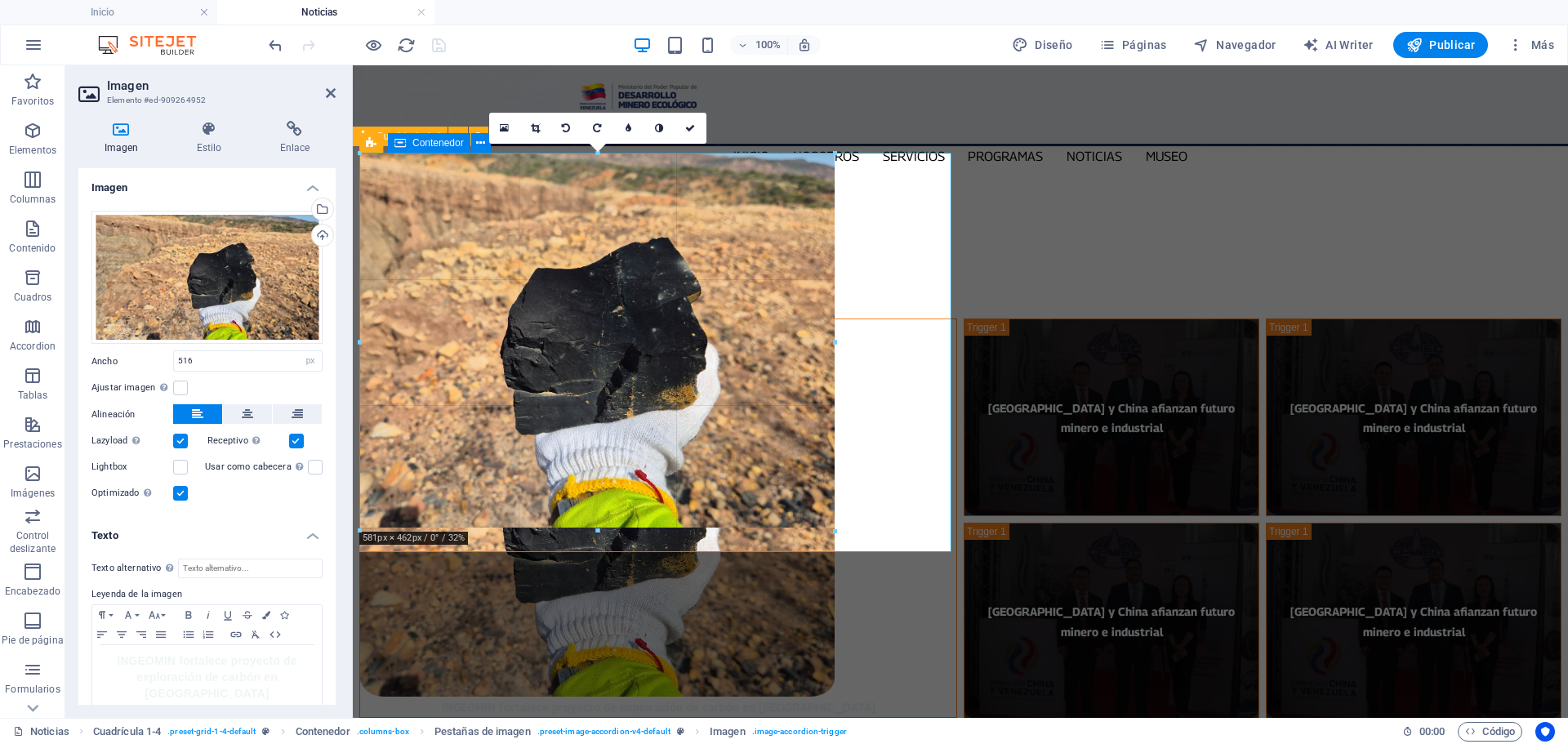
drag, startPoint x: 783, startPoint y: 487, endPoint x: 835, endPoint y: 498, distance: 53.2
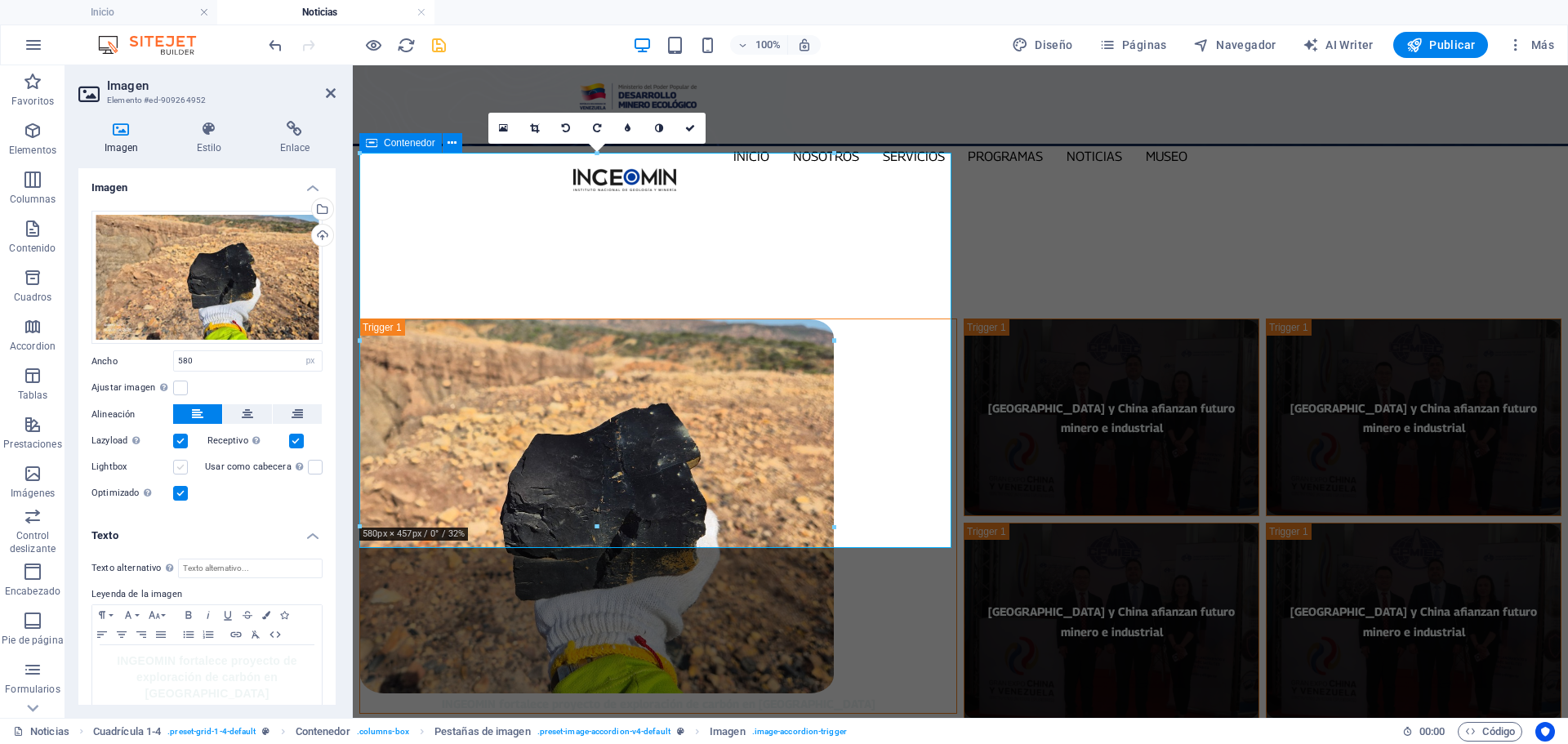
click at [179, 466] on label at bounding box center [180, 466] width 15 height 15
click at [0, 0] on input "Lightbox" at bounding box center [0, 0] width 0 height 0
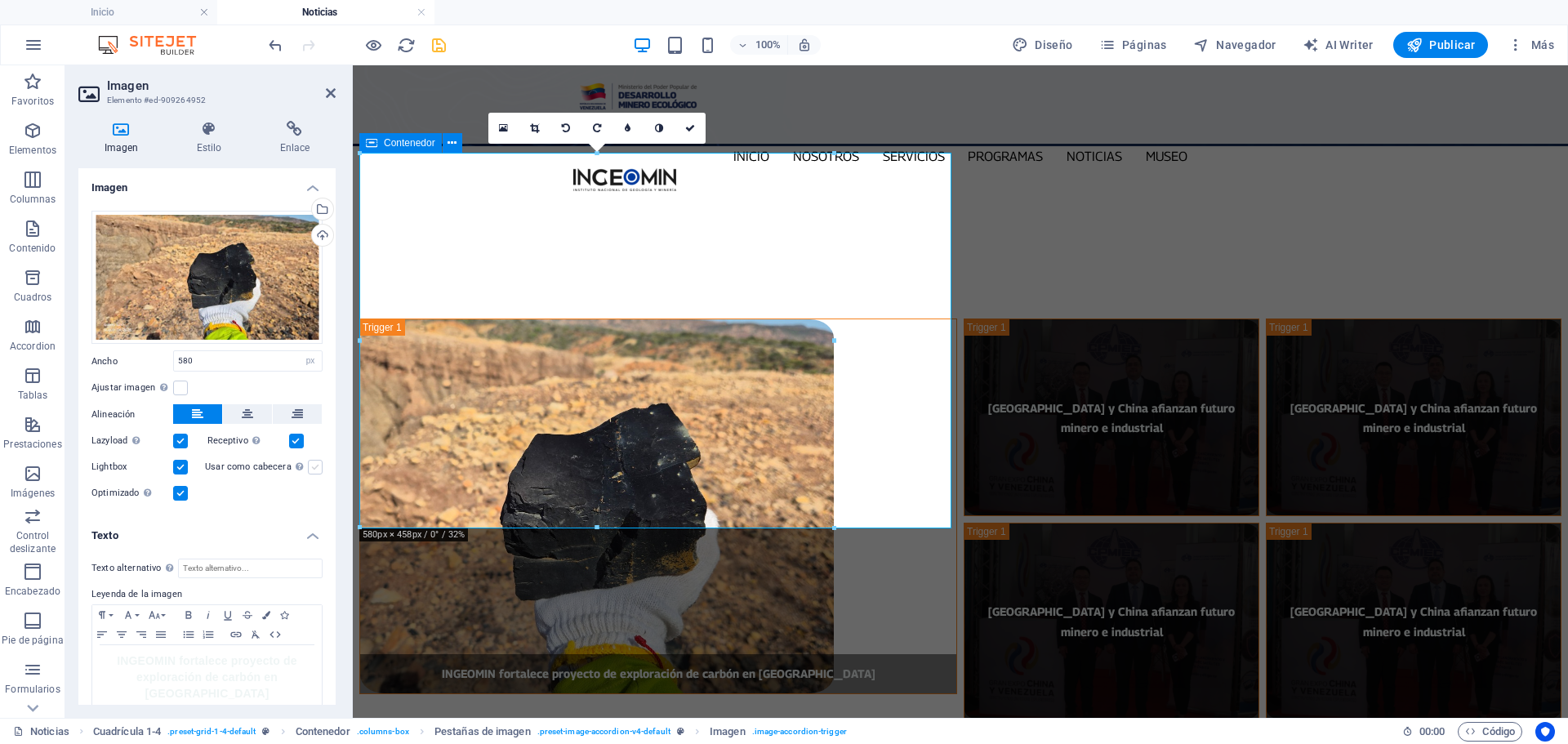
click at [317, 465] on label at bounding box center [315, 466] width 15 height 15
click at [0, 0] on input "Usar como cabecera La imagen se ajustará en una etiqueta de cabecera H1. Result…" at bounding box center [0, 0] width 0 height 0
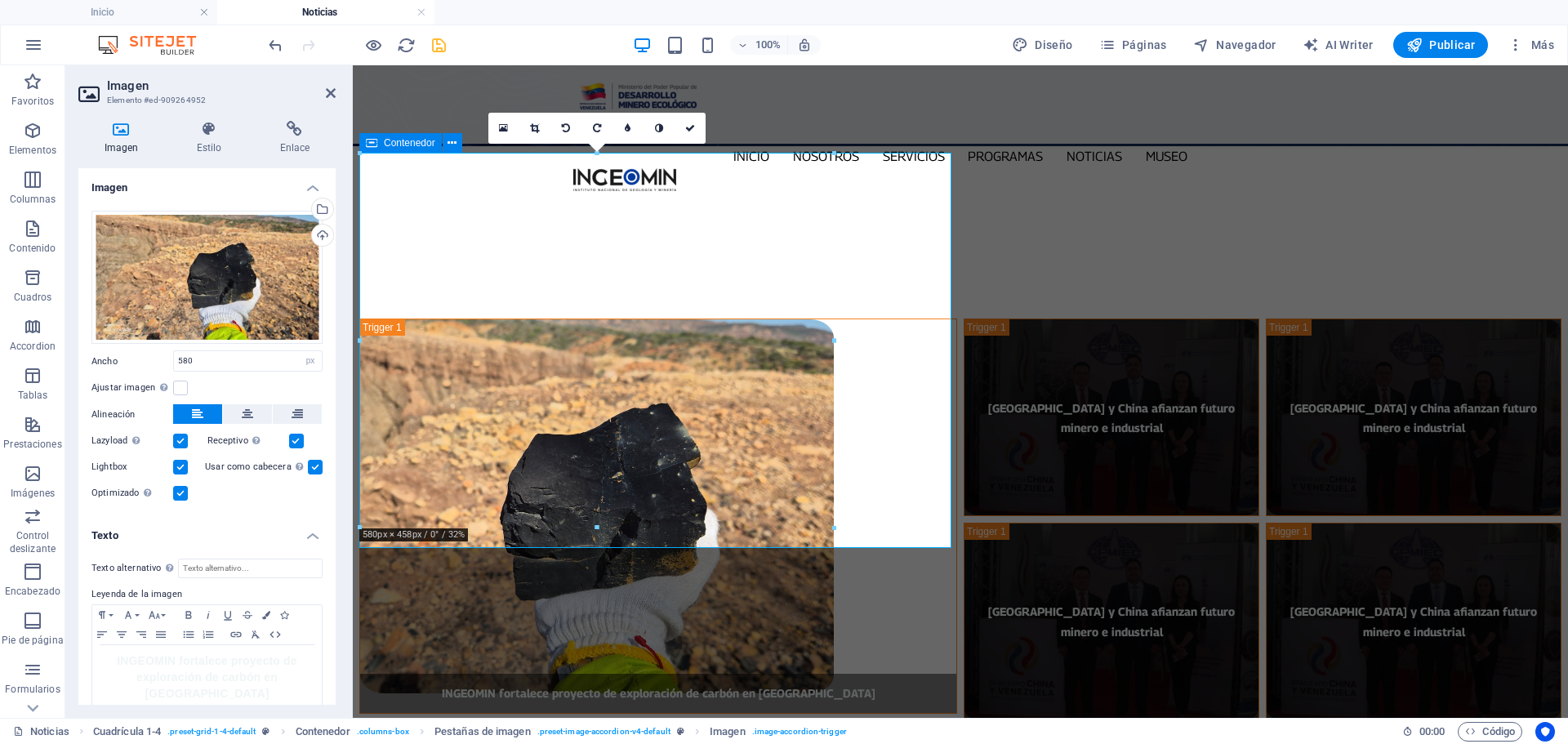
click at [317, 465] on label at bounding box center [315, 466] width 15 height 15
click at [0, 0] on input "Usar como cabecera La imagen se ajustará en una etiqueta de cabecera H1. Result…" at bounding box center [0, 0] width 0 height 0
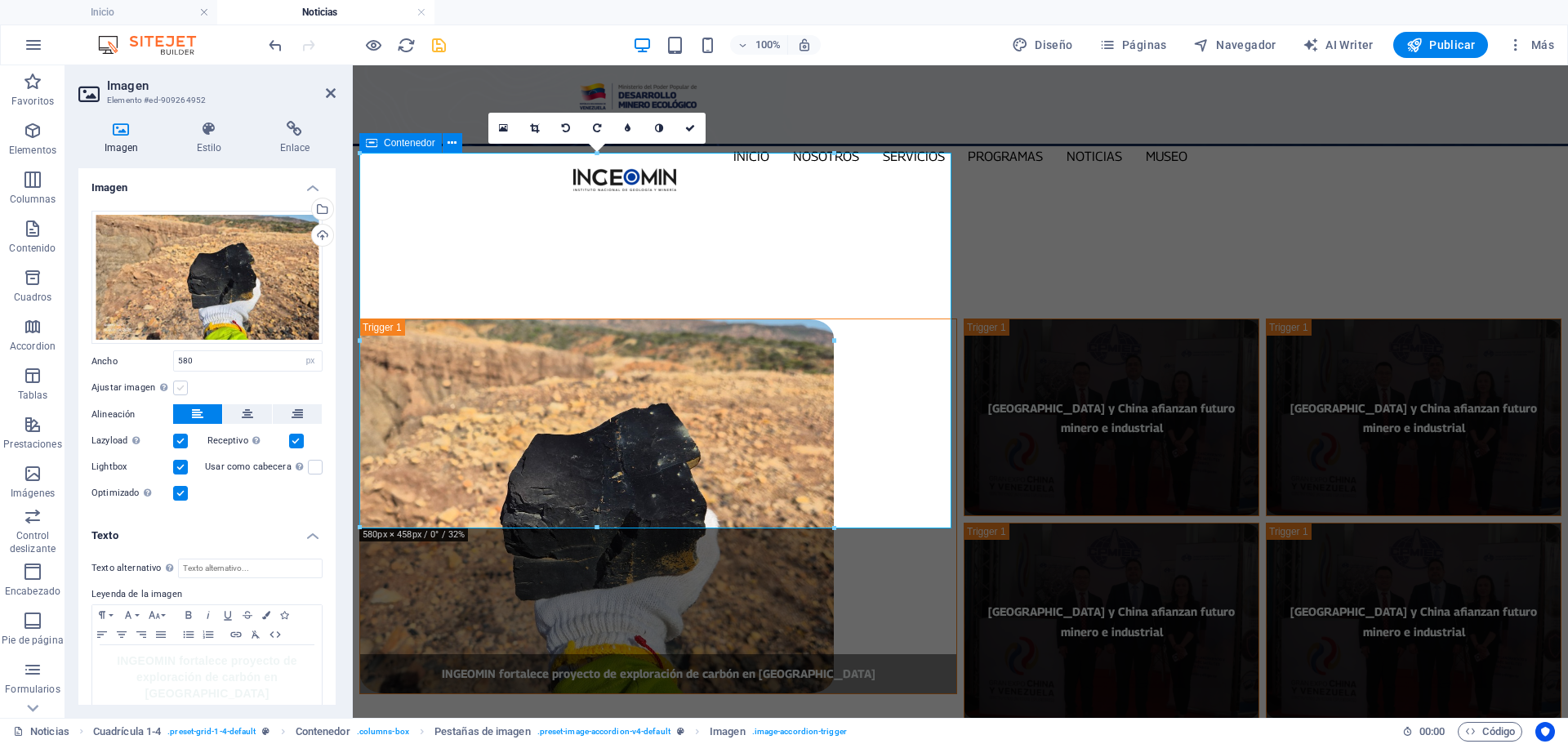
click at [179, 385] on label at bounding box center [180, 387] width 15 height 15
click at [0, 0] on input "Ajustar imagen Ajustar imagen automáticamente a un ancho y alto fijo" at bounding box center [0, 0] width 0 height 0
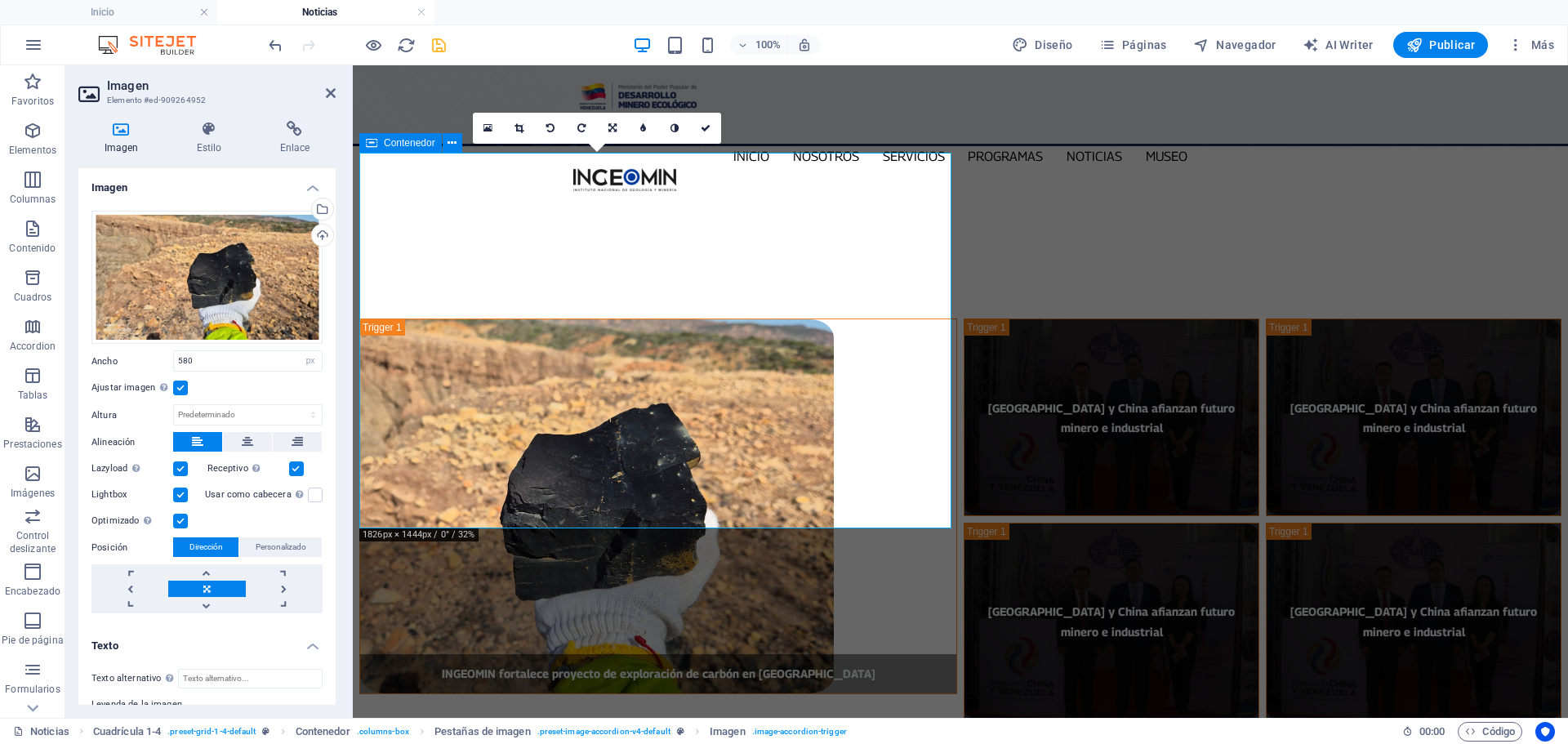
click at [181, 386] on label at bounding box center [180, 387] width 15 height 15
click at [0, 0] on input "Ajustar imagen Ajustar imagen automáticamente a un ancho y alto fijo" at bounding box center [0, 0] width 0 height 0
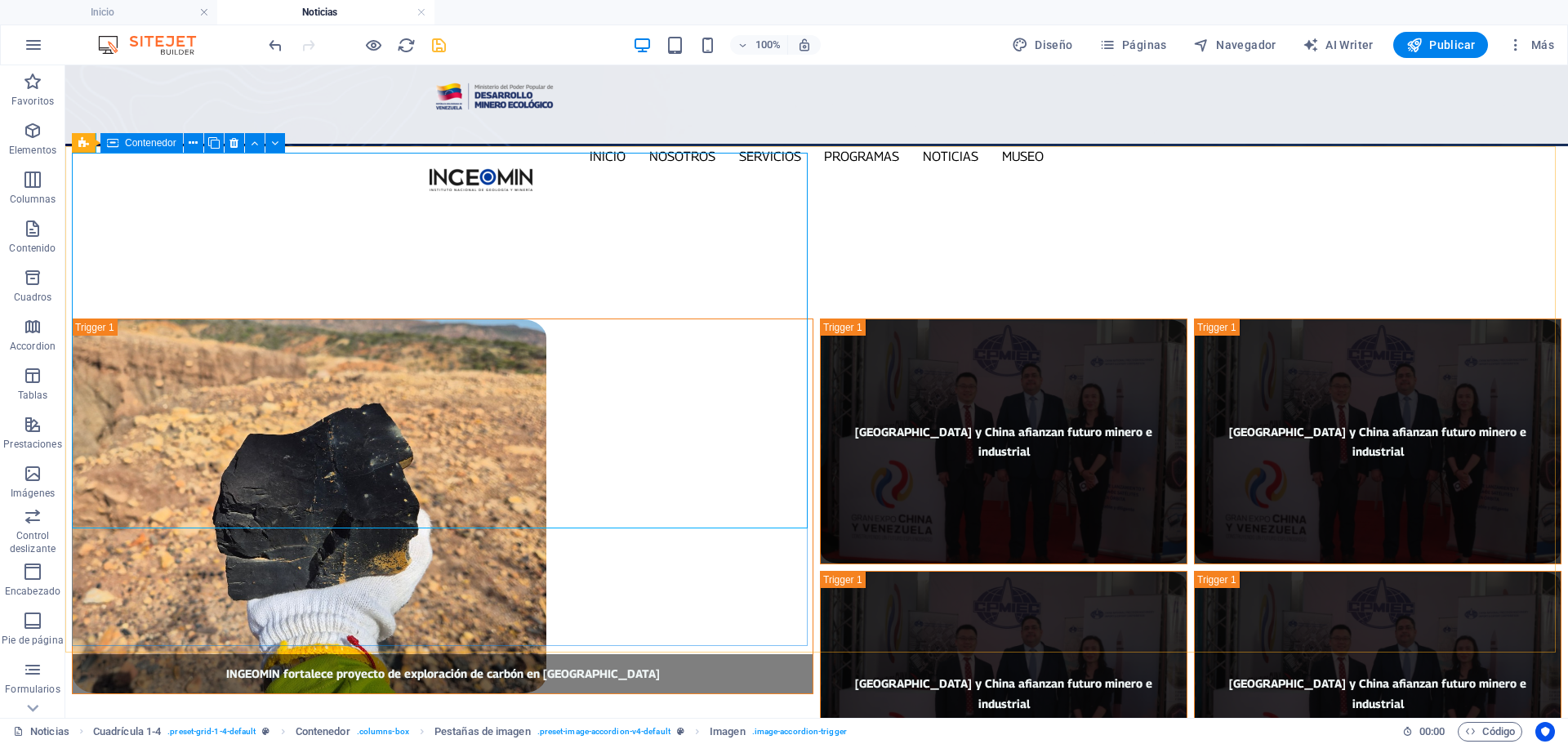
click at [116, 147] on icon at bounding box center [113, 142] width 12 height 20
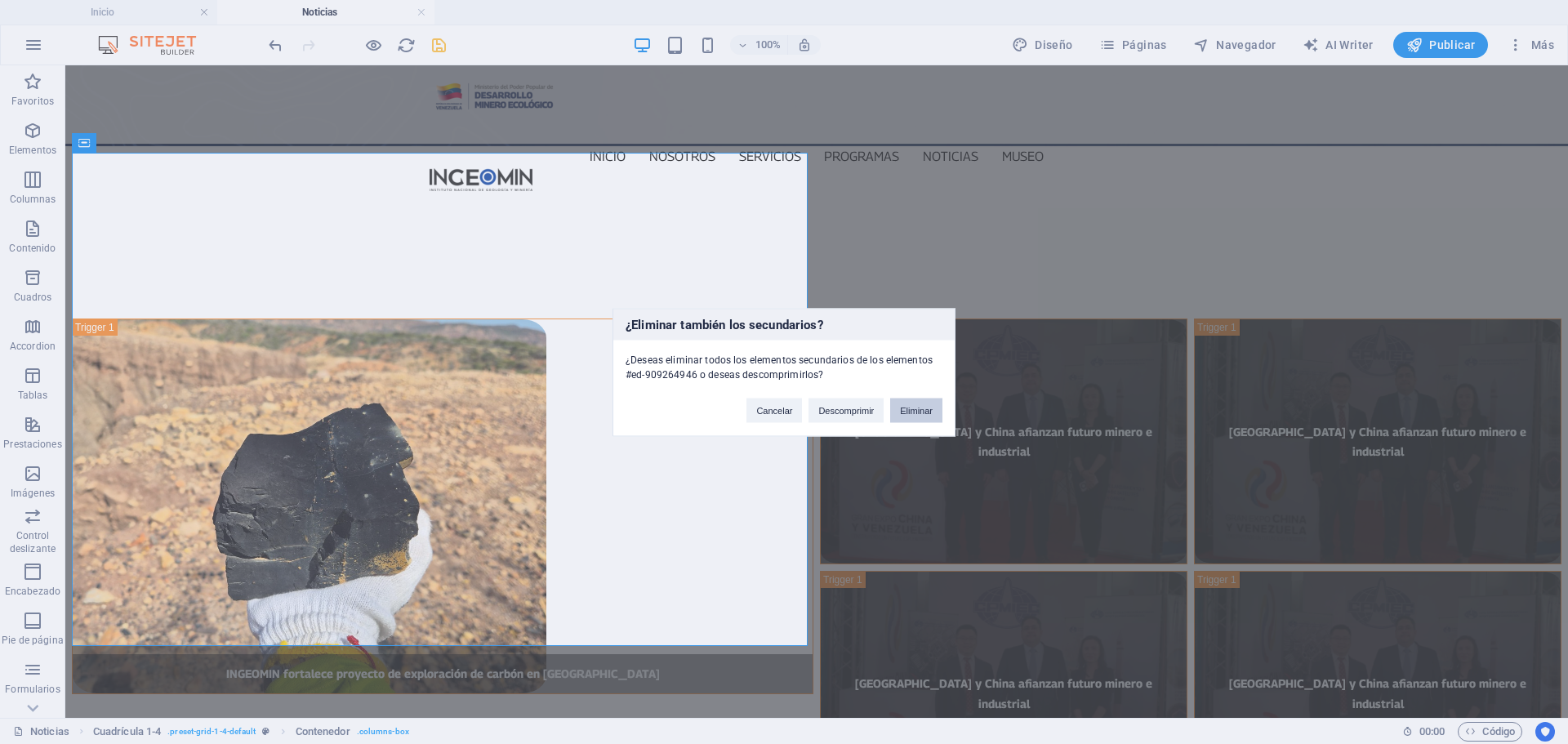
click at [931, 411] on button "Eliminar" at bounding box center [916, 410] width 53 height 24
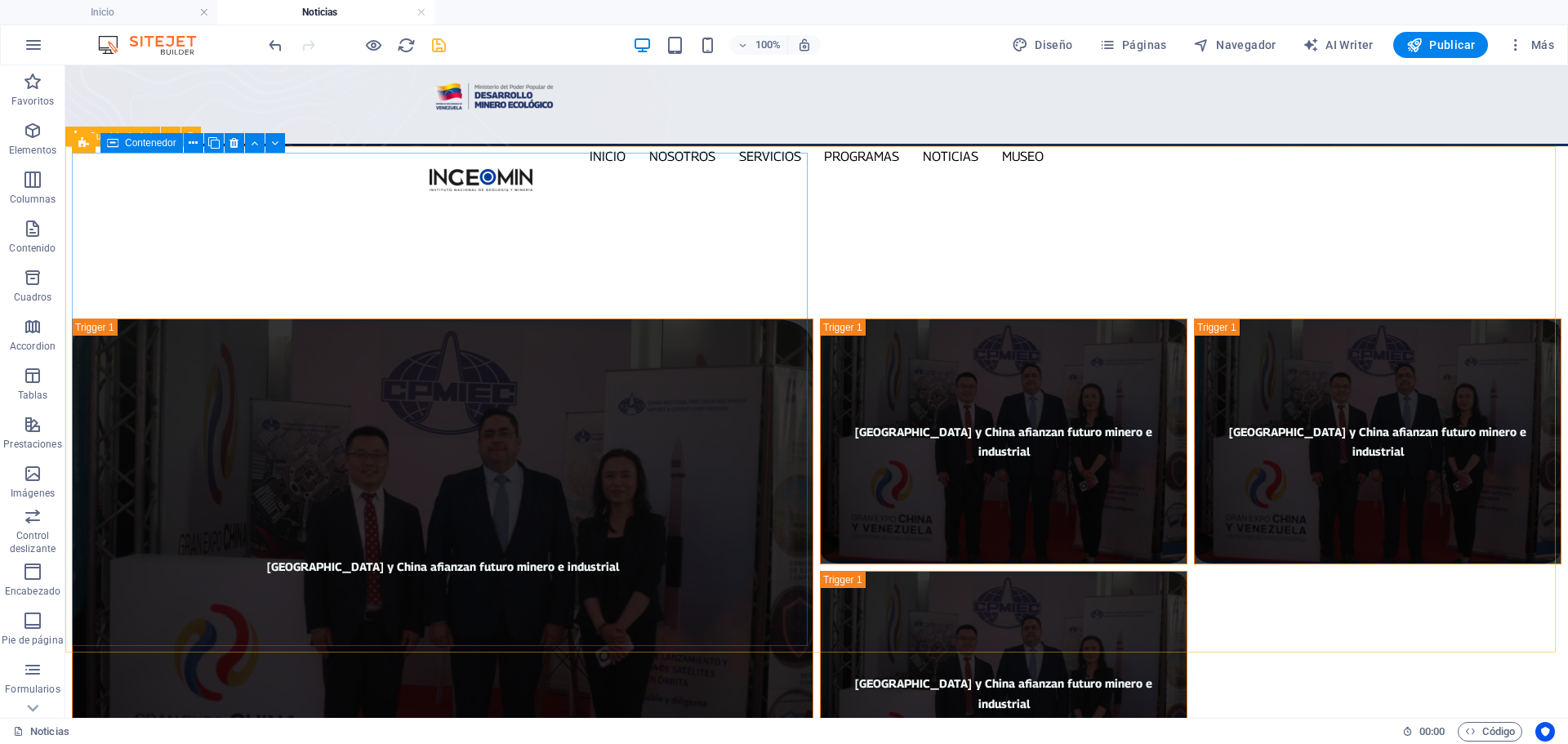
click at [111, 146] on icon at bounding box center [113, 142] width 12 height 20
click at [212, 137] on icon at bounding box center [214, 143] width 12 height 18
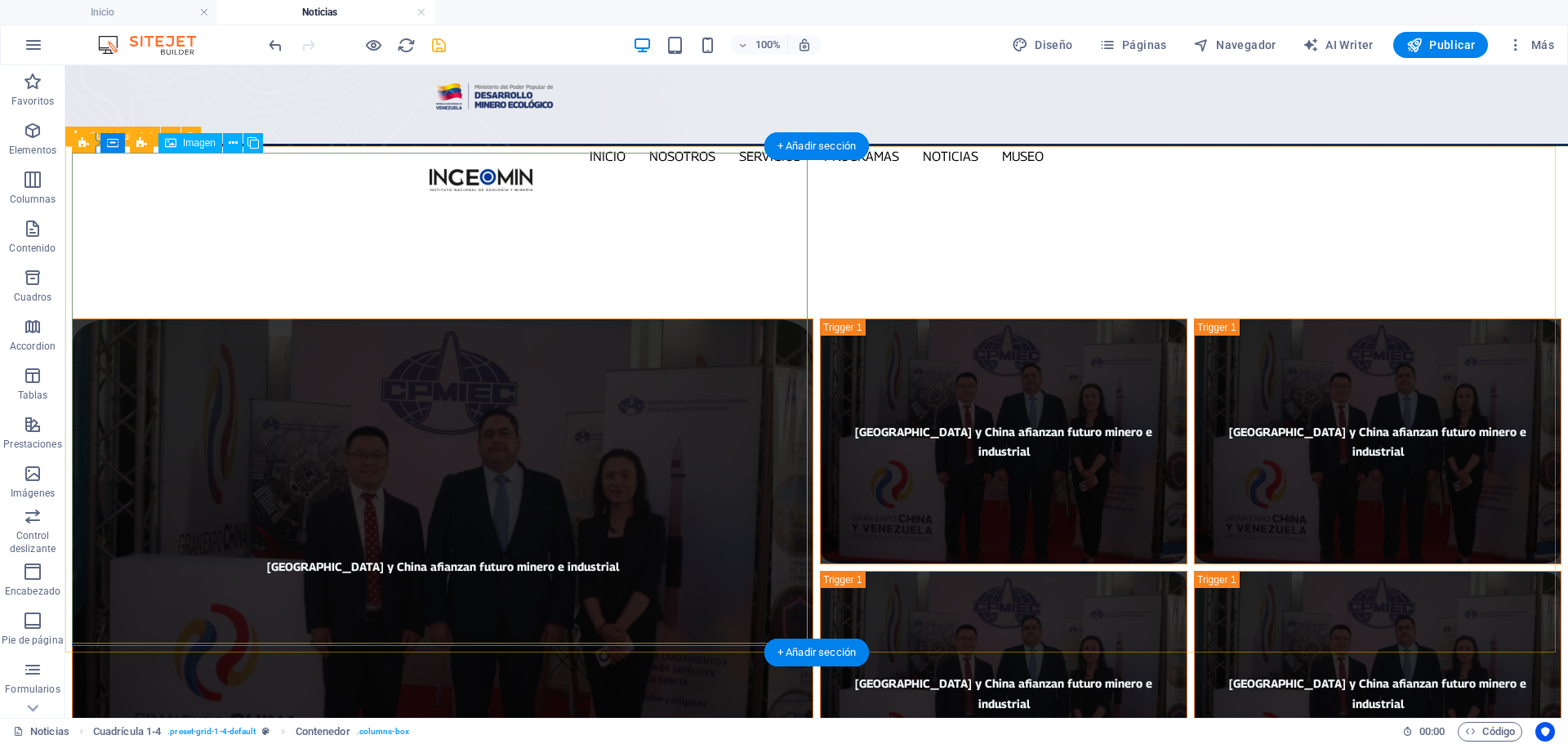
click at [585, 318] on figure "[GEOGRAPHIC_DATA] y China afianzan futuro minero e industrial" at bounding box center [443, 565] width 742 height 493
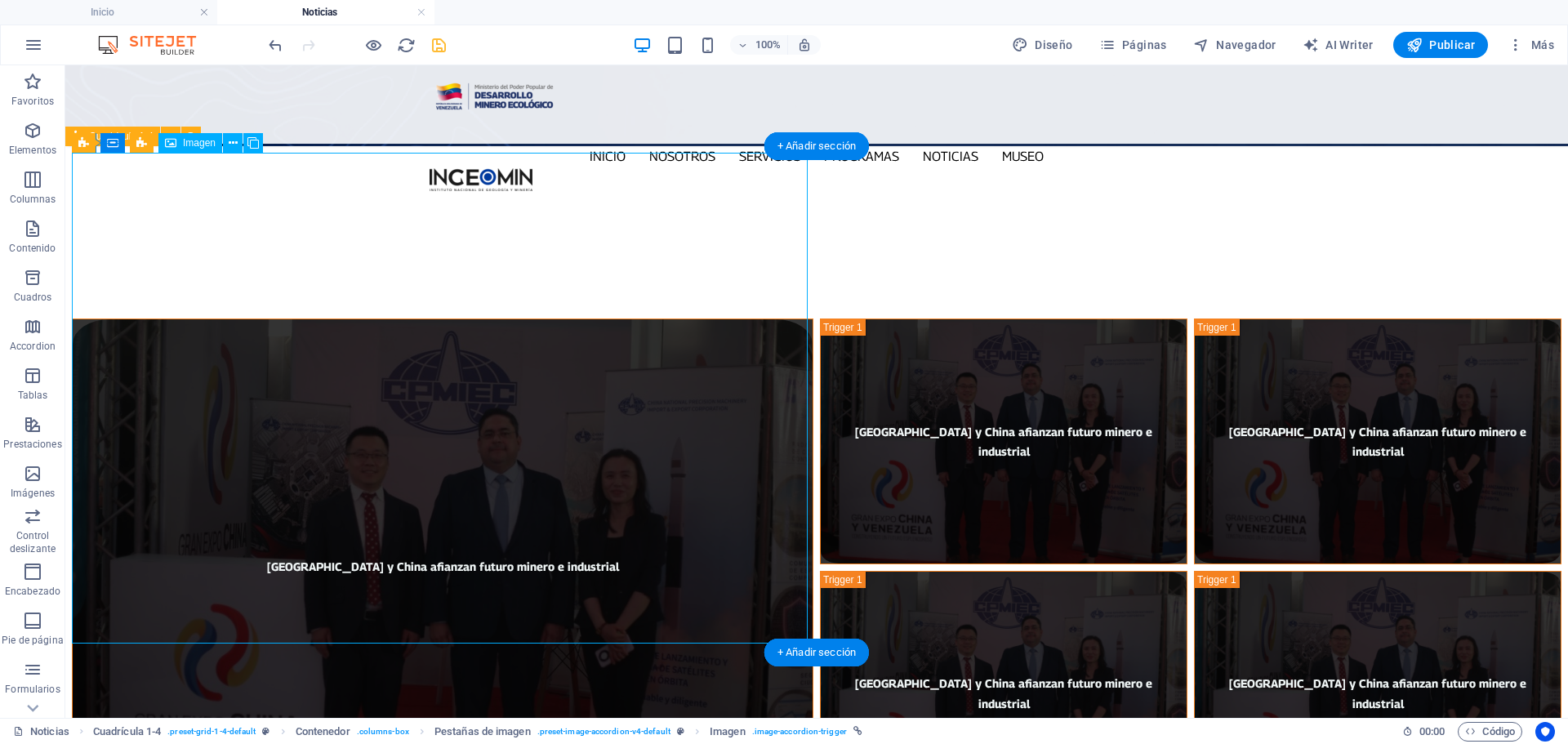
click at [585, 318] on figure "[GEOGRAPHIC_DATA] y China afianzan futuro minero e industrial" at bounding box center [443, 565] width 742 height 493
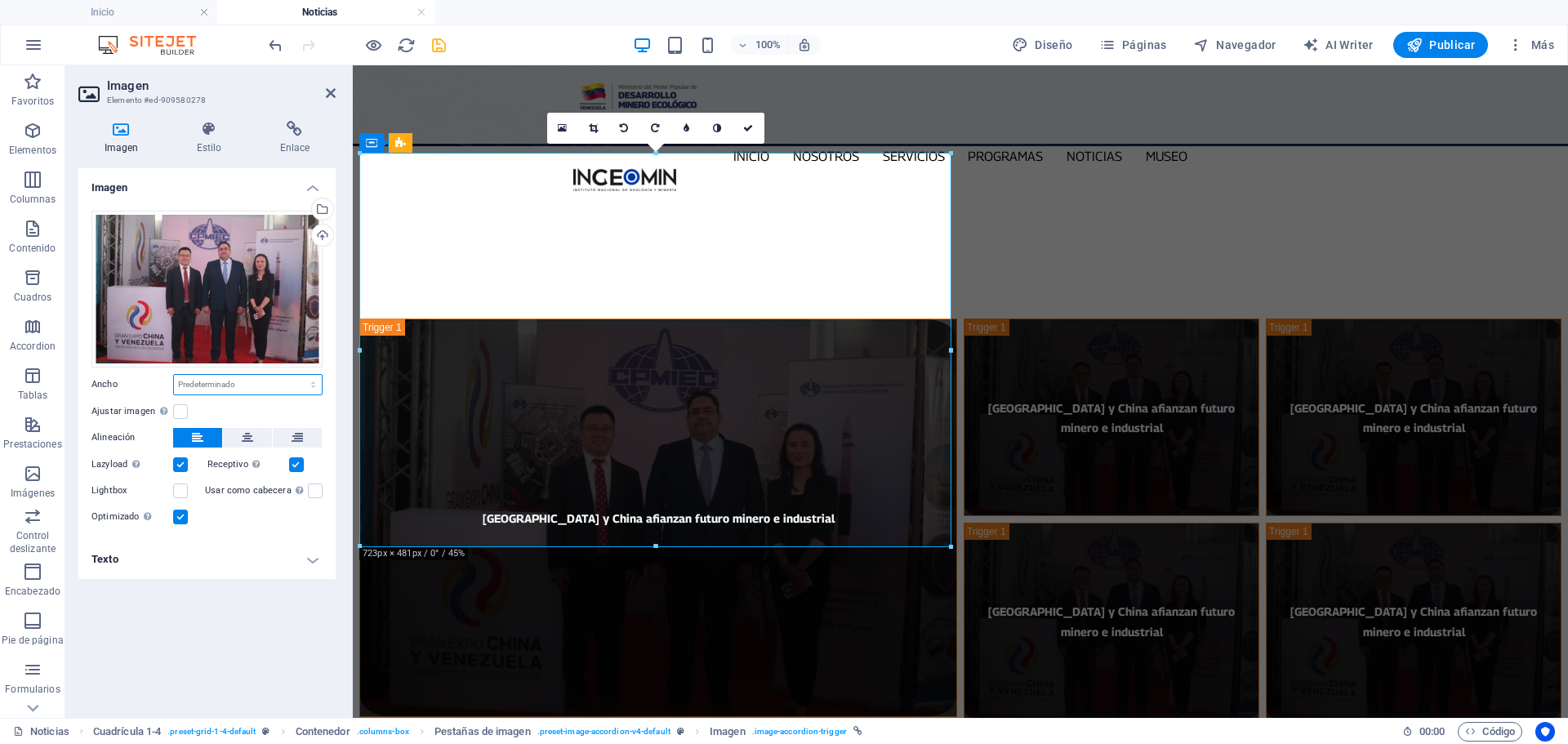
click at [246, 385] on select "Predeterminado automático px rem % em vh vw" at bounding box center [248, 384] width 148 height 20
select select "px"
click at [299, 374] on select "Predeterminado automático px rem % em vh vw" at bounding box center [248, 384] width 148 height 20
type input "723"
click at [175, 411] on label at bounding box center [180, 411] width 15 height 15
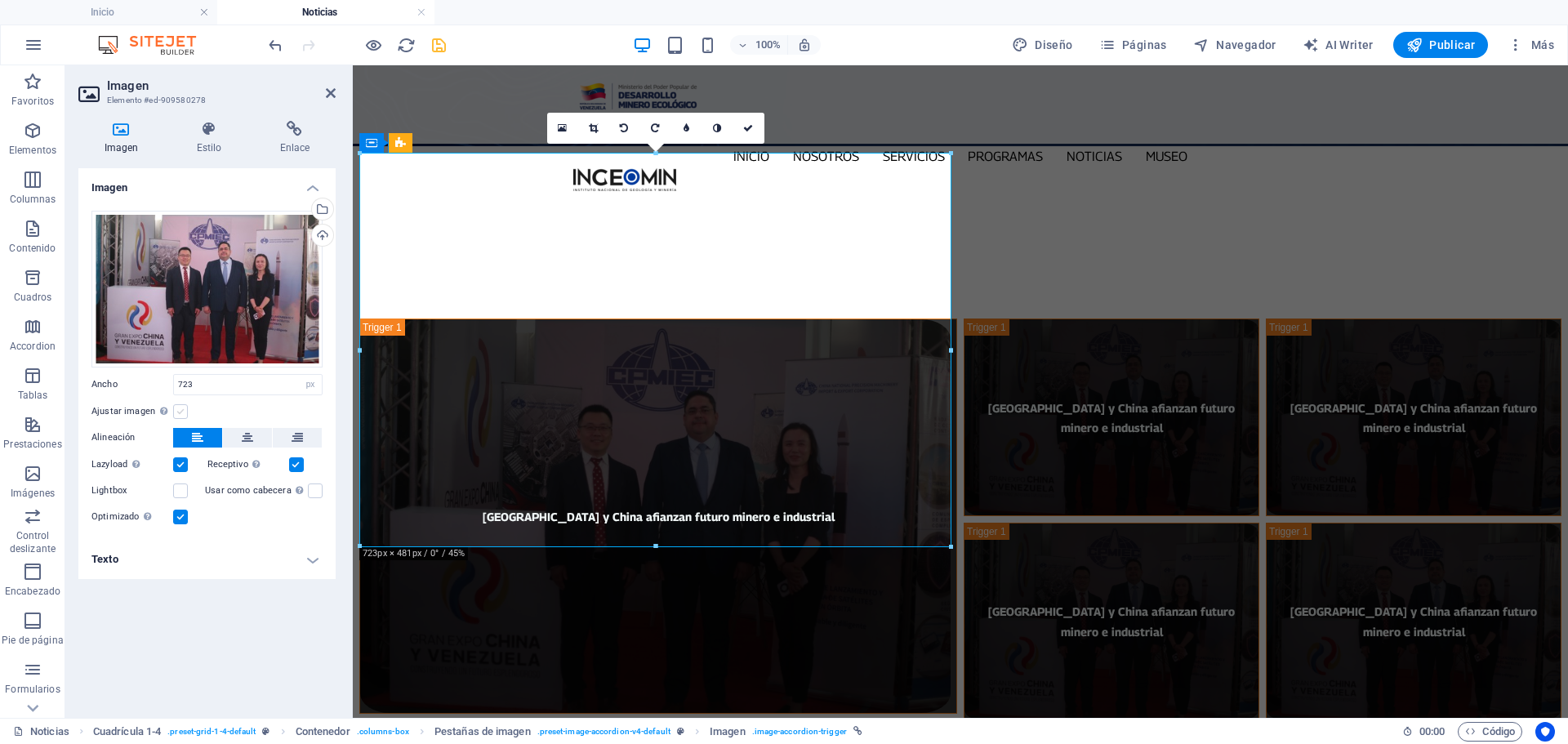
click at [0, 0] on input "Ajustar imagen Ajustar imagen automáticamente a un ancho y alto fijo" at bounding box center [0, 0] width 0 height 0
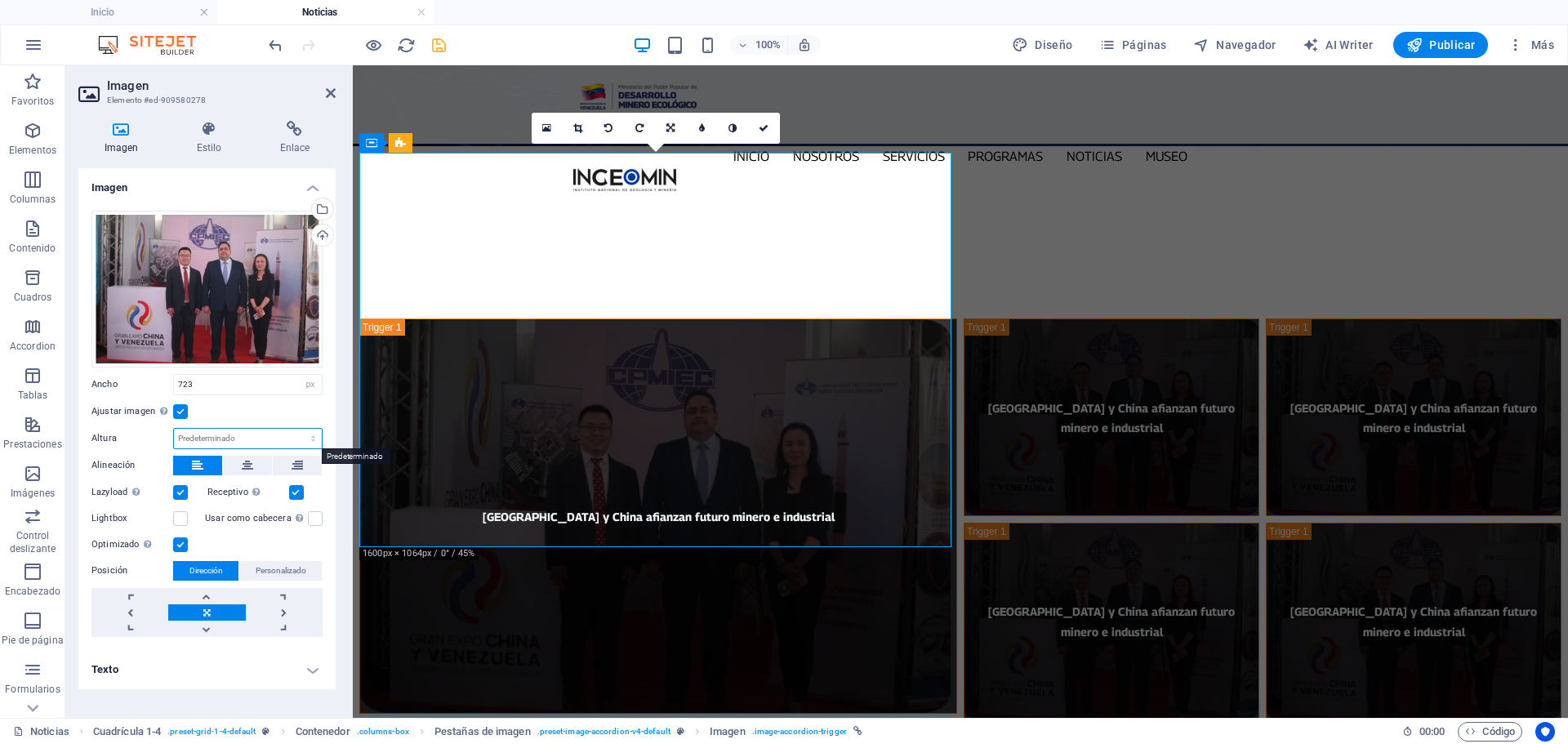
click at [248, 435] on select "Predeterminado automático px" at bounding box center [248, 438] width 148 height 20
select select "px"
click at [299, 428] on select "Predeterminado automático px" at bounding box center [248, 438] width 148 height 20
type input "481"
drag, startPoint x: 769, startPoint y: 127, endPoint x: 867, endPoint y: 70, distance: 113.4
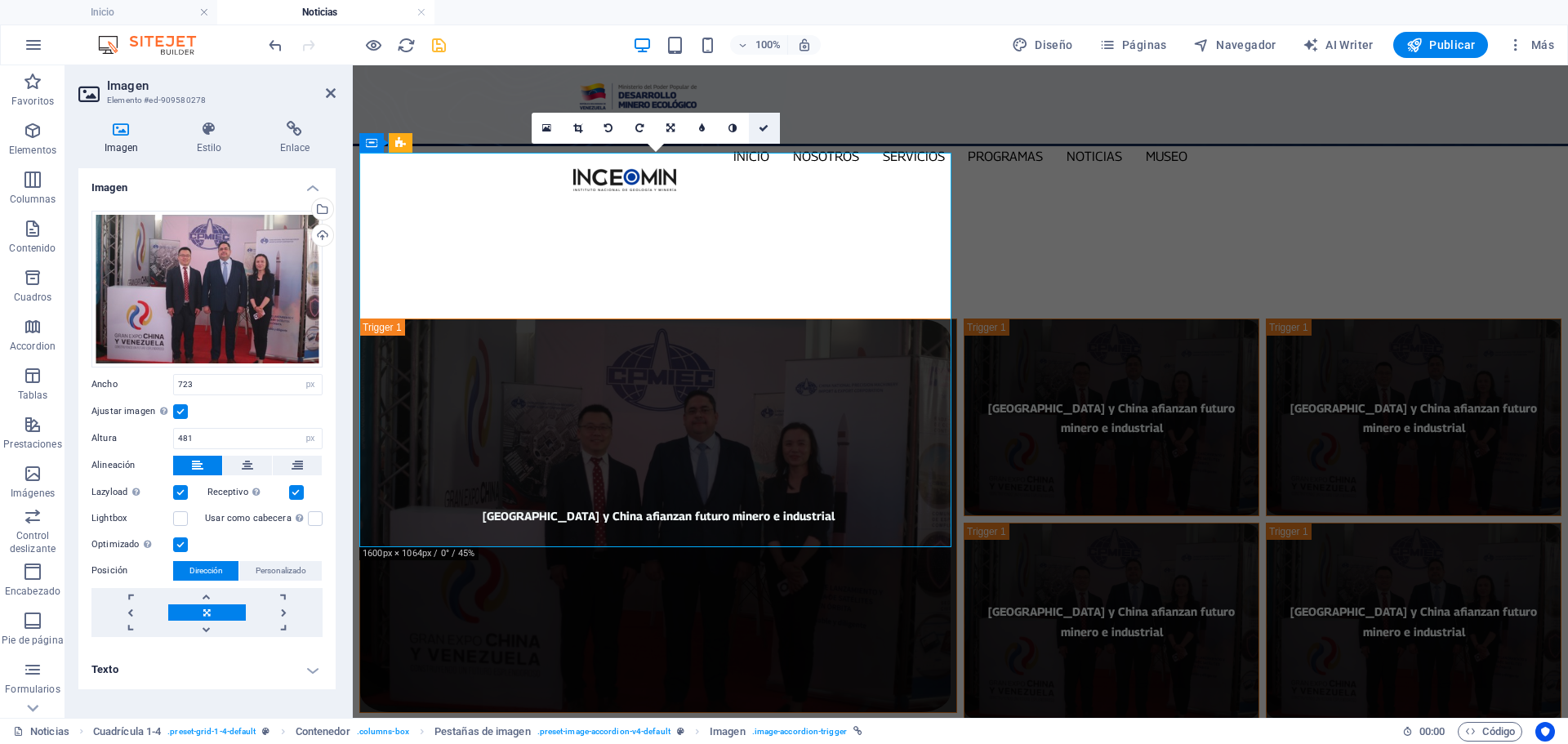
click at [769, 127] on icon at bounding box center [764, 128] width 10 height 10
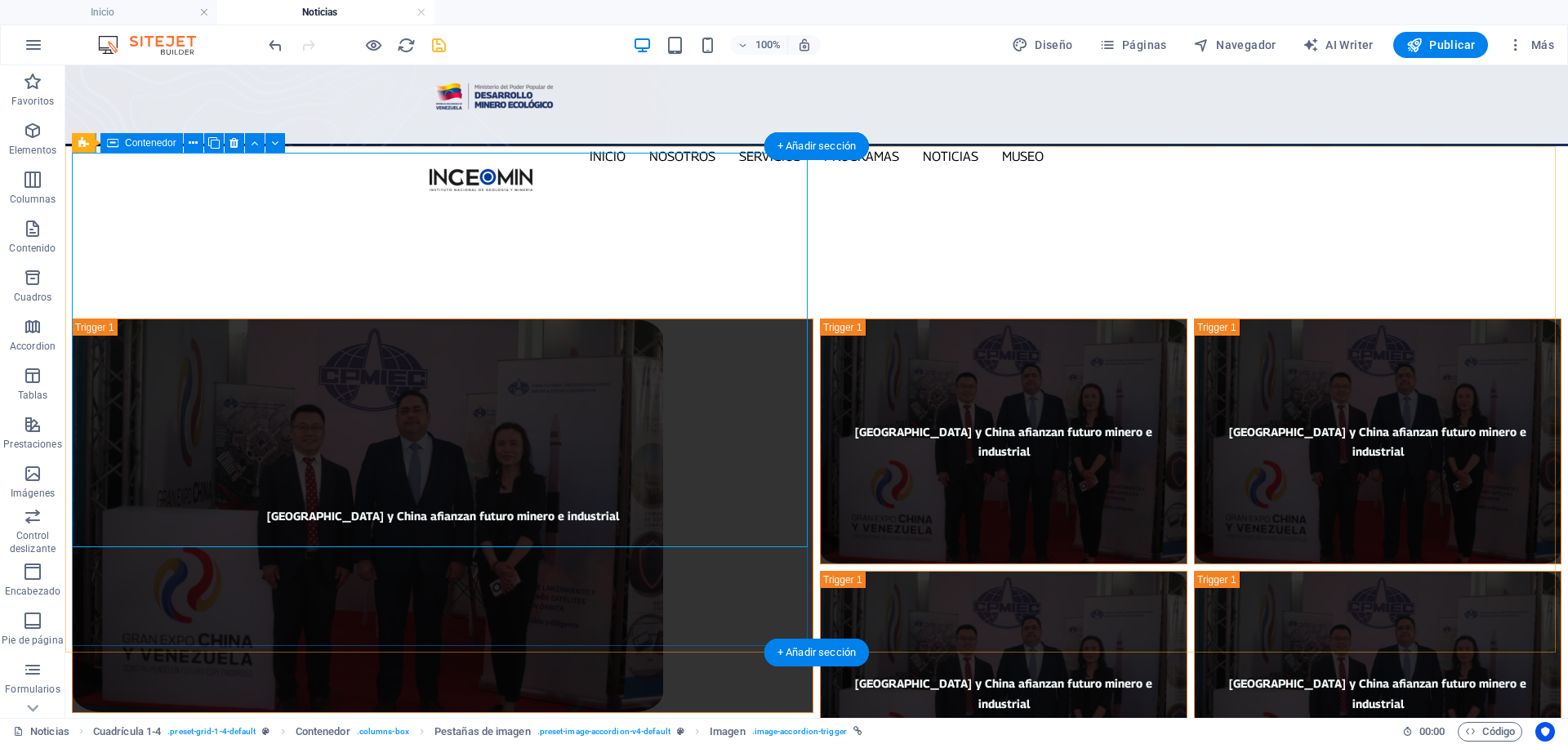
click at [629, 599] on div "[GEOGRAPHIC_DATA] y China afianzan futuro minero e industrial" at bounding box center [443, 567] width 742 height 497
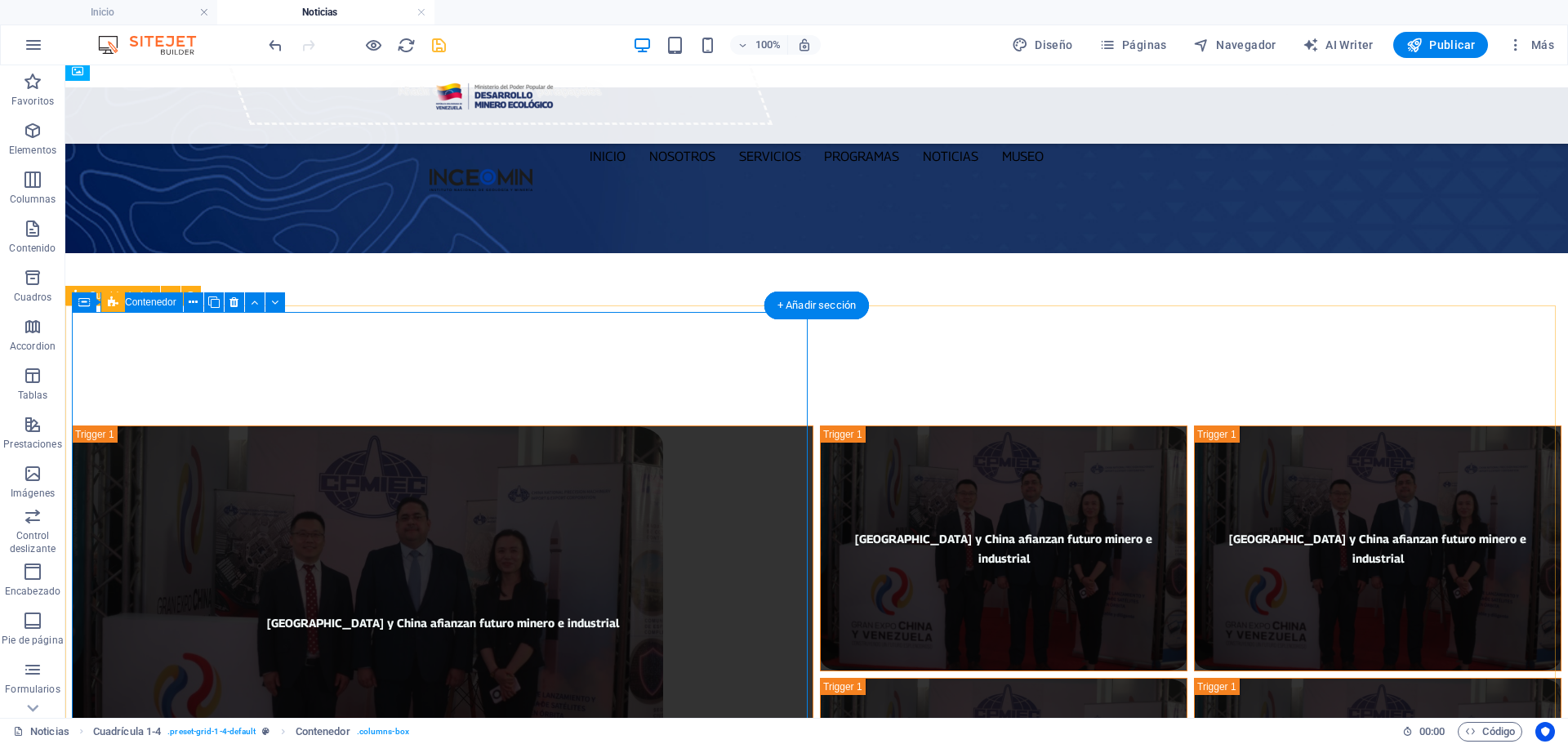
scroll to position [0, 0]
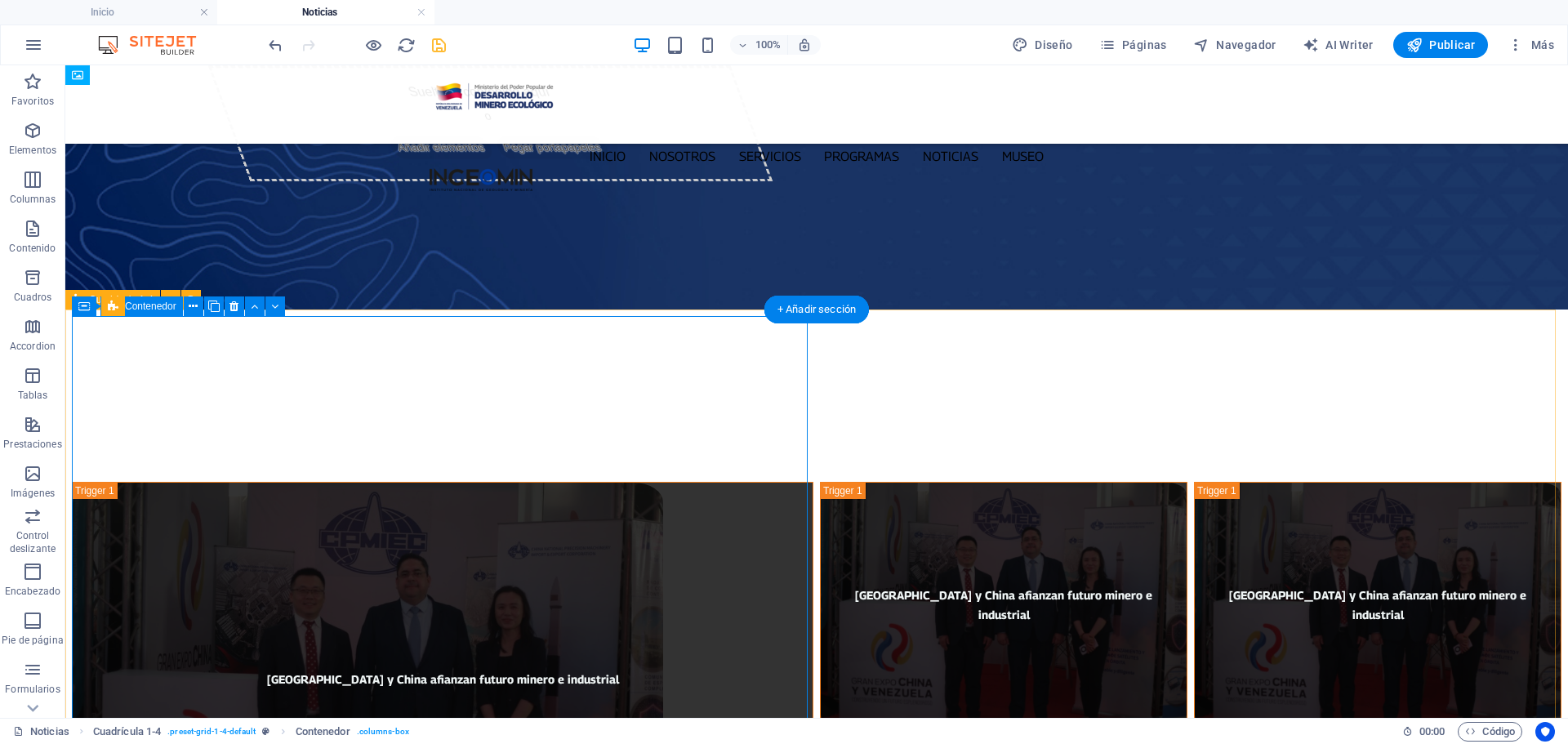
click at [717, 475] on div "[GEOGRAPHIC_DATA] y China afianzan futuro minero e industrial [GEOGRAPHIC_DATA]…" at bounding box center [817, 729] width 1503 height 510
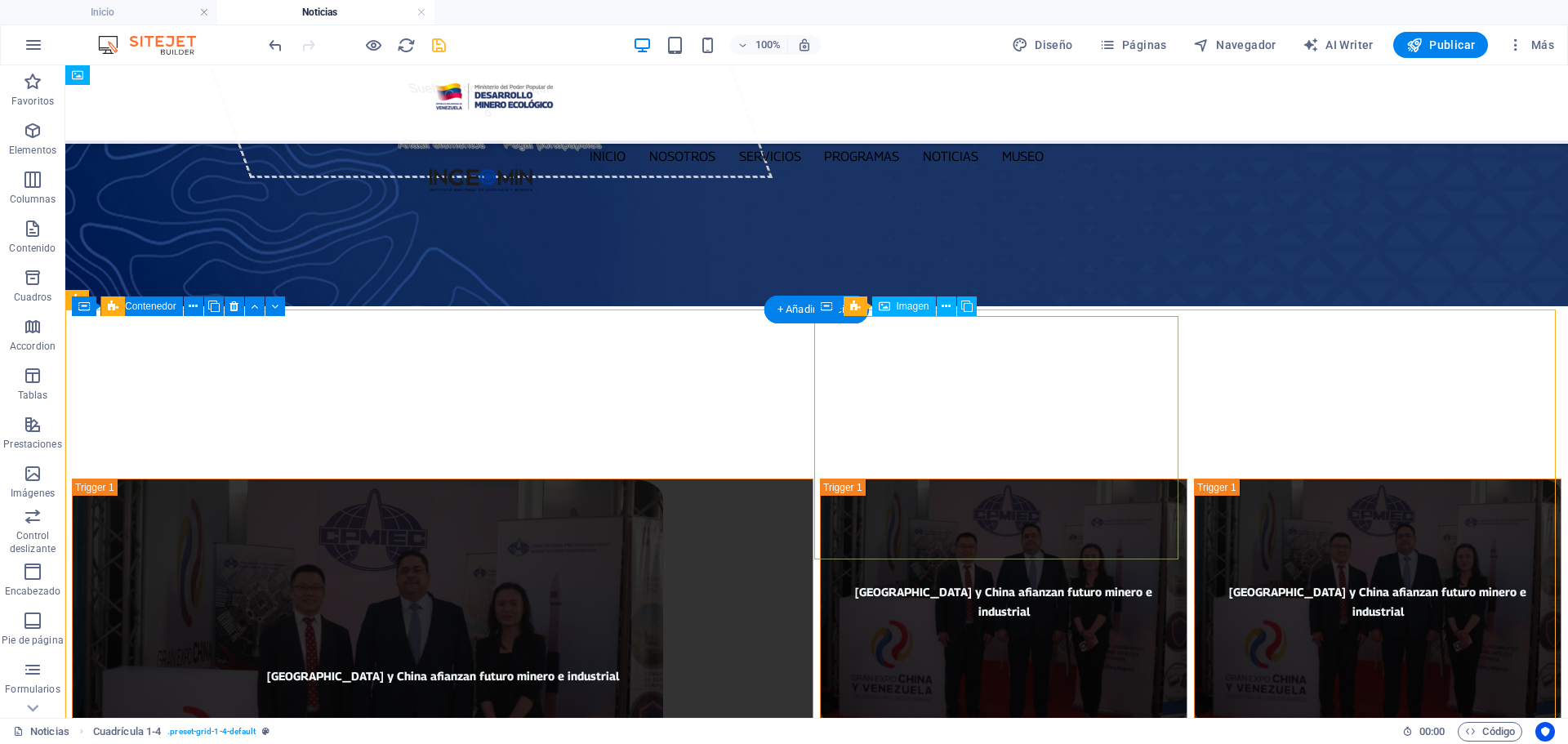
scroll to position [489, 0]
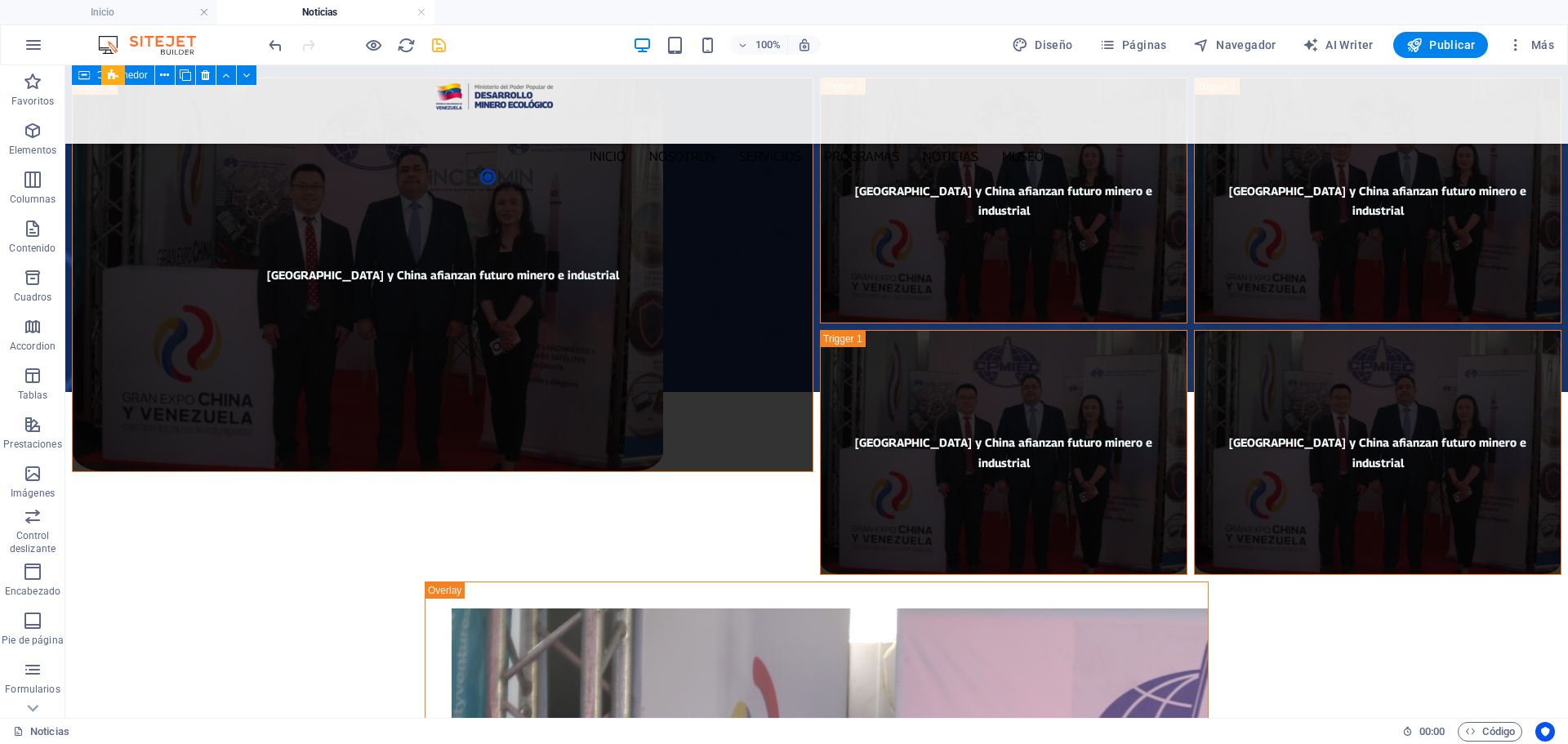
scroll to position [163, 0]
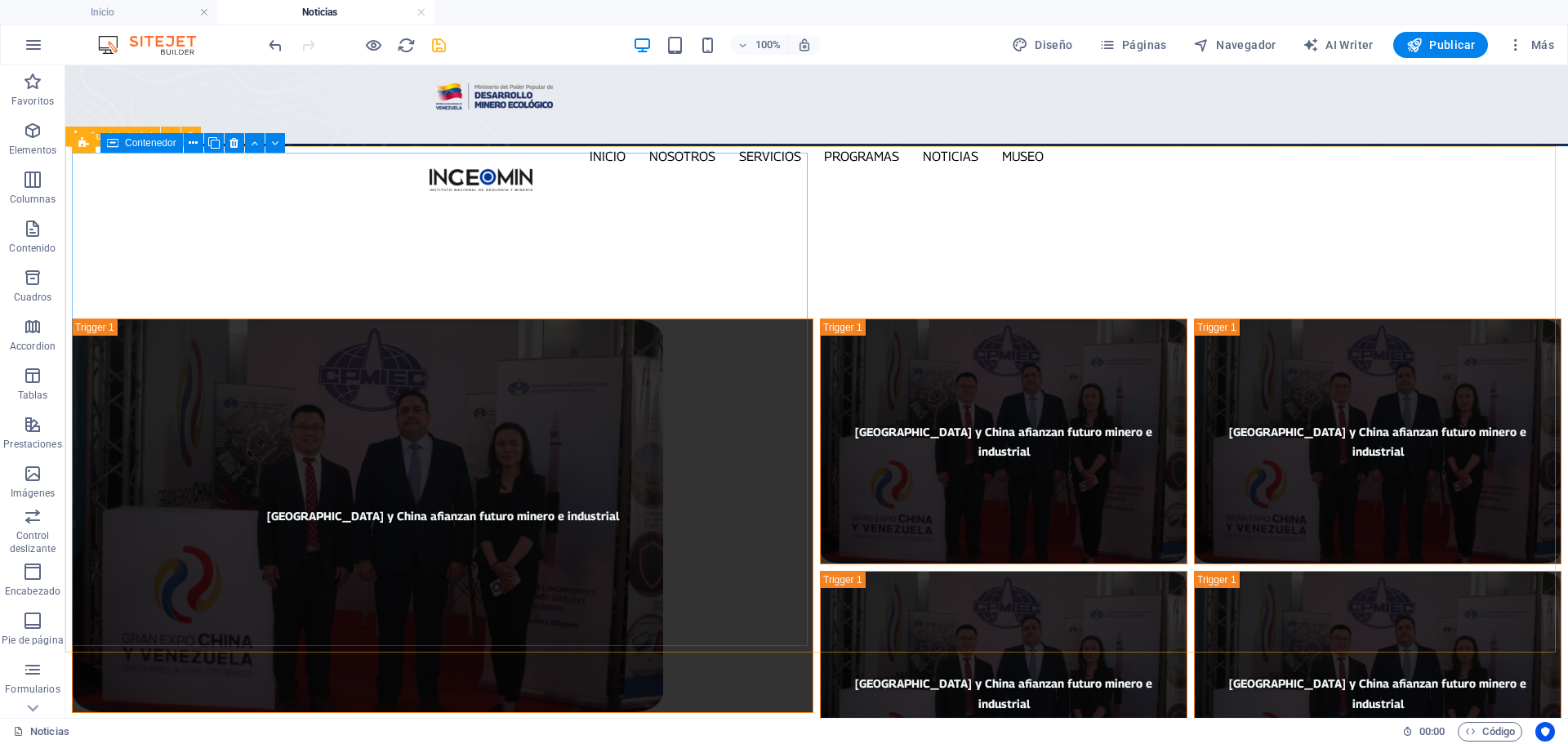
click at [132, 146] on span "Contenedor" at bounding box center [150, 142] width 52 height 10
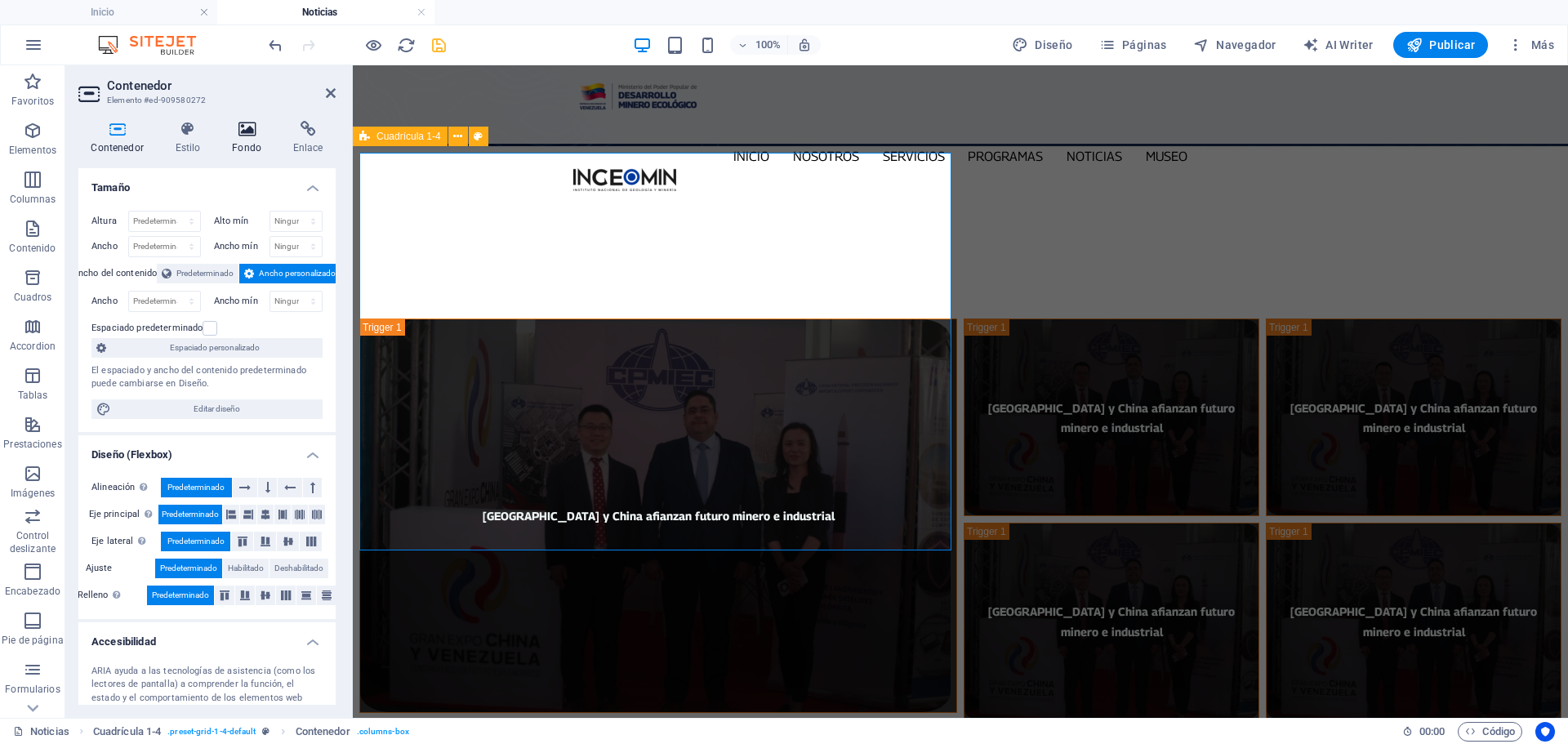
click at [241, 133] on icon at bounding box center [247, 129] width 55 height 17
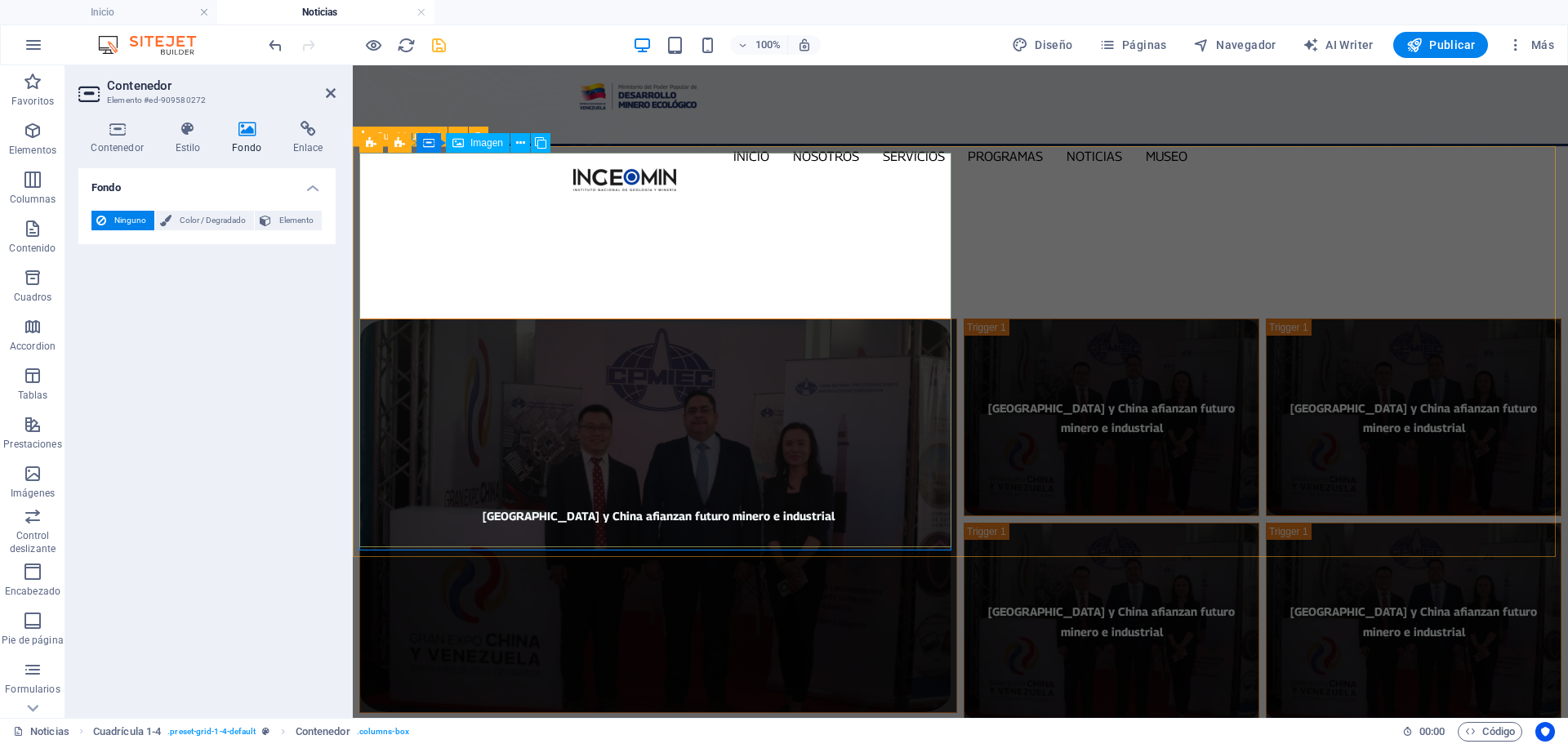
click at [598, 318] on figure "[GEOGRAPHIC_DATA] y China afianzan futuro minero e industrial" at bounding box center [658, 515] width 598 height 394
select select "px"
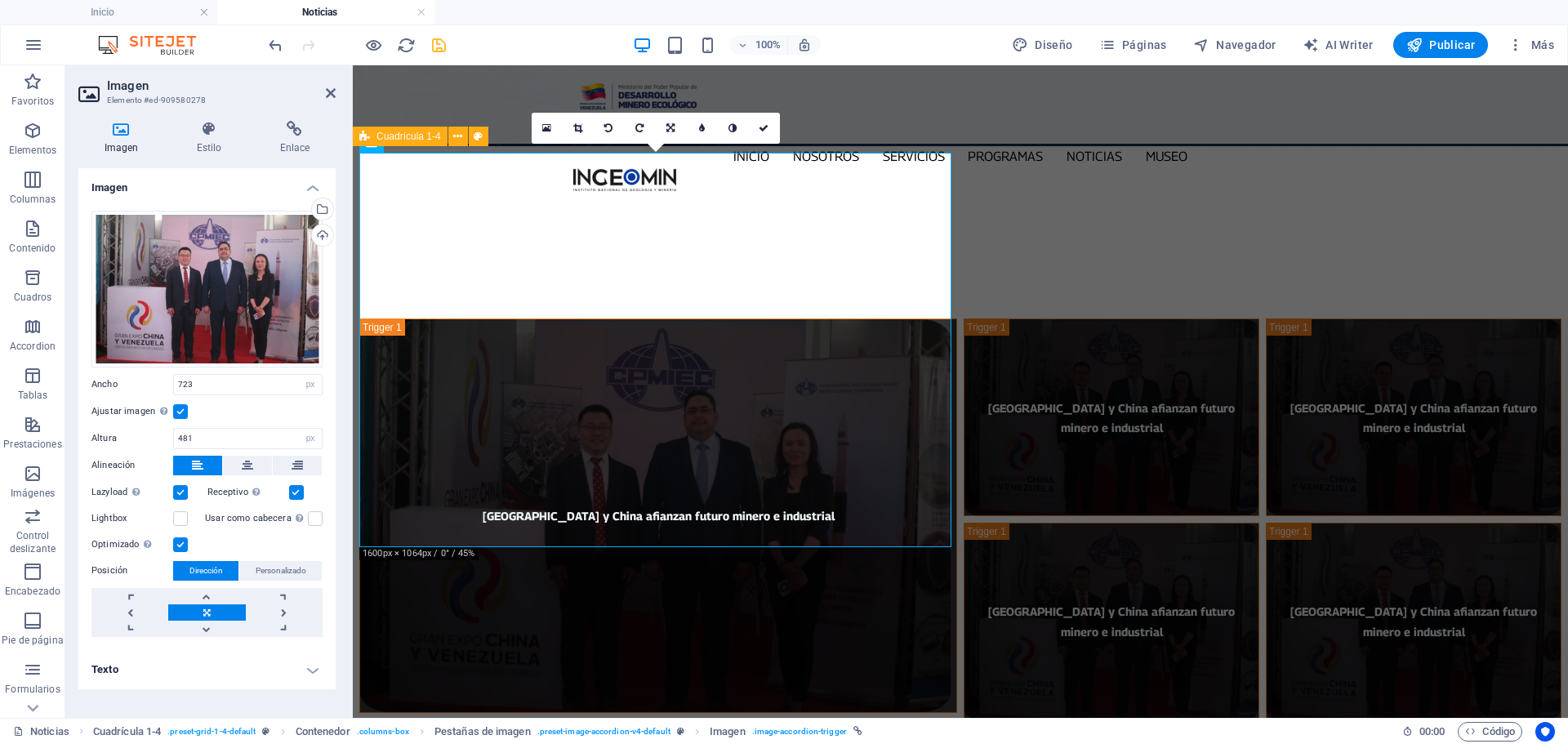
click at [181, 411] on label at bounding box center [180, 411] width 15 height 15
click at [0, 0] on input "Ajustar imagen Ajustar imagen automáticamente a un ancho y alto fijo" at bounding box center [0, 0] width 0 height 0
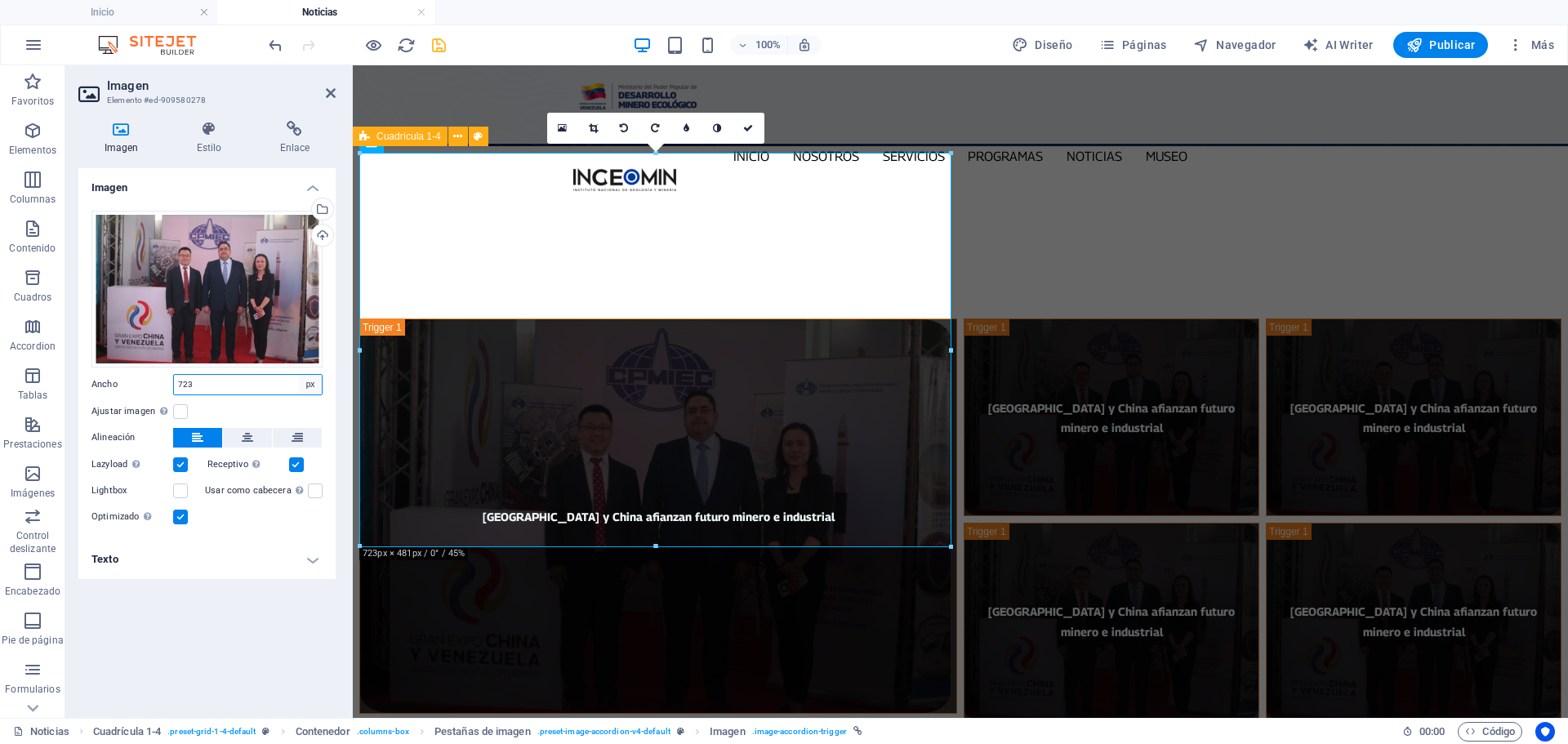
click at [308, 388] on select "Predeterminado automático px rem % em vh vw" at bounding box center [309, 384] width 22 height 20
select select "default"
click at [299, 374] on select "Predeterminado automático px rem % em vh vw" at bounding box center [309, 384] width 22 height 20
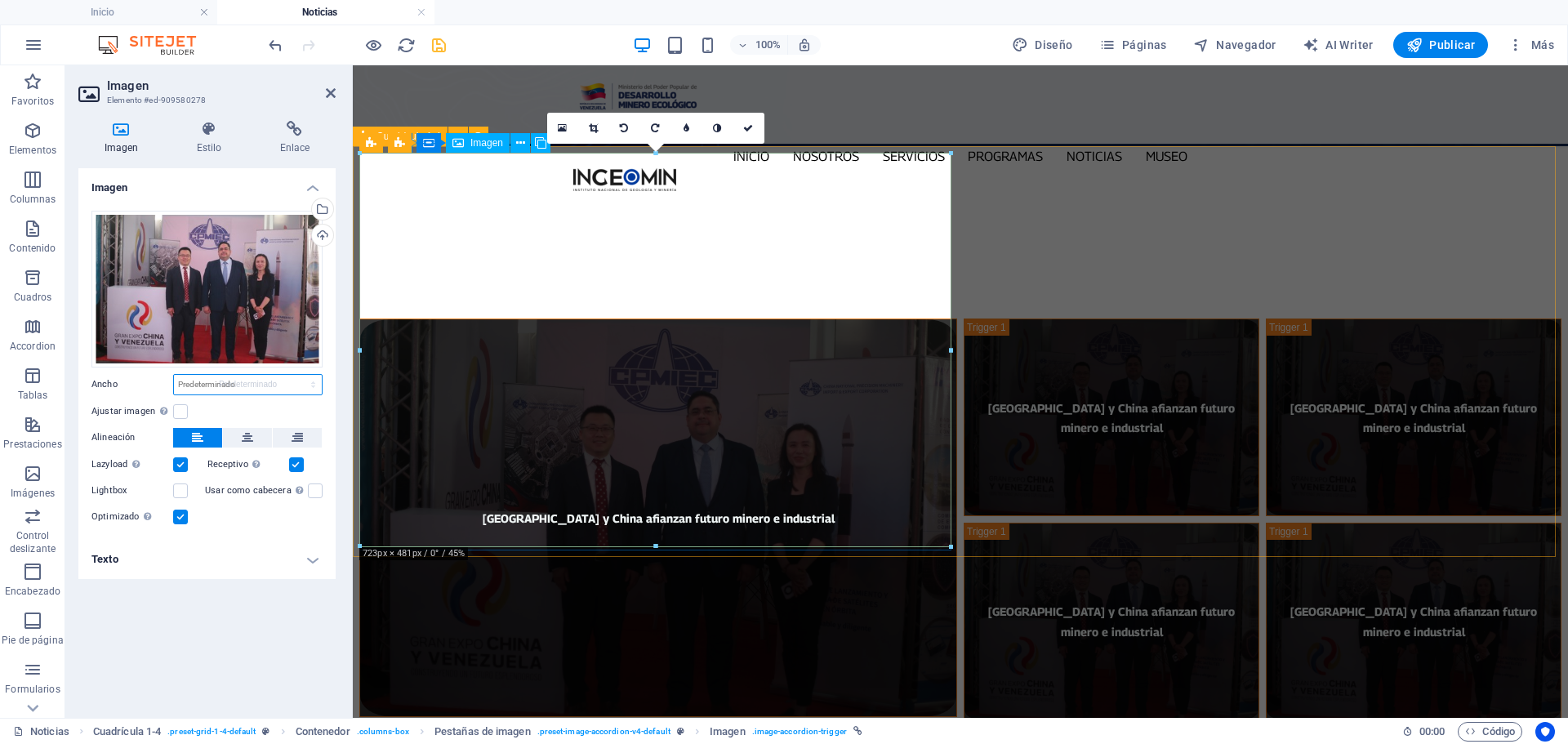
select select "DISABLED_OPTION_VALUE"
click at [748, 127] on icon at bounding box center [748, 128] width 10 height 10
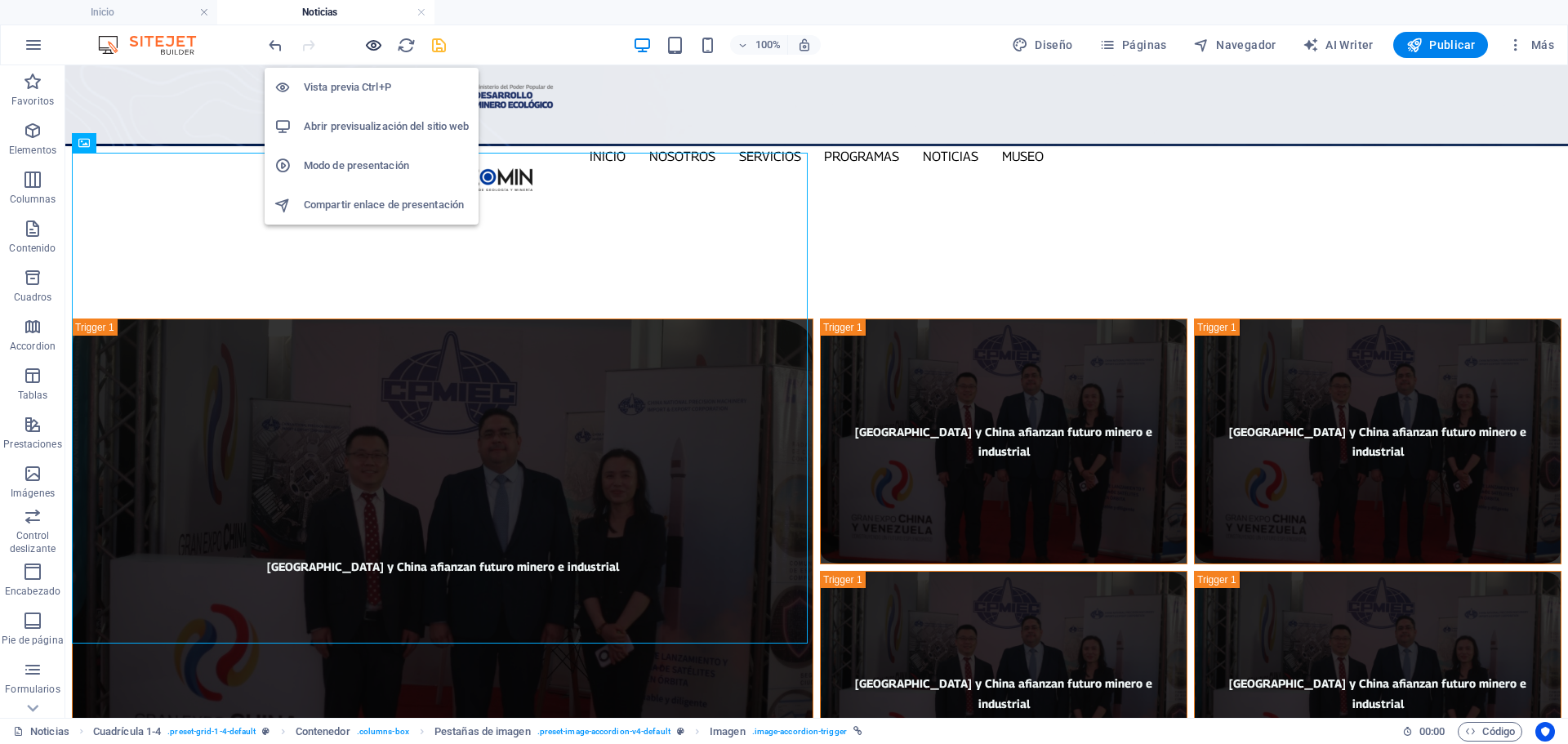
drag, startPoint x: 374, startPoint y: 45, endPoint x: 1563, endPoint y: 260, distance: 1208.3
click at [374, 45] on icon "button" at bounding box center [373, 45] width 19 height 19
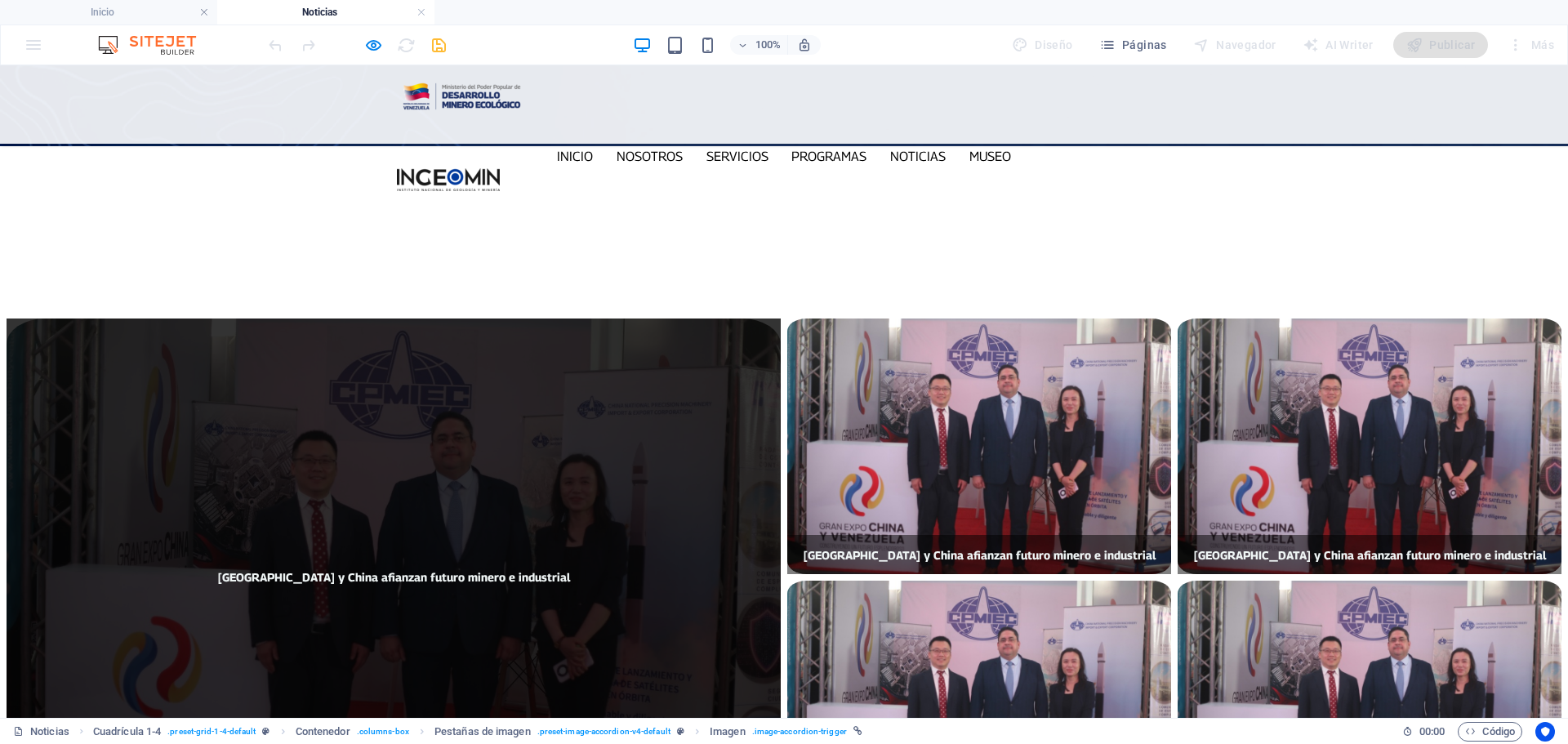
click at [456, 569] on span "[GEOGRAPHIC_DATA] y China afianzan futuro minero e industrial" at bounding box center [394, 576] width 352 height 14
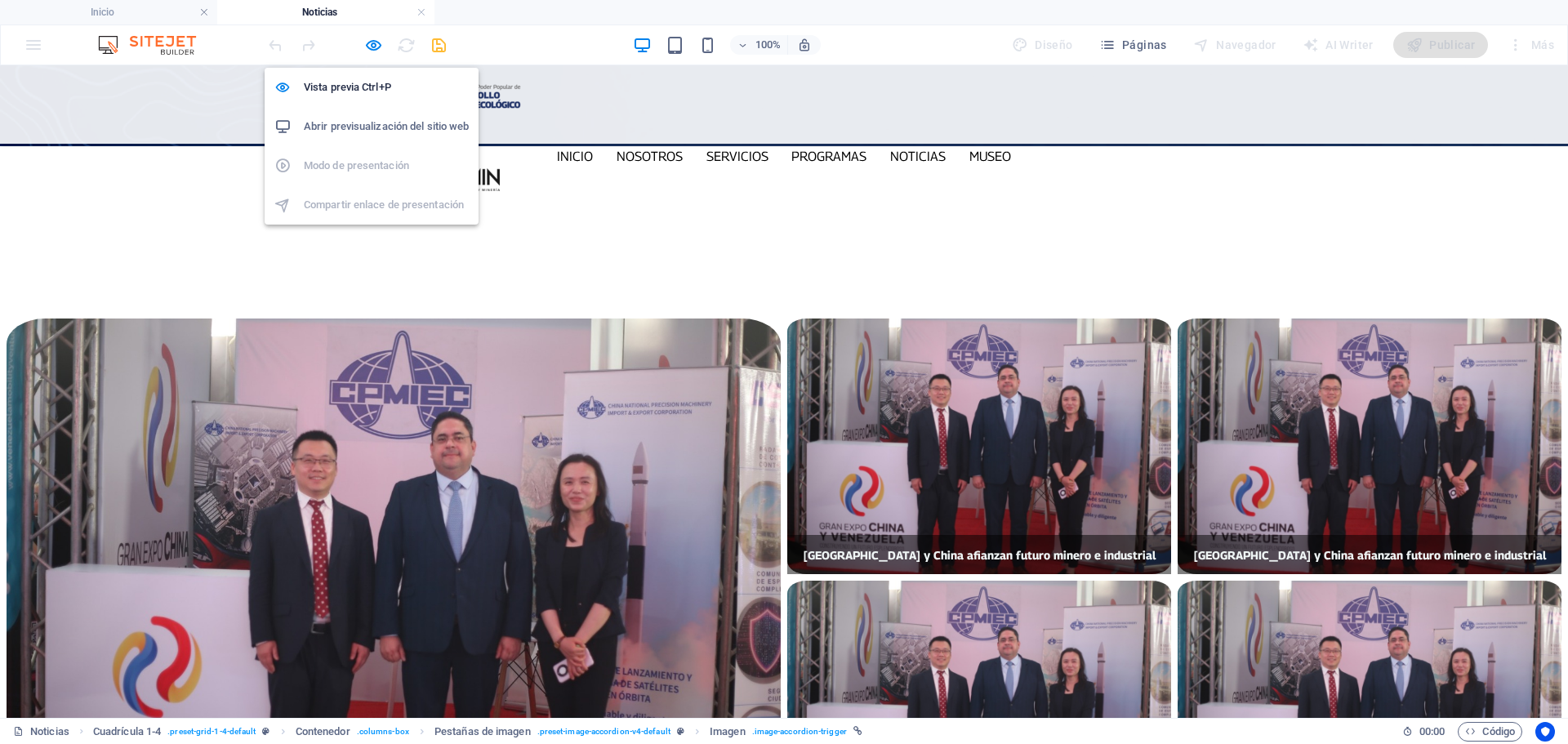
click at [387, 133] on h6 "Abrir previsualización del sitio web" at bounding box center [385, 127] width 165 height 20
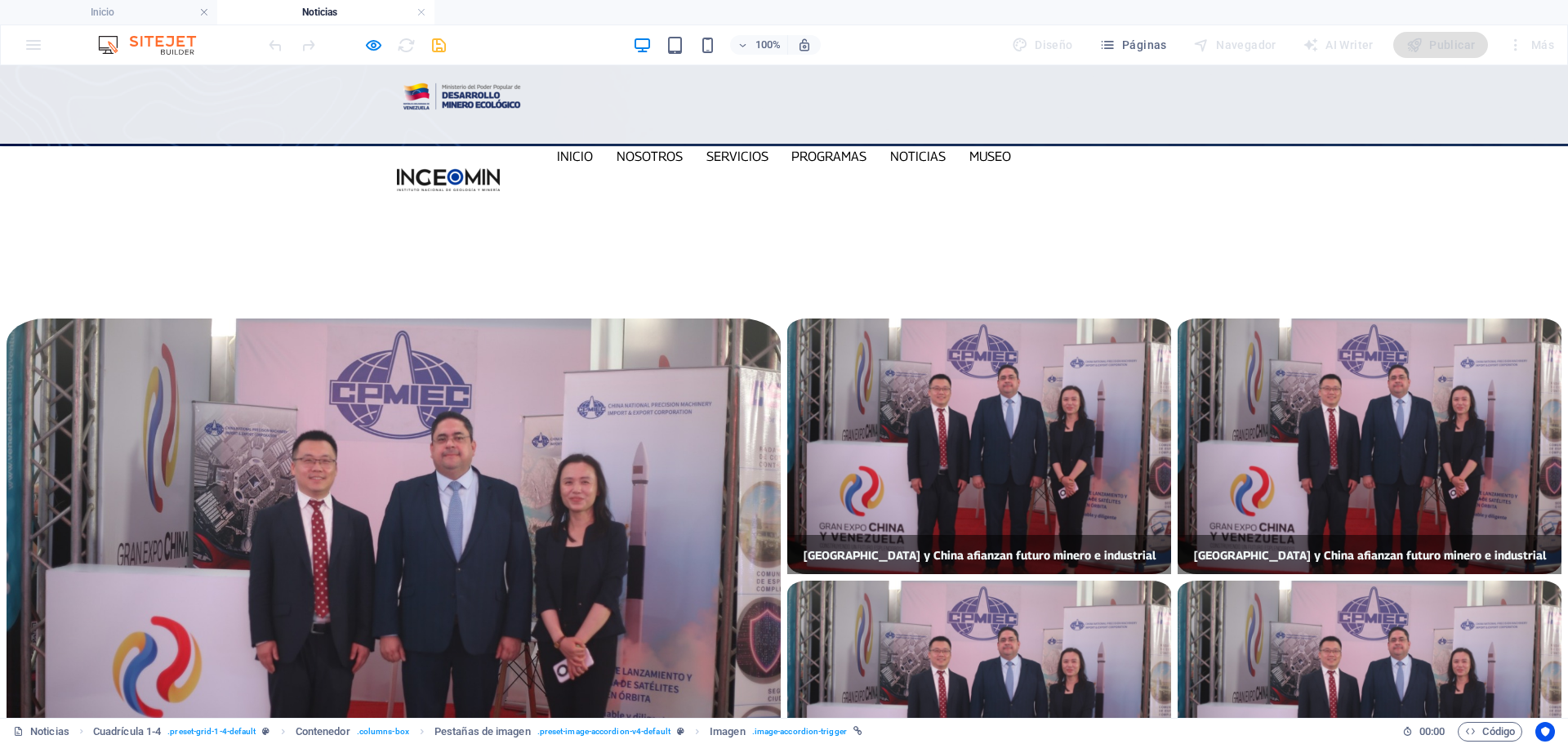
click at [434, 43] on div at bounding box center [357, 45] width 183 height 26
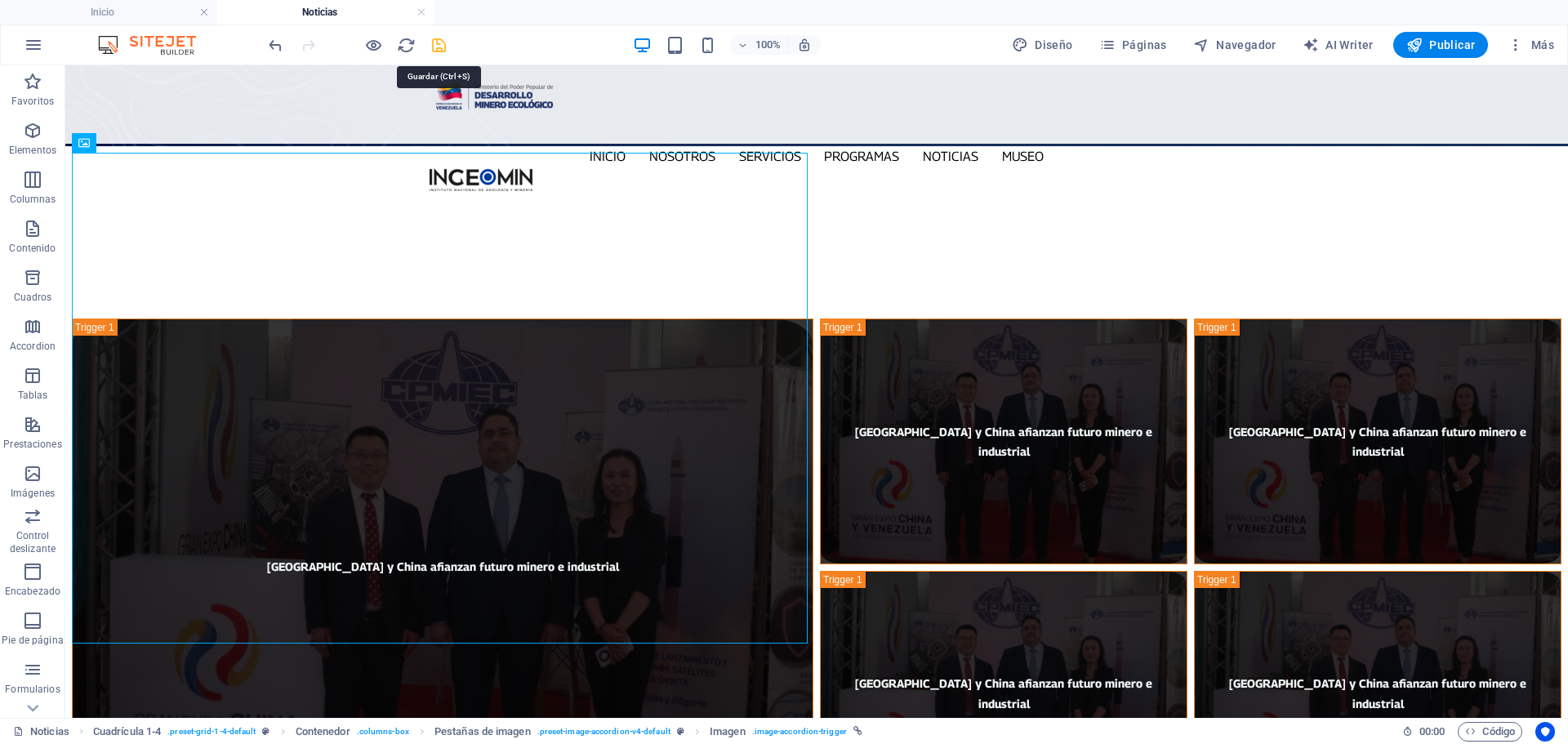
click at [439, 46] on icon "save" at bounding box center [438, 45] width 19 height 19
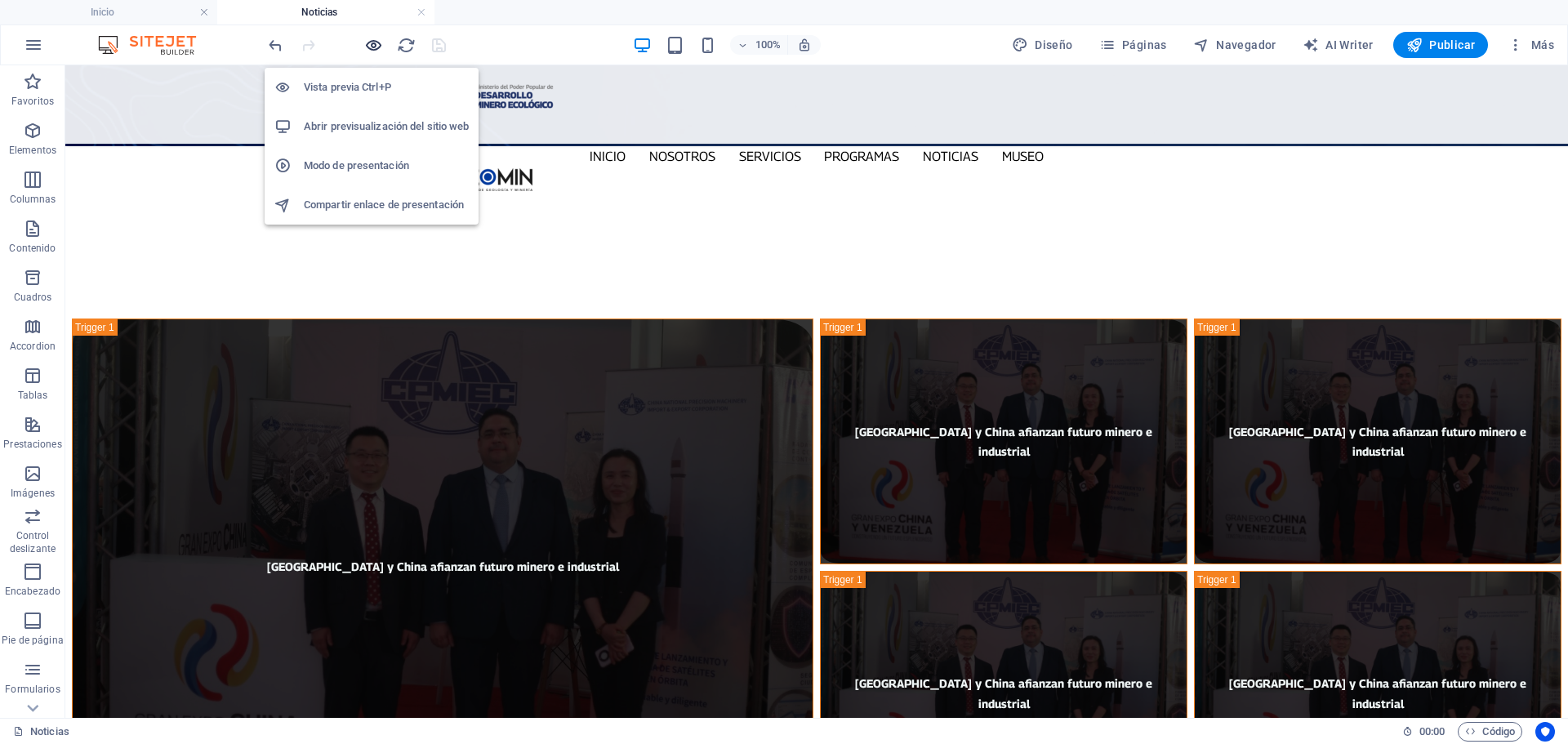
click at [374, 46] on icon "button" at bounding box center [373, 45] width 19 height 19
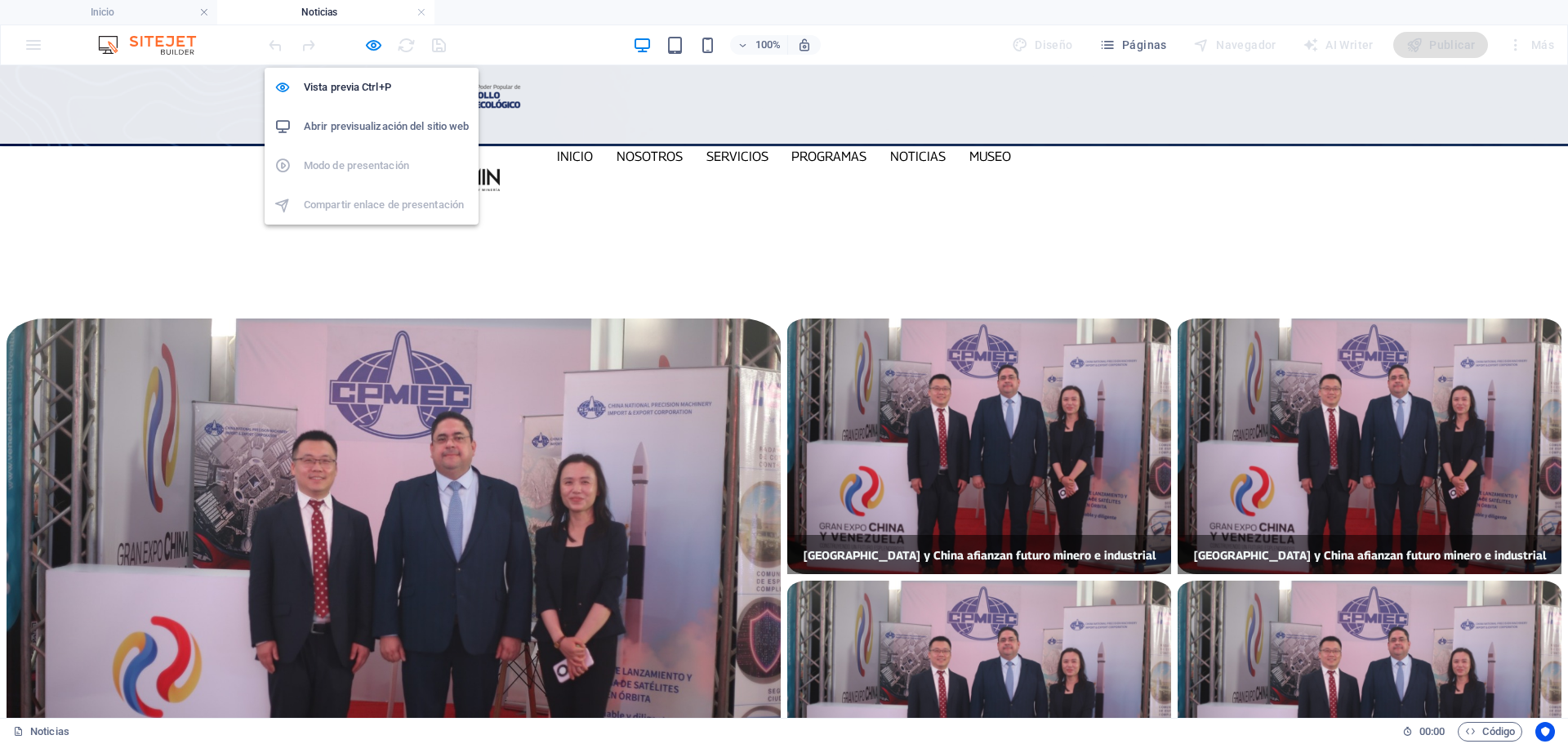
click at [376, 128] on h6 "Abrir previsualización del sitio web" at bounding box center [385, 127] width 165 height 20
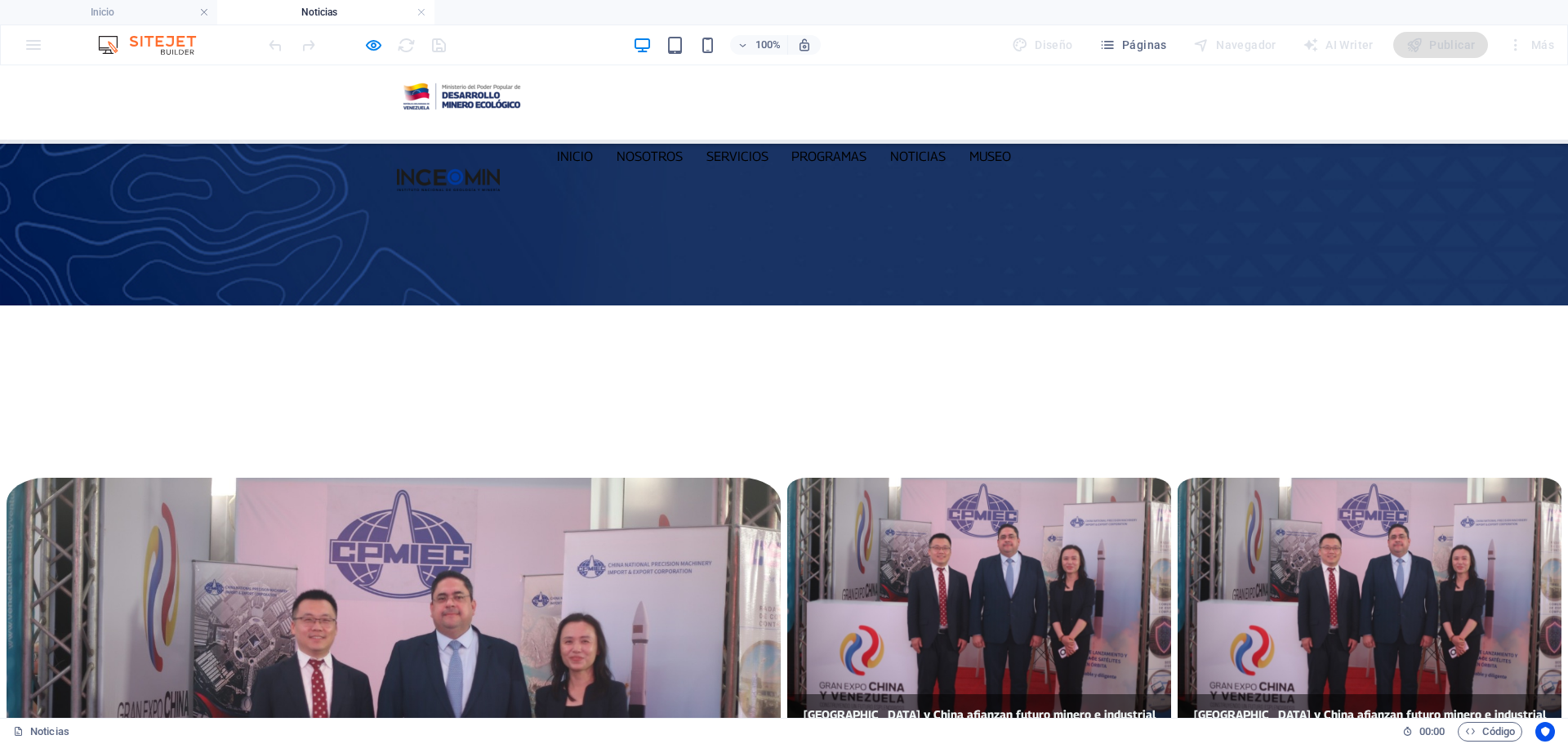
scroll to position [0, 0]
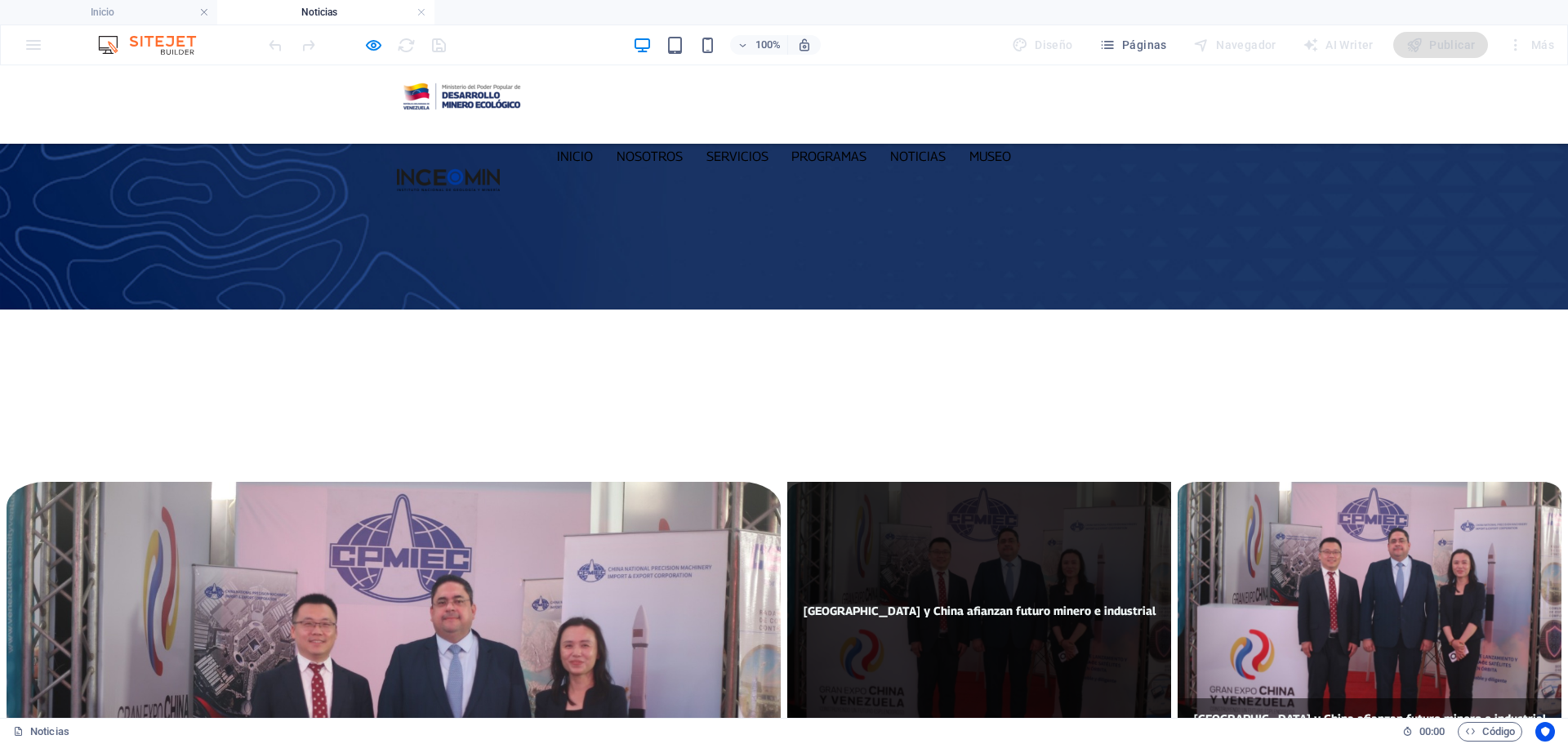
click at [971, 482] on span "[GEOGRAPHIC_DATA] y China afianzan futuro minero e industrial" at bounding box center [979, 609] width 383 height 255
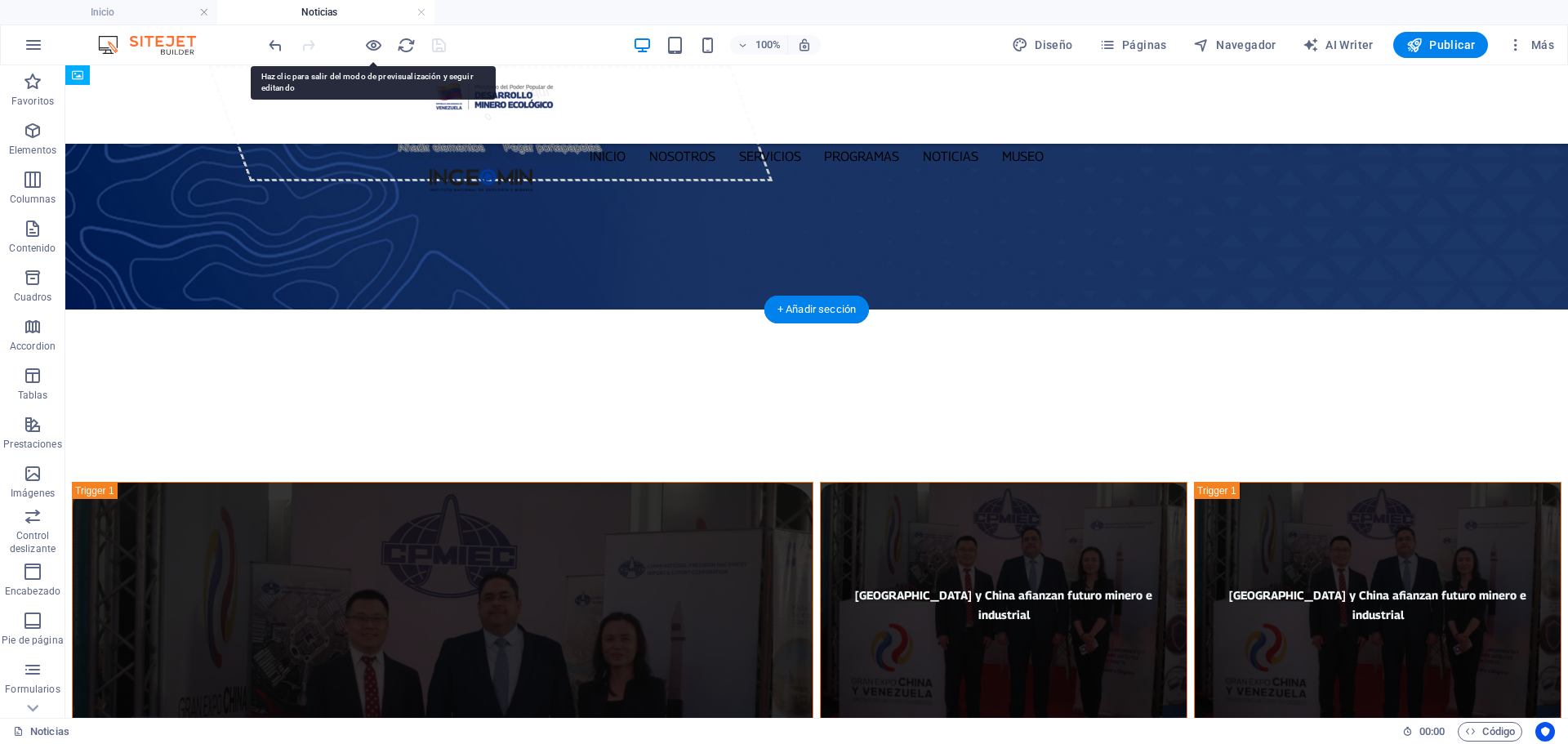
click at [968, 482] on figure "[GEOGRAPHIC_DATA] y China afianzan futuro minero e industrial" at bounding box center [1003, 604] width 368 height 245
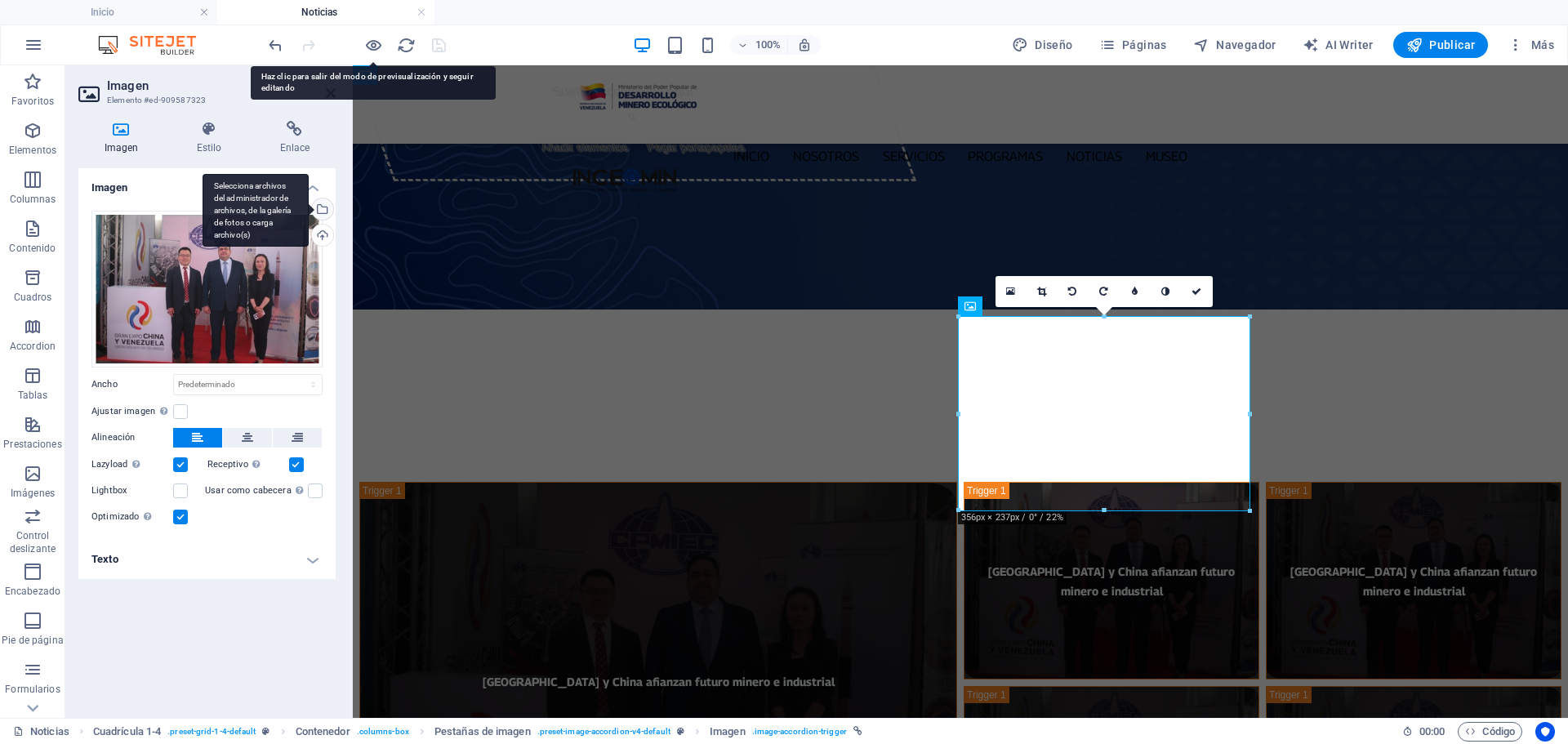
click at [323, 203] on div "Selecciona archivos del administrador de archivos, de la galería de fotos o car…" at bounding box center [320, 210] width 24 height 24
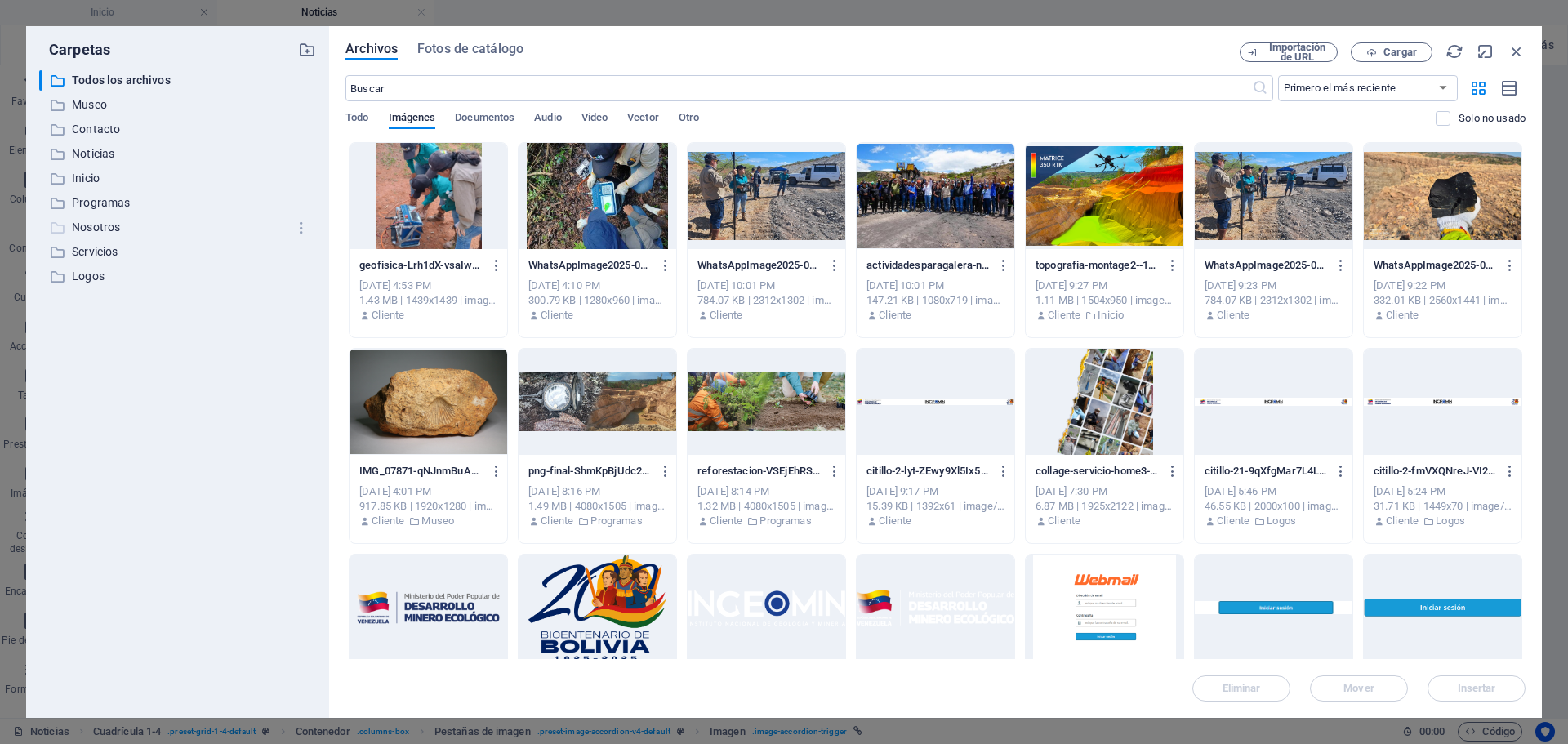
click at [102, 230] on p "Nosotros" at bounding box center [179, 227] width 214 height 19
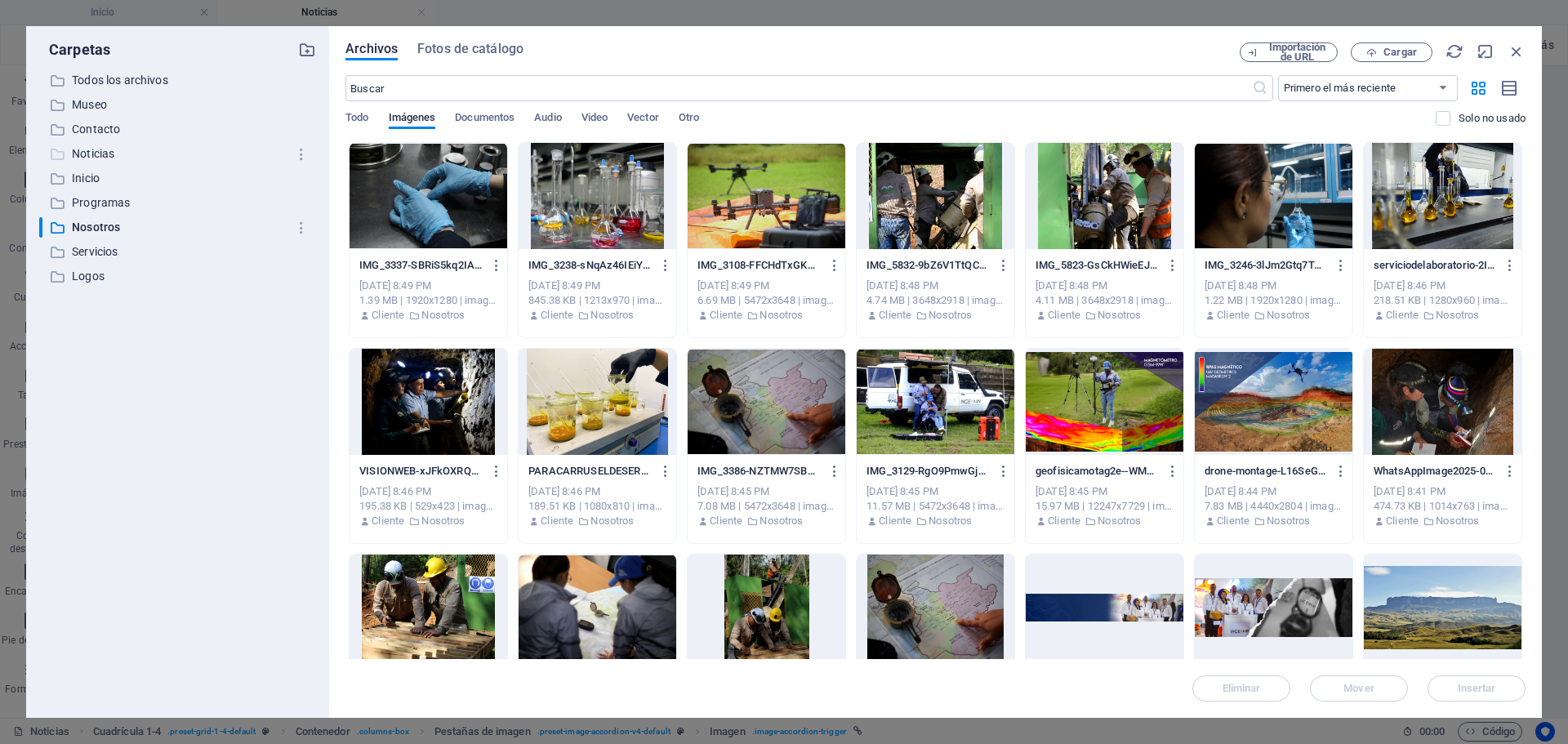
click at [101, 155] on p "Noticias" at bounding box center [179, 153] width 214 height 19
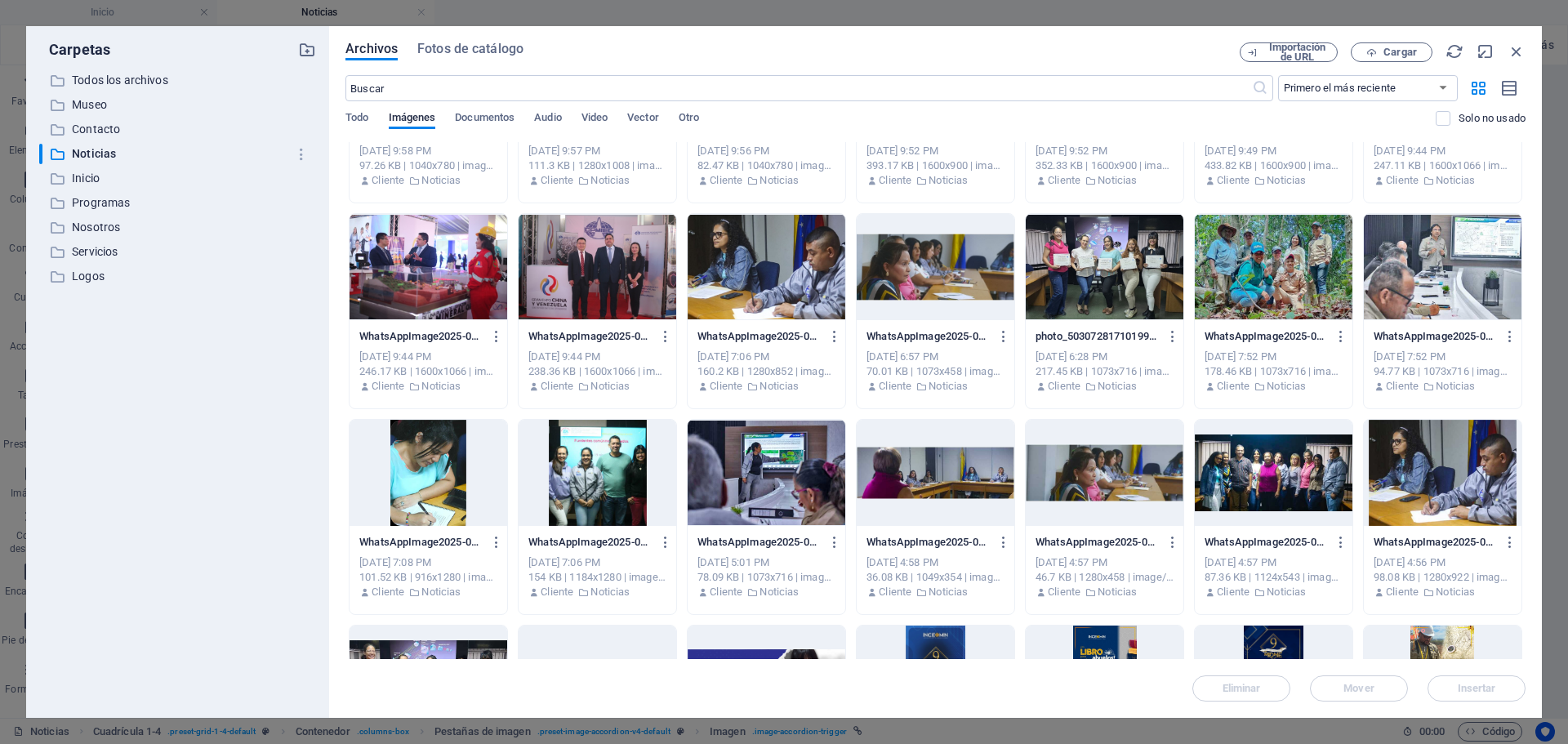
scroll to position [163, 0]
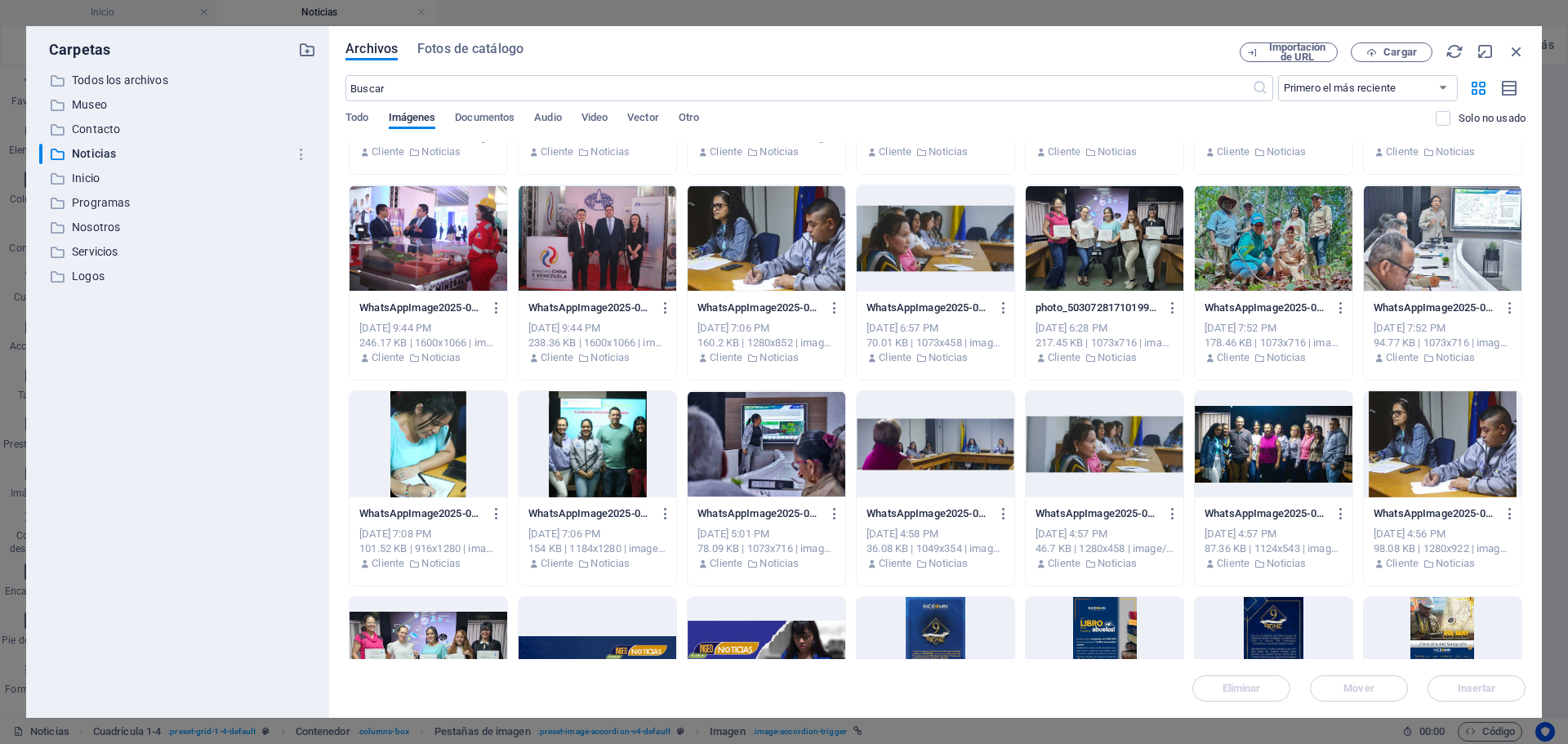
click at [756, 470] on div at bounding box center [767, 444] width 158 height 106
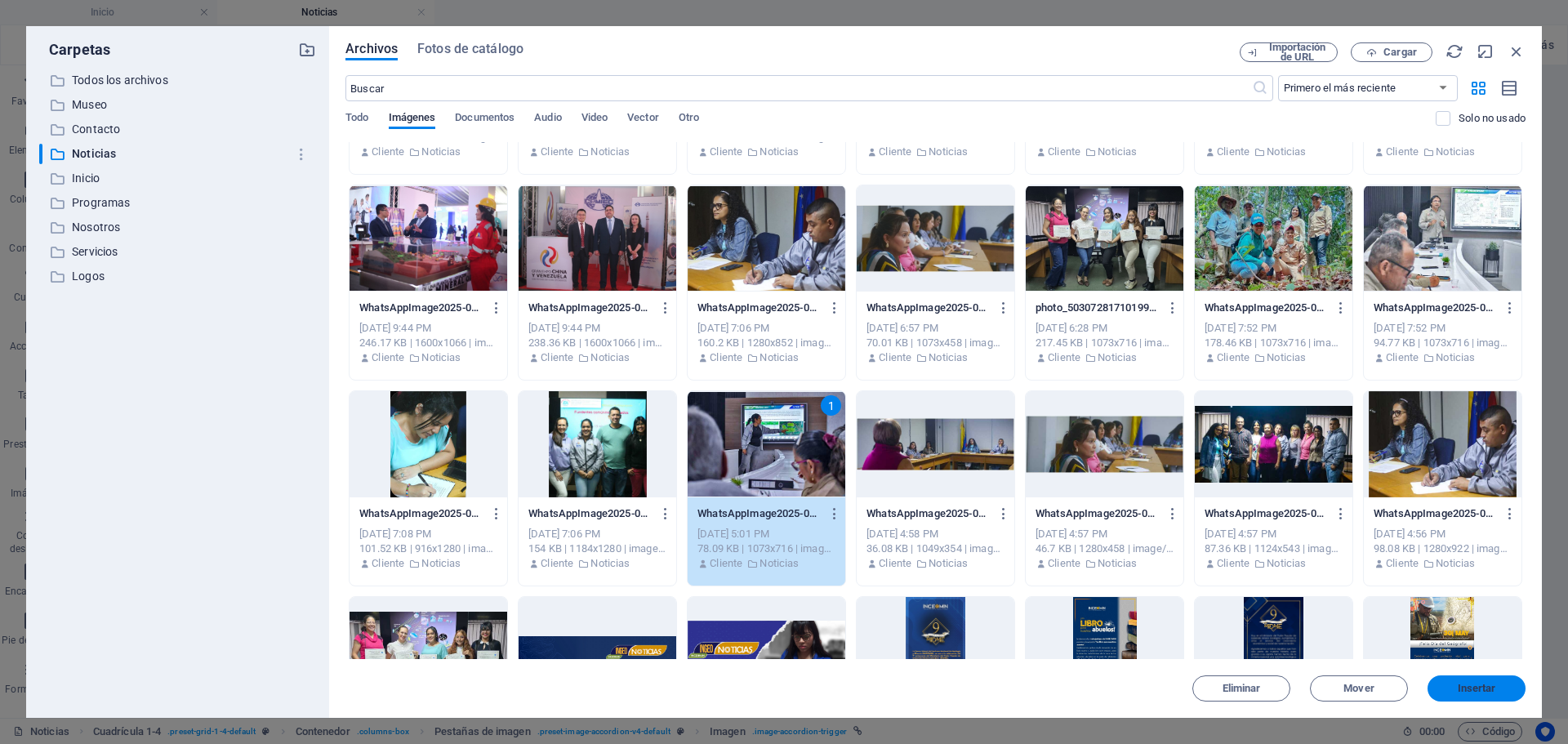
drag, startPoint x: 1497, startPoint y: 685, endPoint x: 356, endPoint y: 215, distance: 1234.0
click at [1497, 685] on span "Insertar" at bounding box center [1476, 688] width 85 height 10
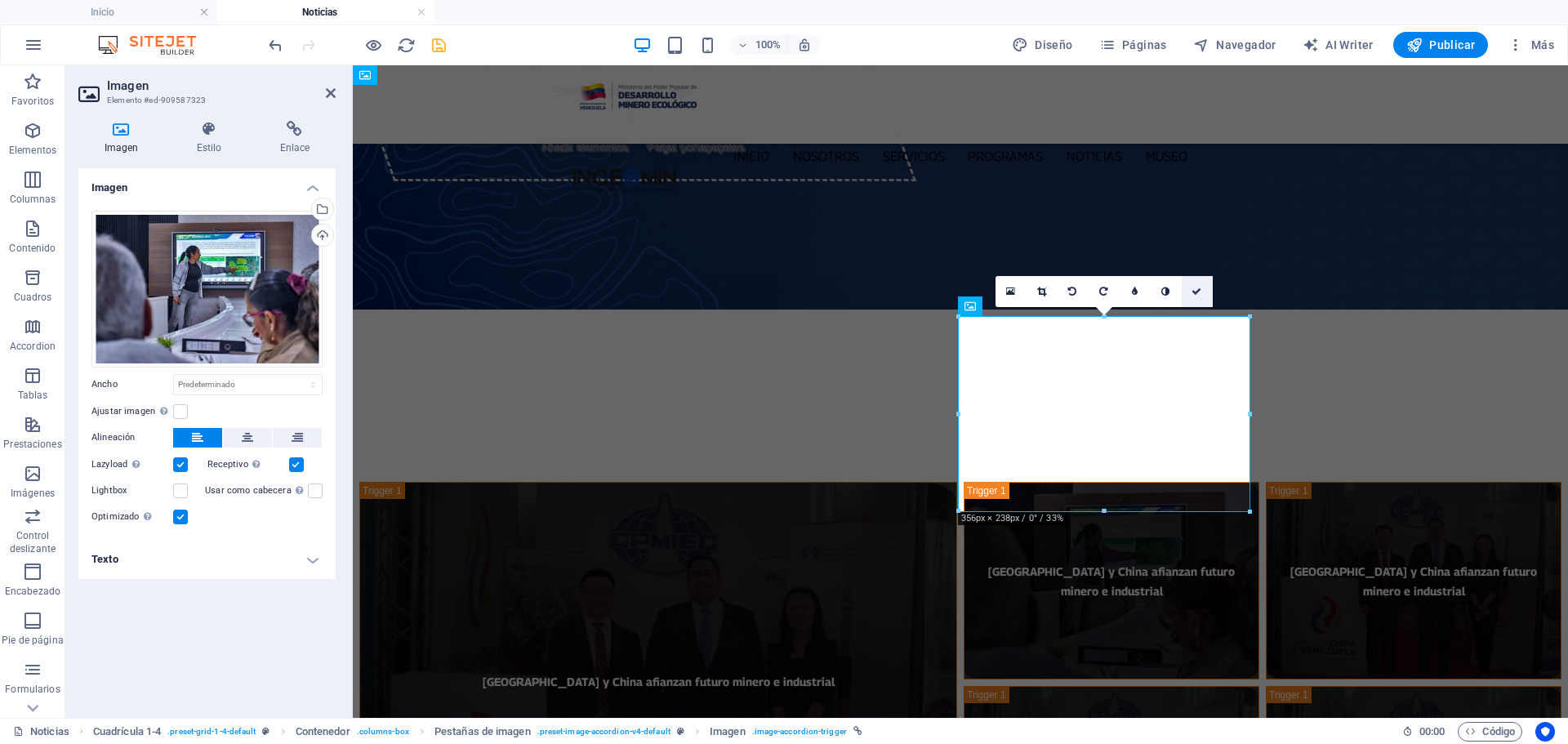
click at [1196, 289] on icon at bounding box center [1196, 292] width 10 height 10
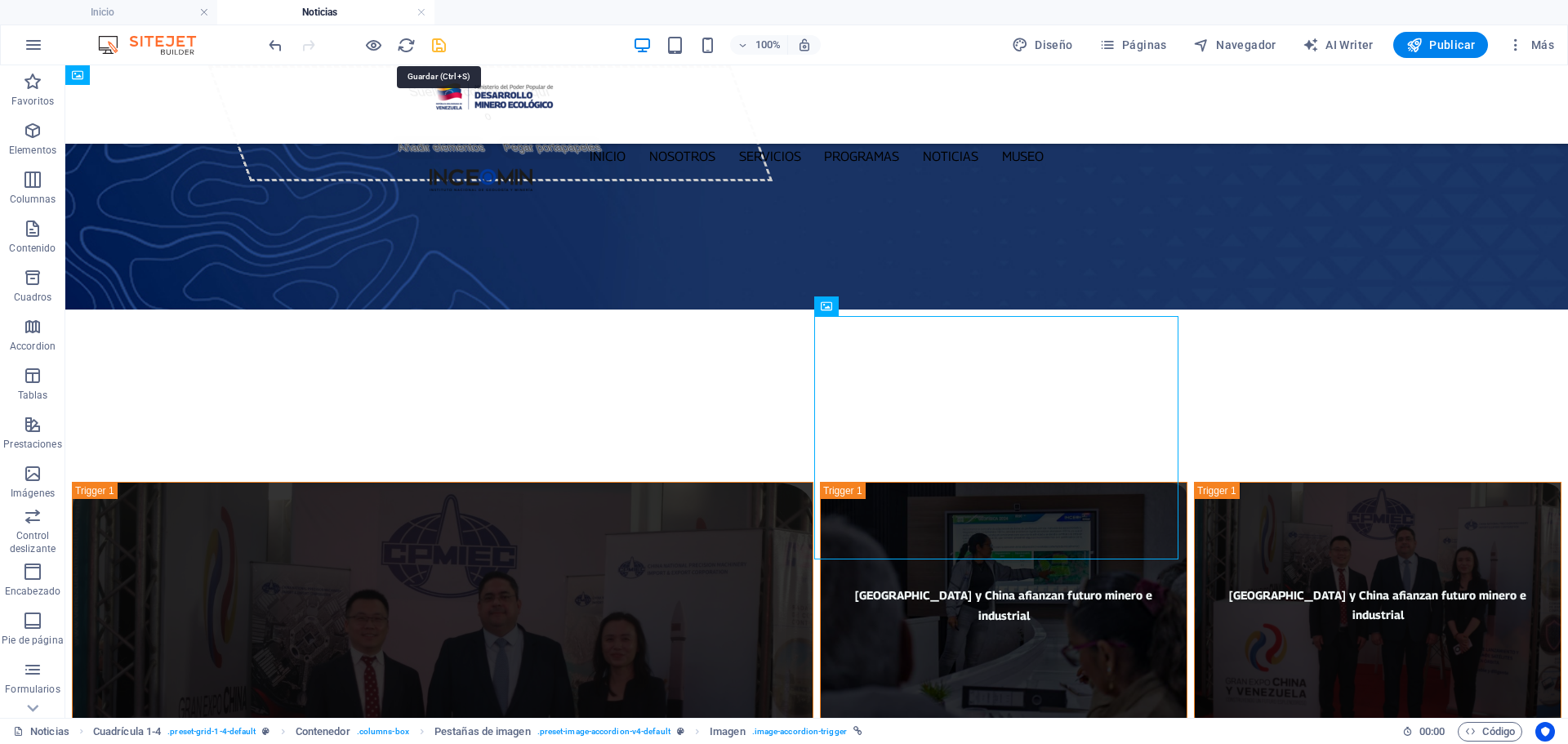
click at [442, 49] on icon "save" at bounding box center [438, 45] width 19 height 19
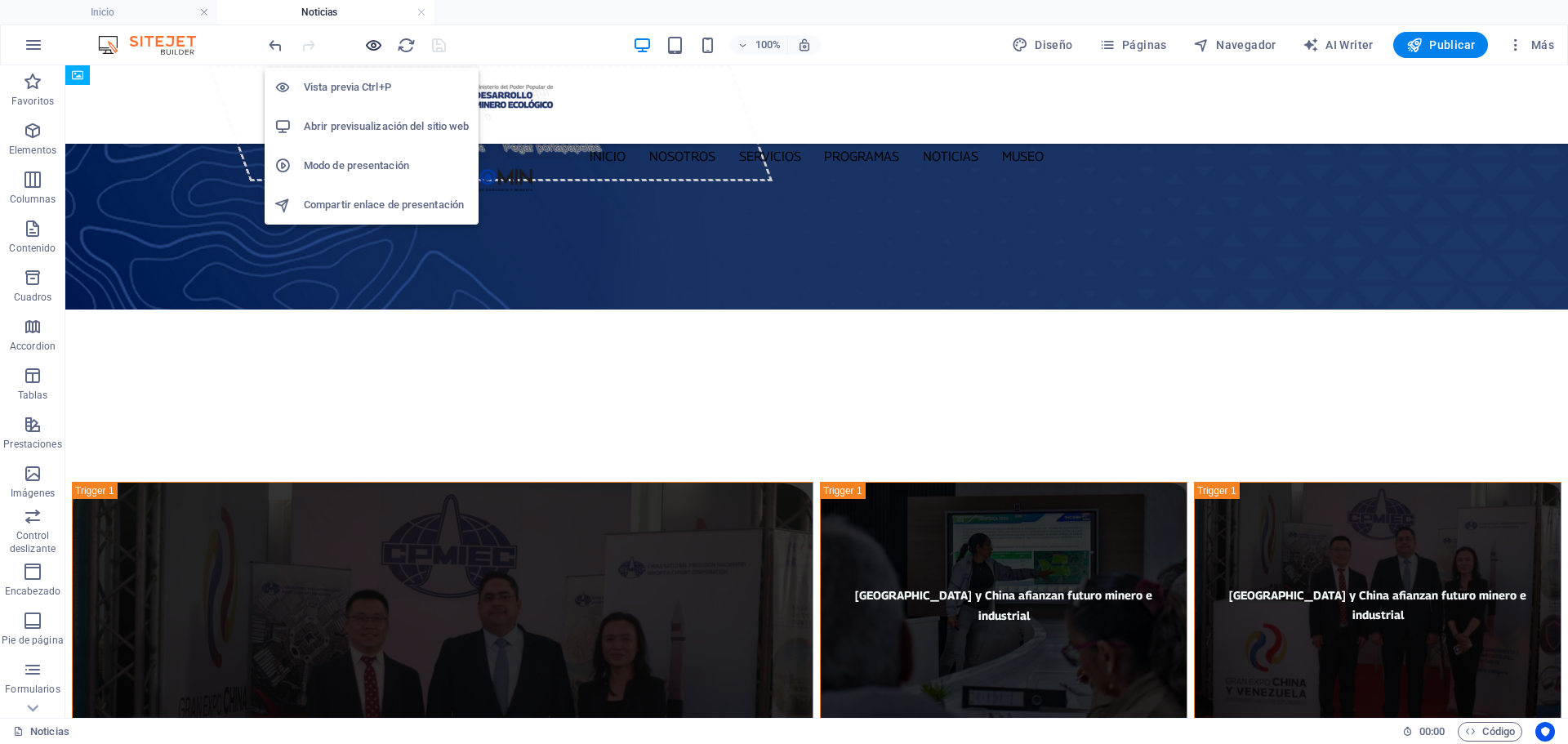
click at [372, 43] on icon "button" at bounding box center [373, 45] width 19 height 19
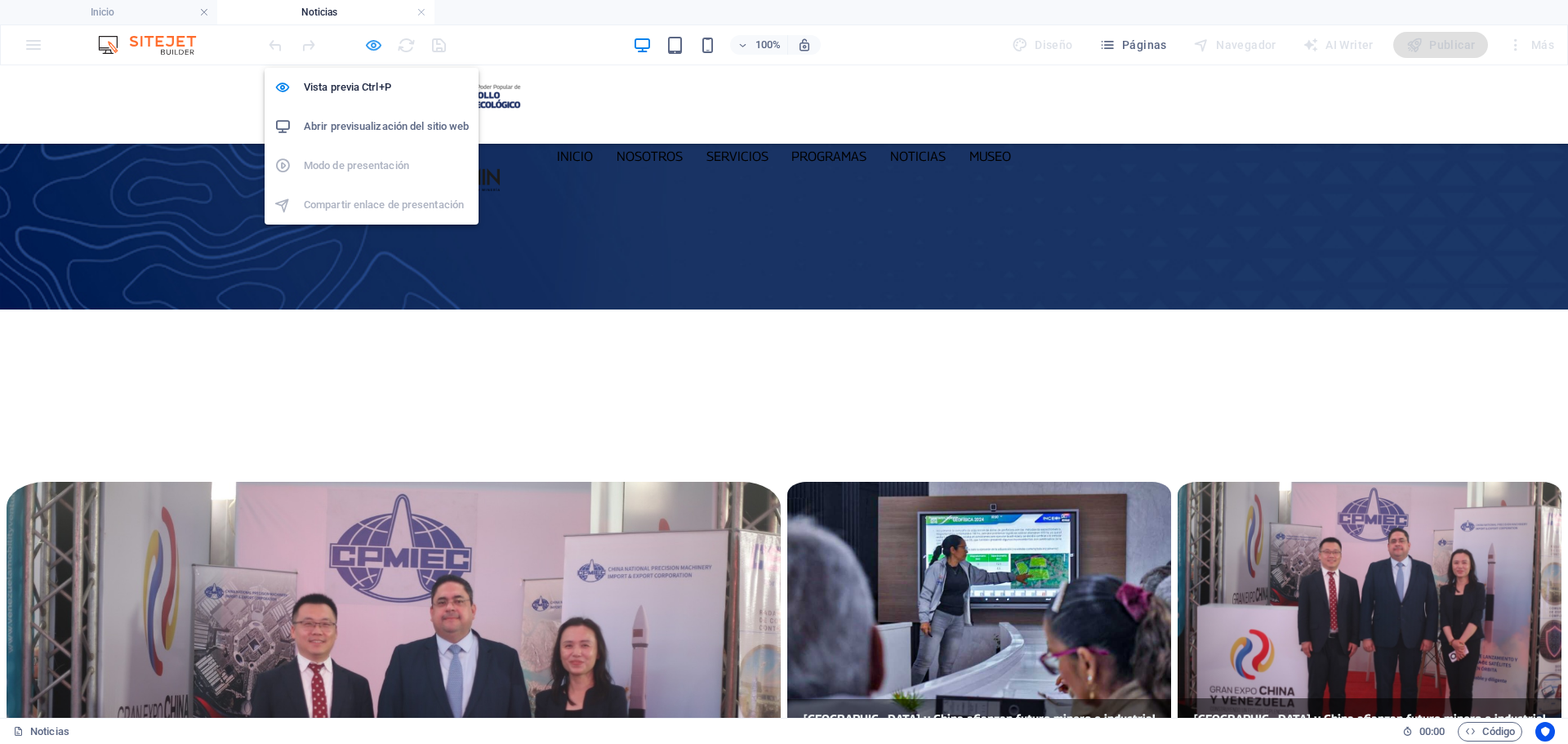
click at [370, 44] on icon "button" at bounding box center [373, 45] width 19 height 19
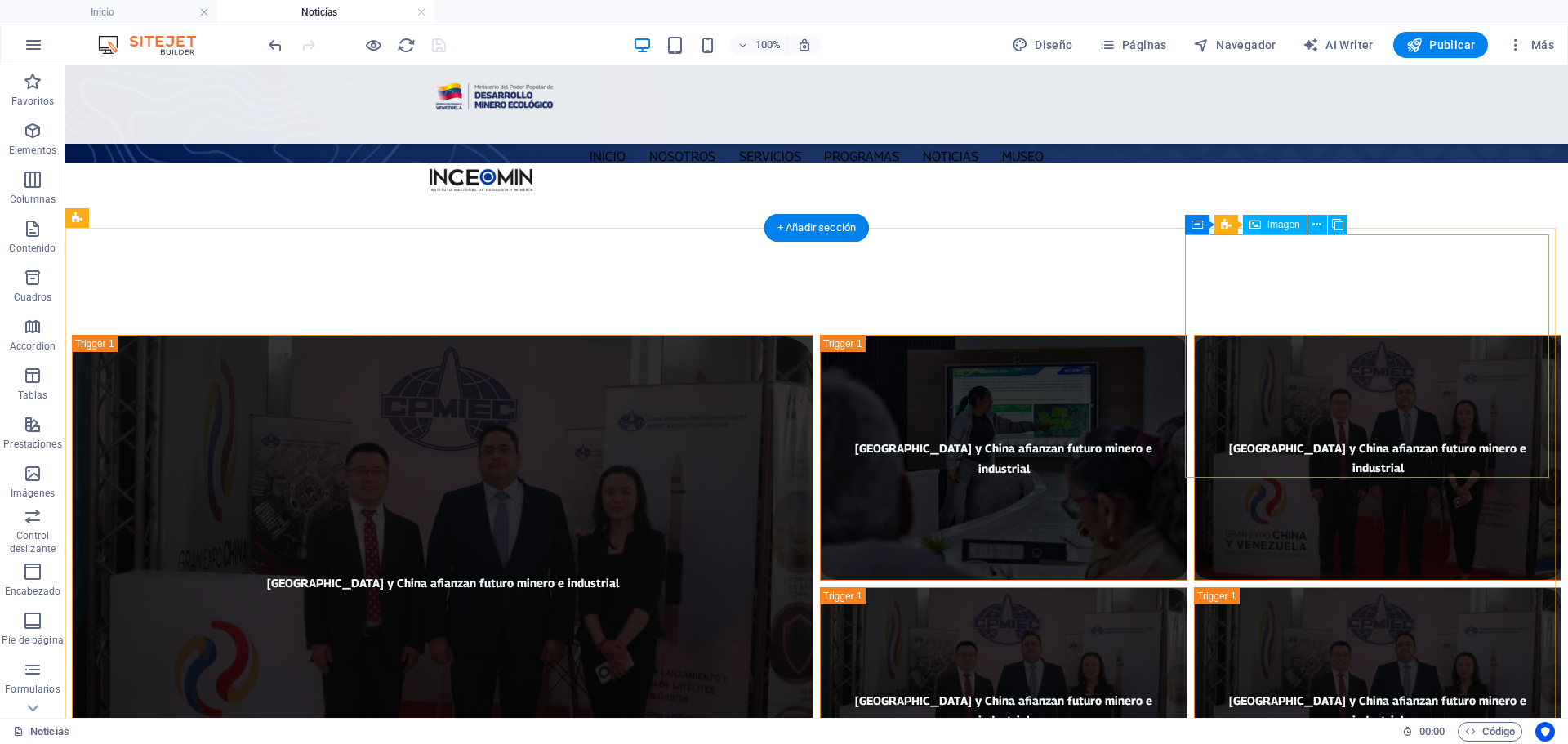
scroll to position [82, 0]
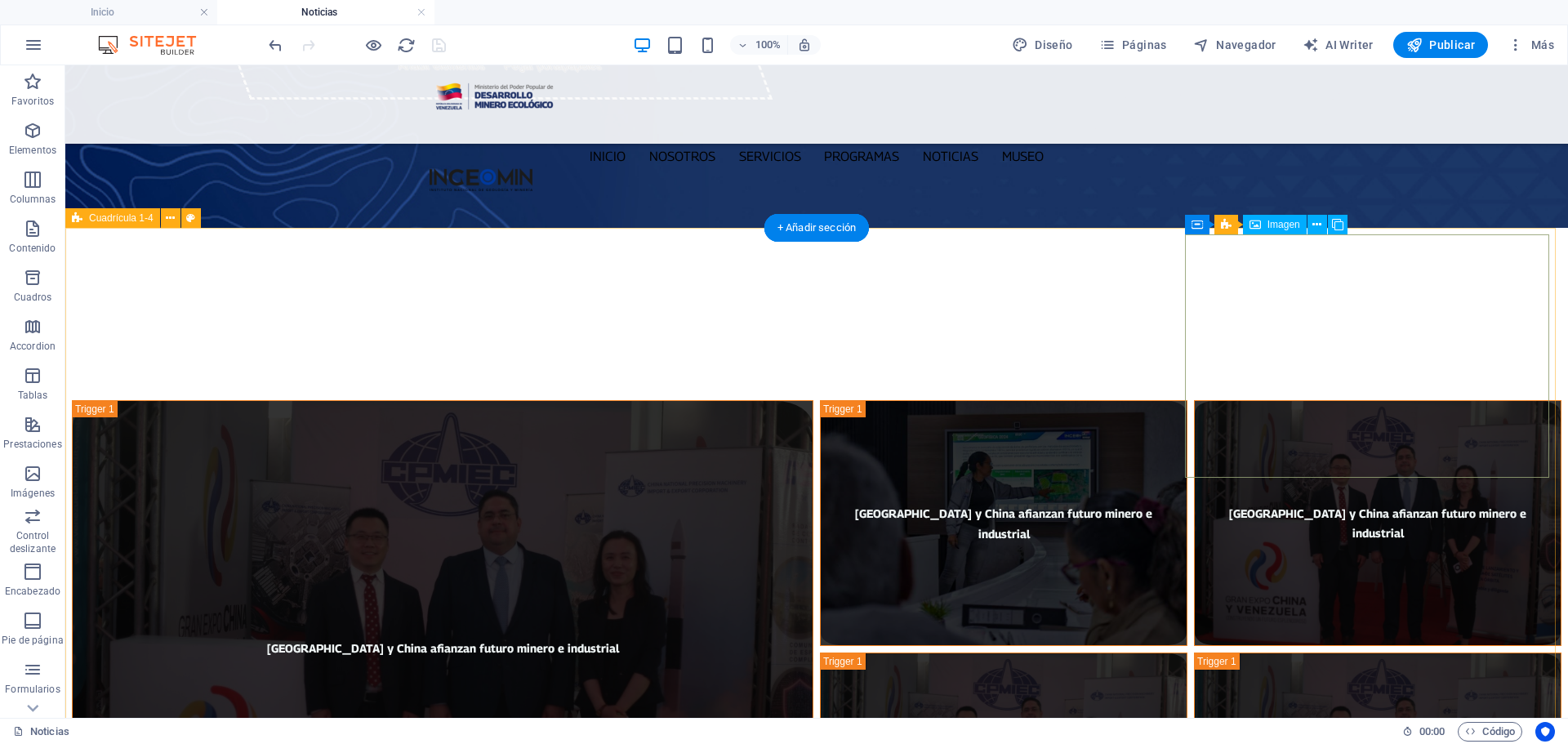
click at [1412, 400] on figure "[GEOGRAPHIC_DATA] y China afianzan futuro minero e industrial" at bounding box center [1378, 522] width 368 height 245
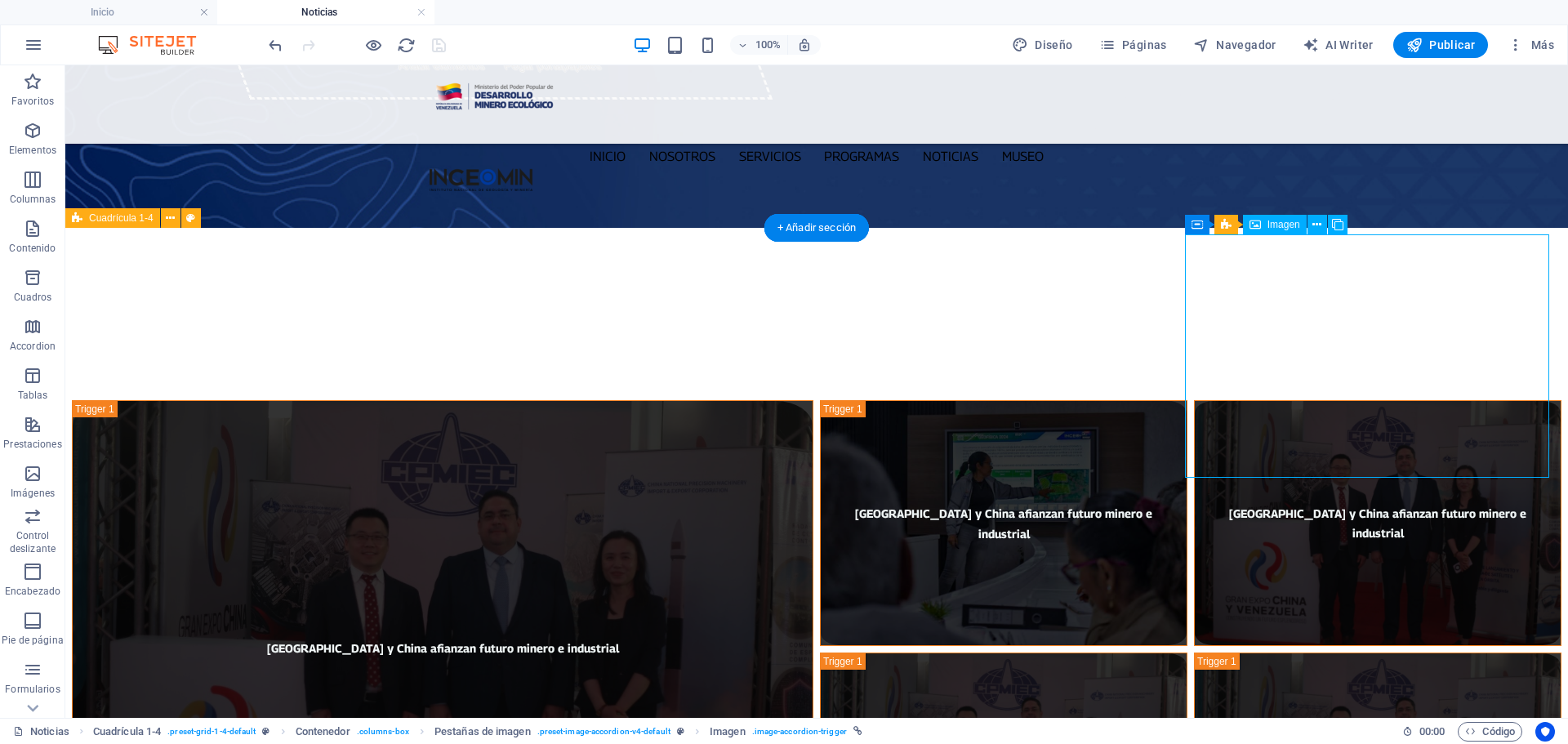
click at [1412, 400] on figure "[GEOGRAPHIC_DATA] y China afianzan futuro minero e industrial" at bounding box center [1378, 522] width 368 height 245
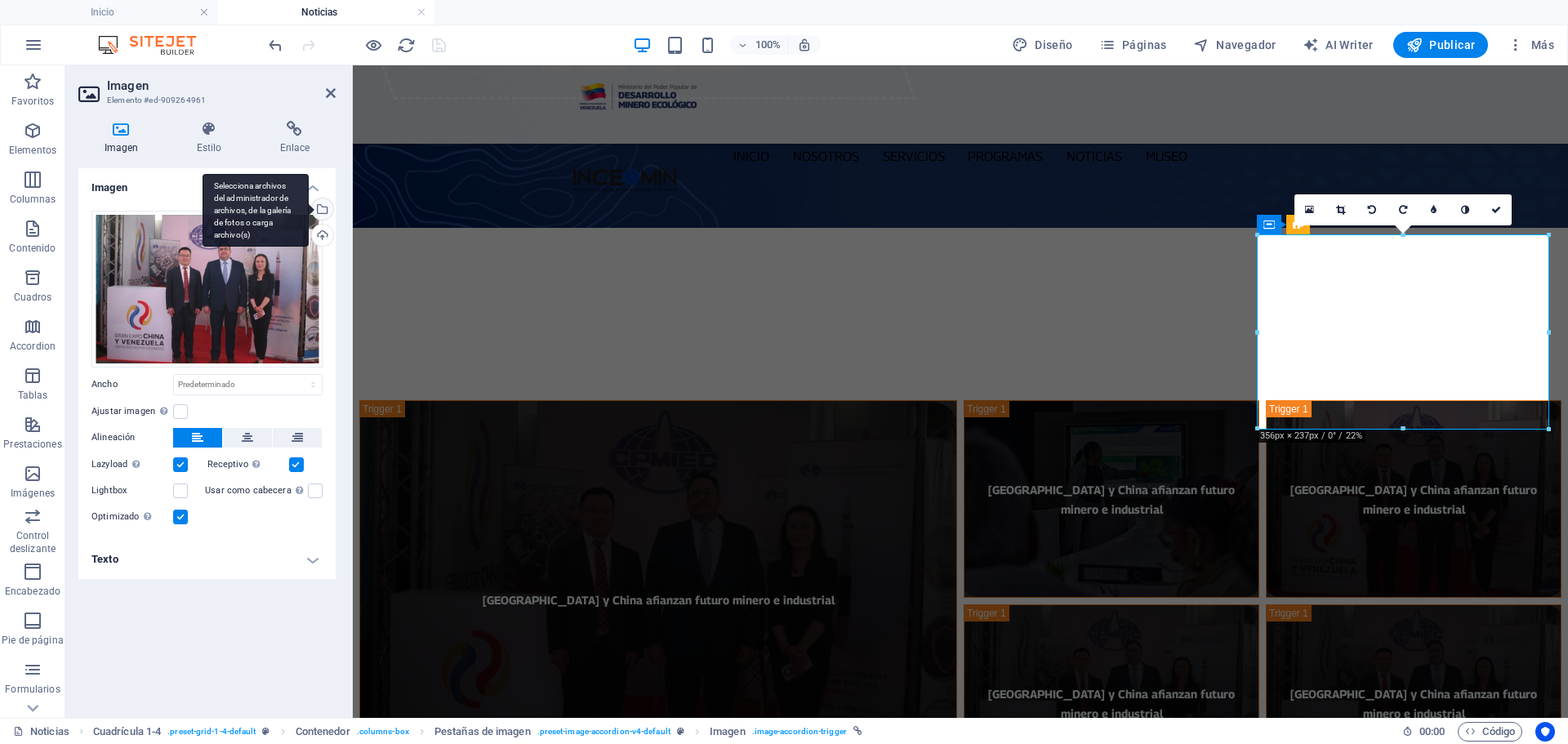
click at [322, 208] on div "Selecciona archivos del administrador de archivos, de la galería de fotos o car…" at bounding box center [320, 210] width 24 height 24
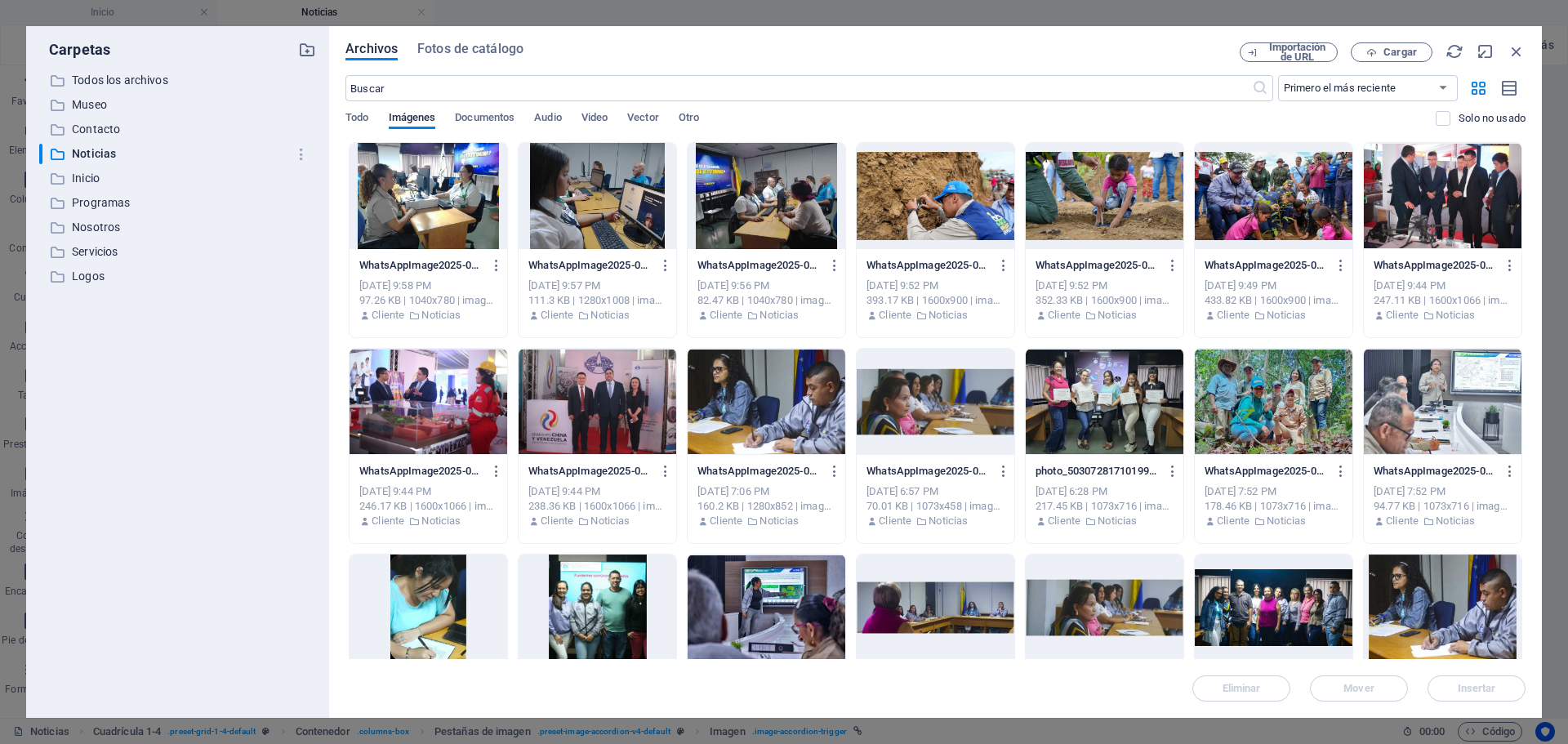
click at [1242, 201] on div at bounding box center [1274, 195] width 158 height 106
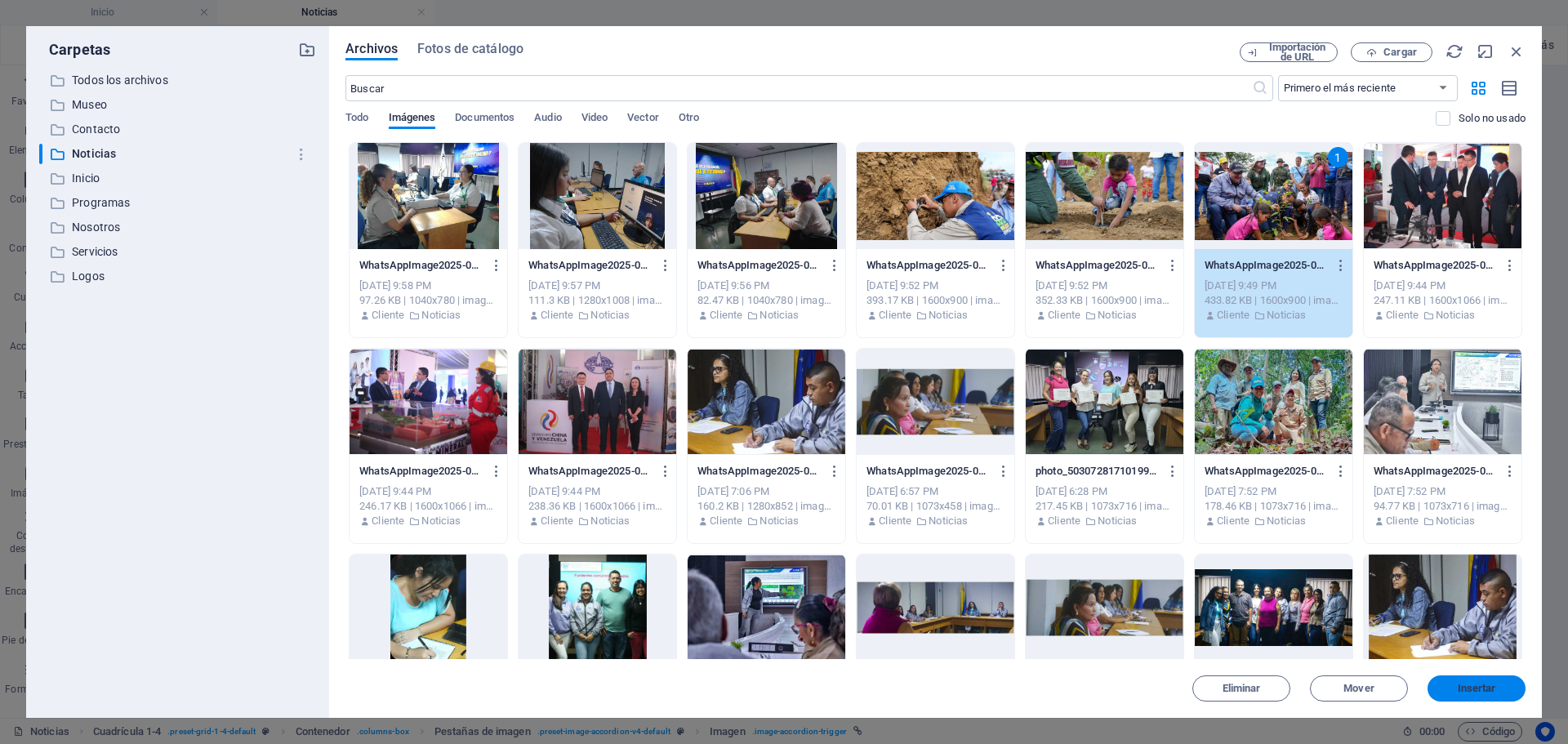
drag, startPoint x: 1476, startPoint y: 692, endPoint x: 738, endPoint y: 290, distance: 840.4
click at [1476, 692] on span "Insertar" at bounding box center [1476, 688] width 38 height 10
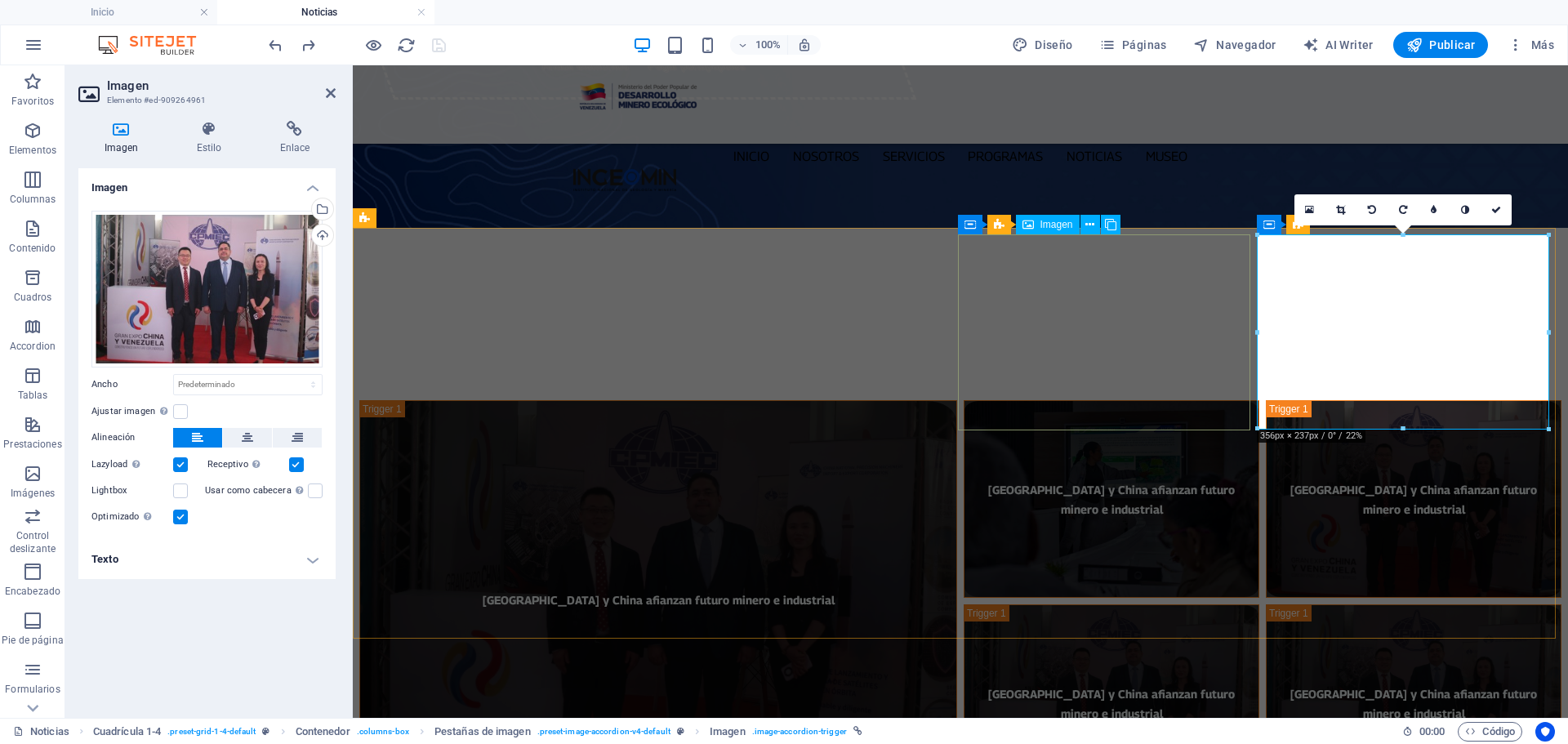
click at [1058, 400] on figure "[GEOGRAPHIC_DATA] y China afianzan futuro minero e industrial" at bounding box center [1111, 498] width 296 height 198
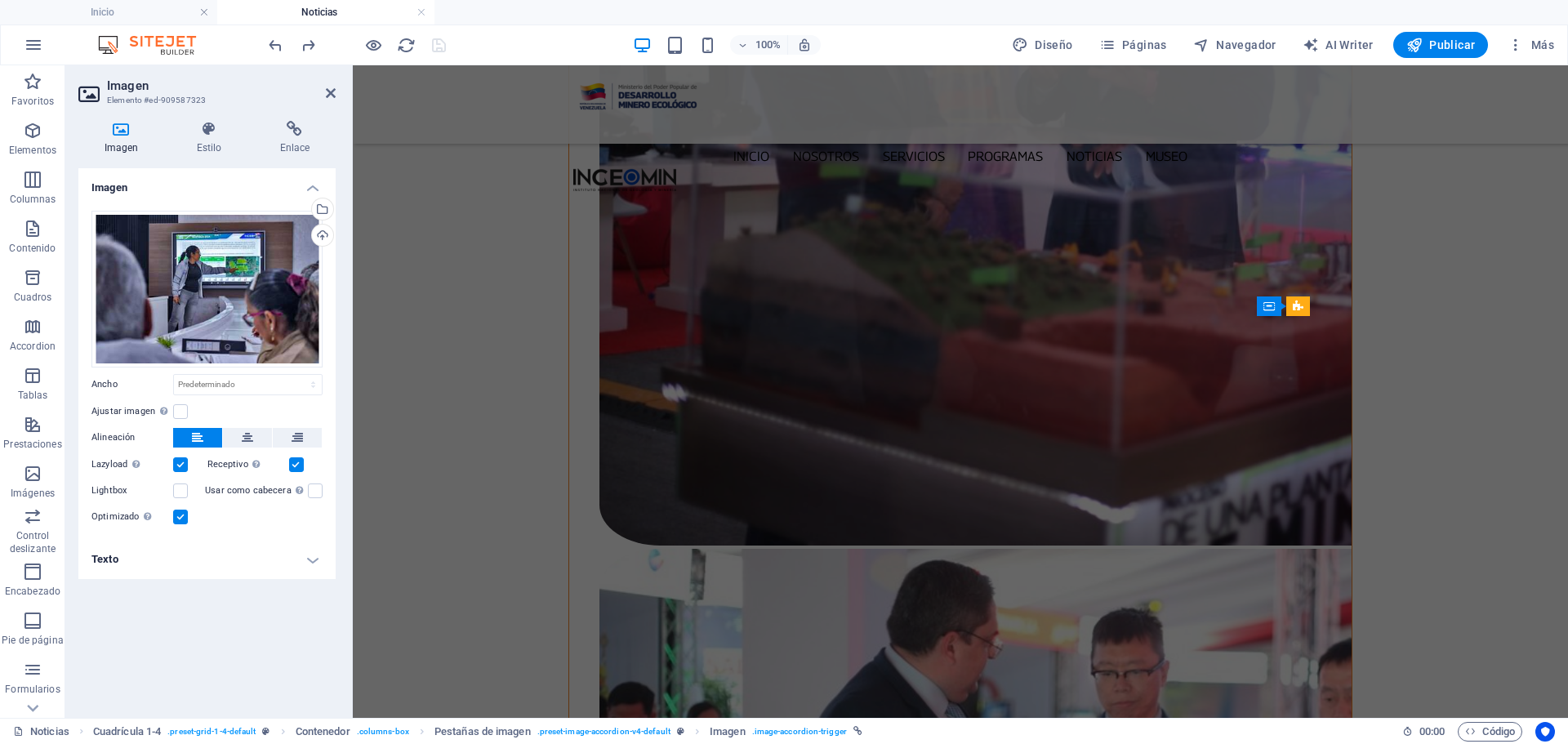
scroll to position [2612, 0]
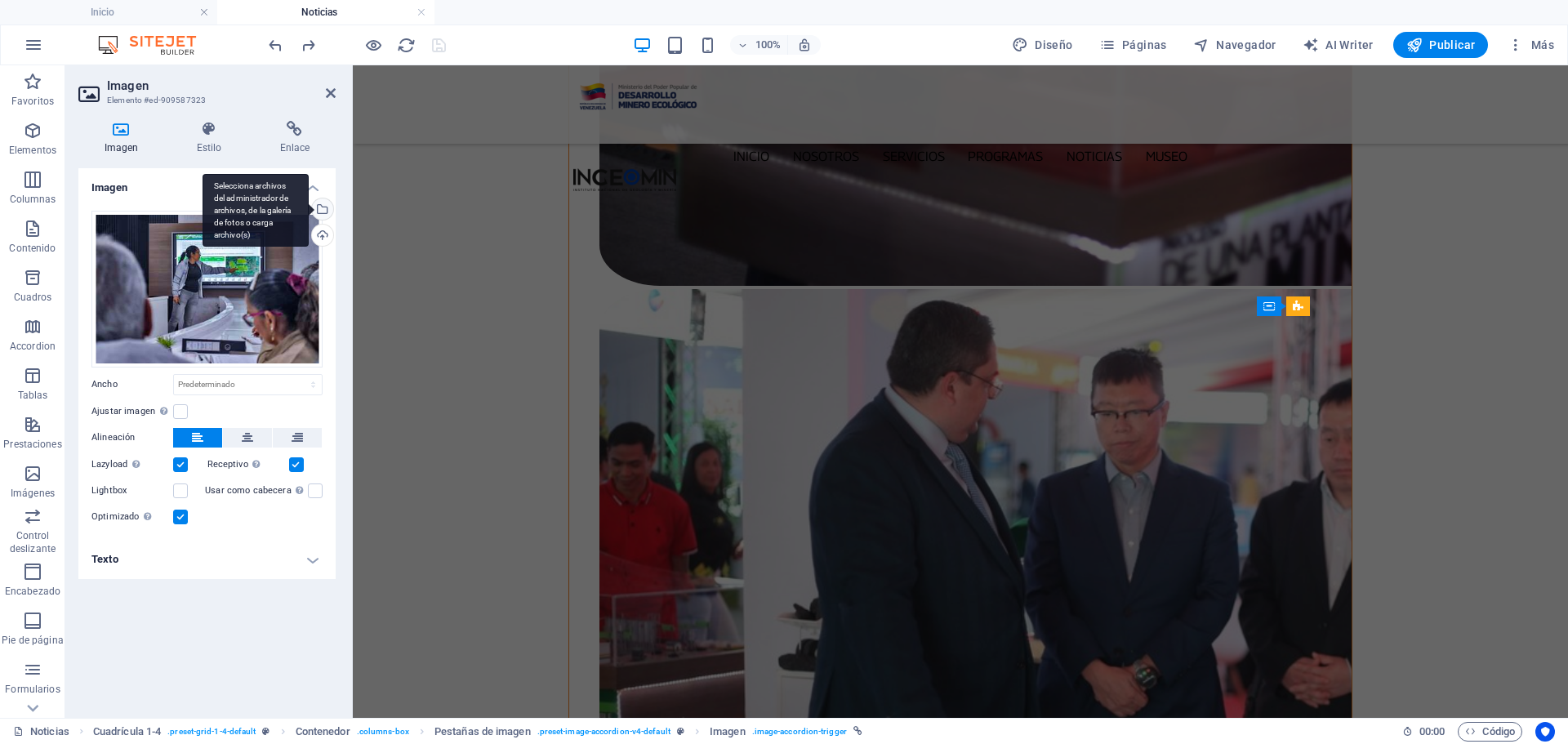
click at [322, 212] on div "Selecciona archivos del administrador de archivos, de la galería de fotos o car…" at bounding box center [320, 210] width 24 height 24
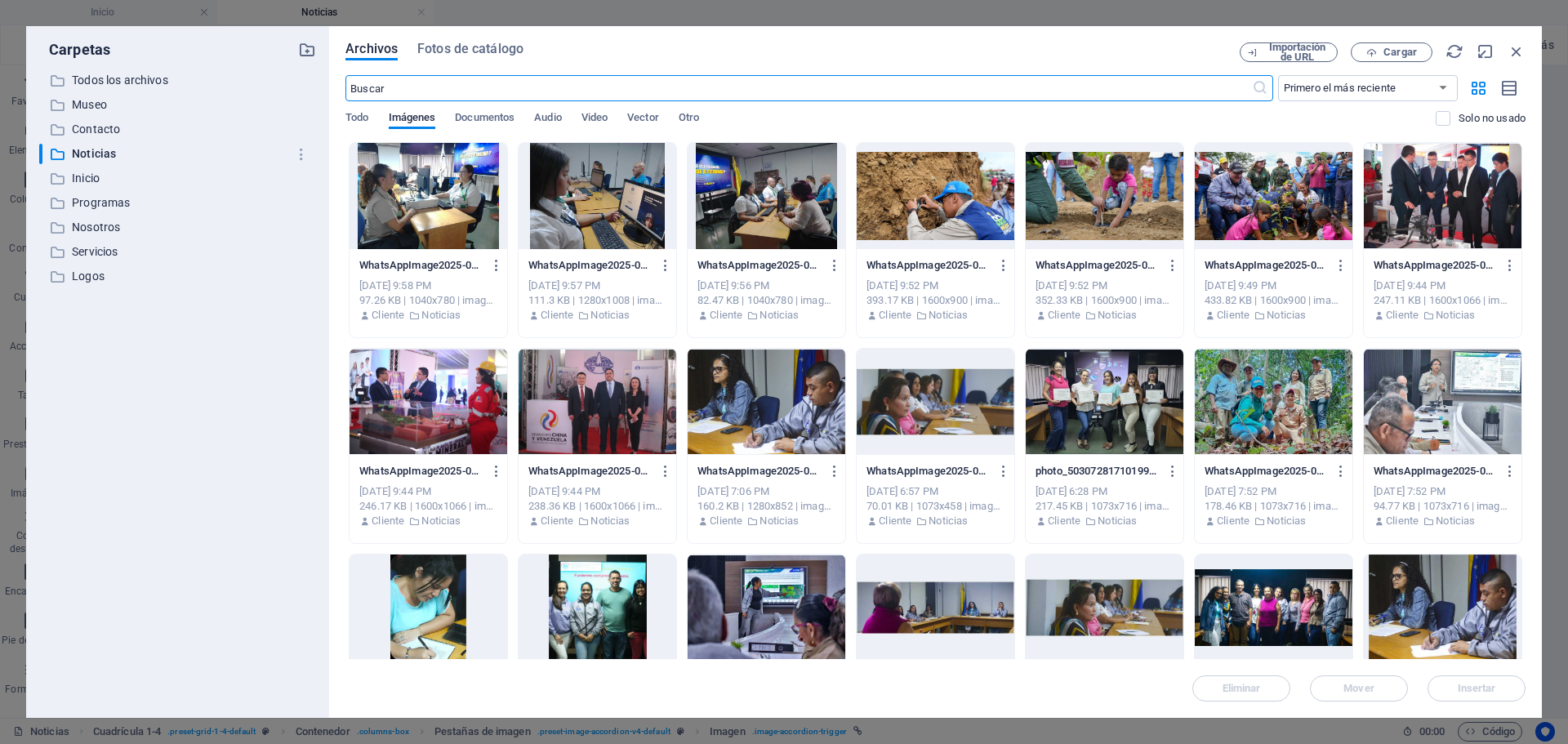
scroll to position [0, 0]
click at [102, 149] on p "Noticias" at bounding box center [179, 153] width 214 height 19
click at [1271, 183] on div at bounding box center [1274, 195] width 158 height 106
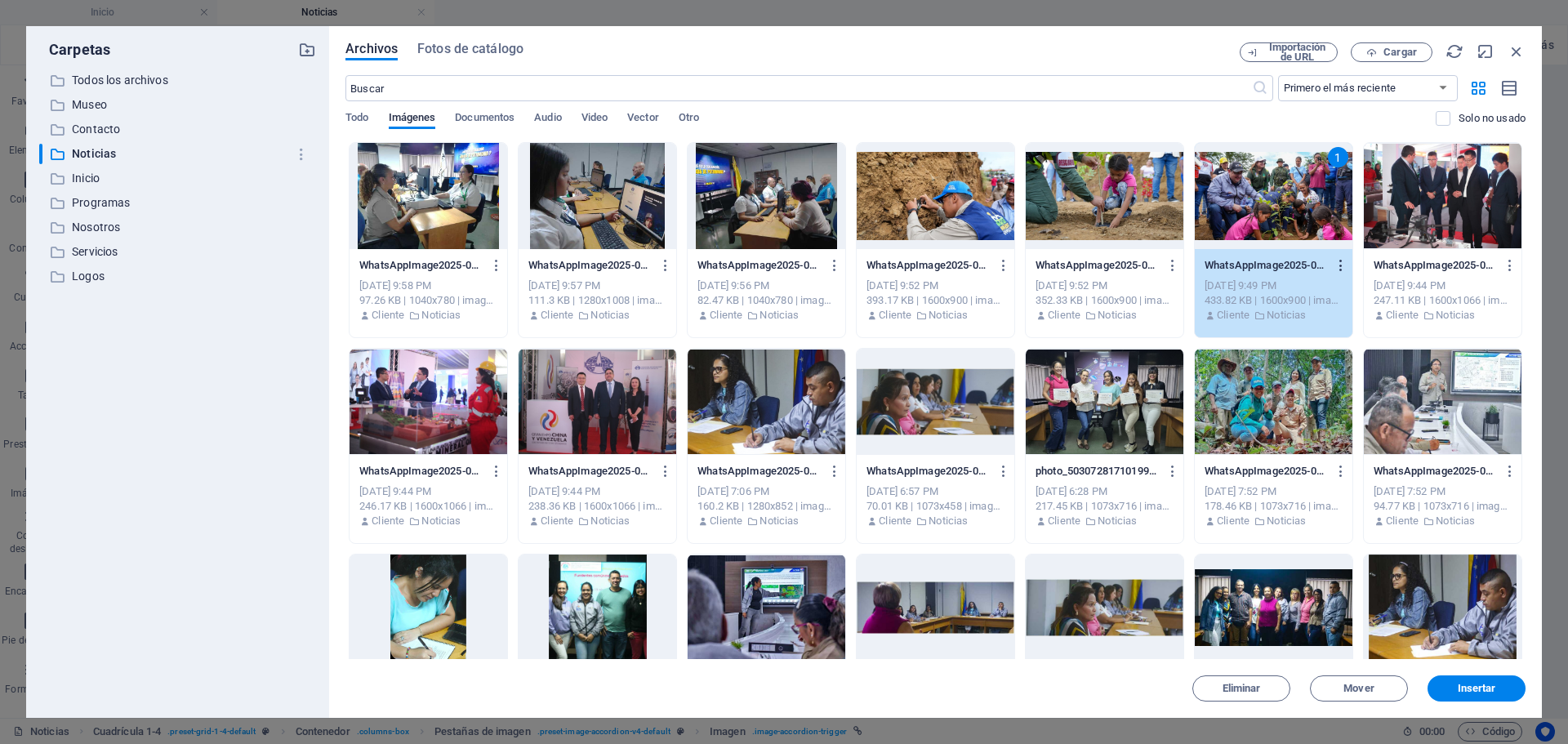
click at [1341, 258] on icon "button" at bounding box center [1342, 265] width 16 height 15
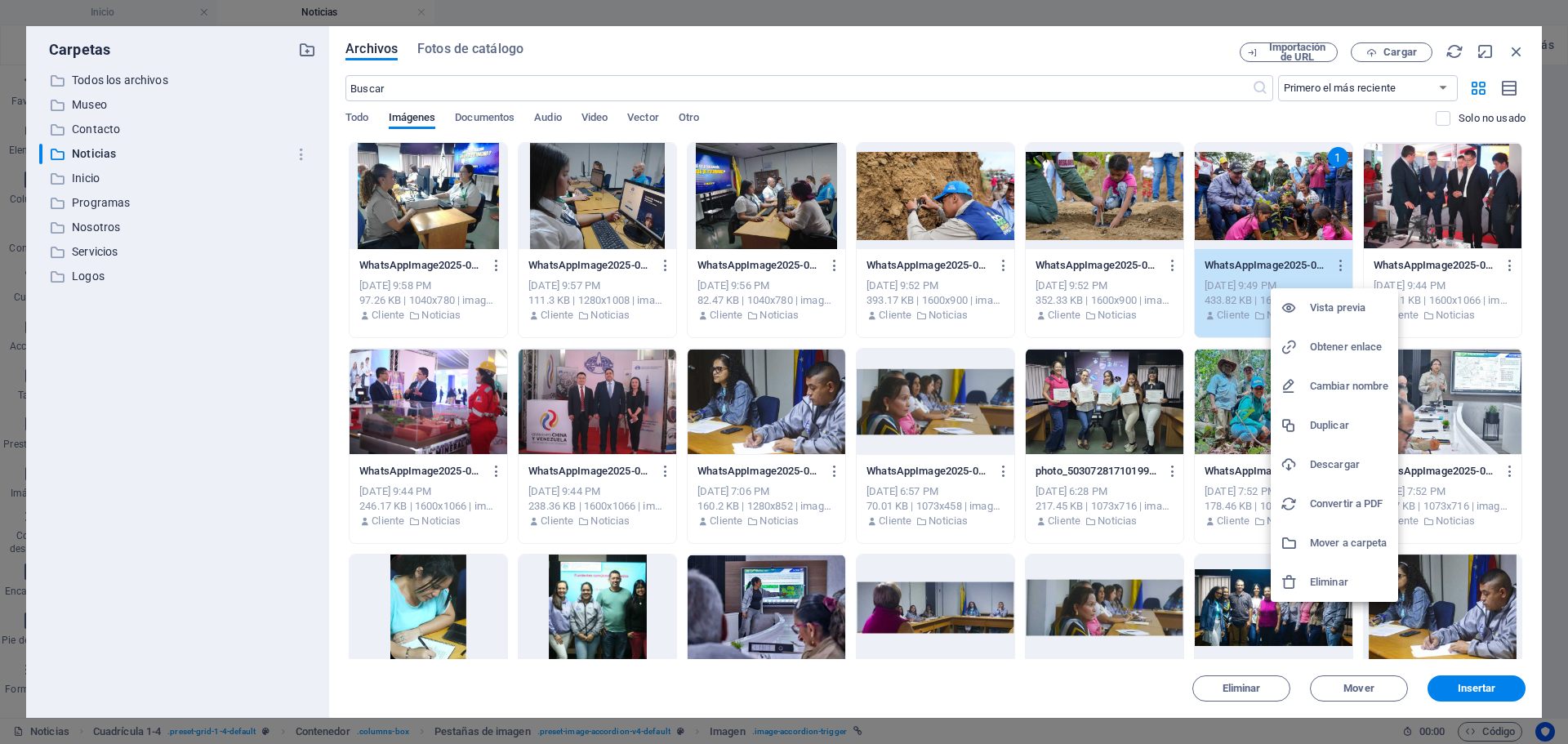
click at [1344, 469] on h6 "Descargar" at bounding box center [1349, 464] width 78 height 20
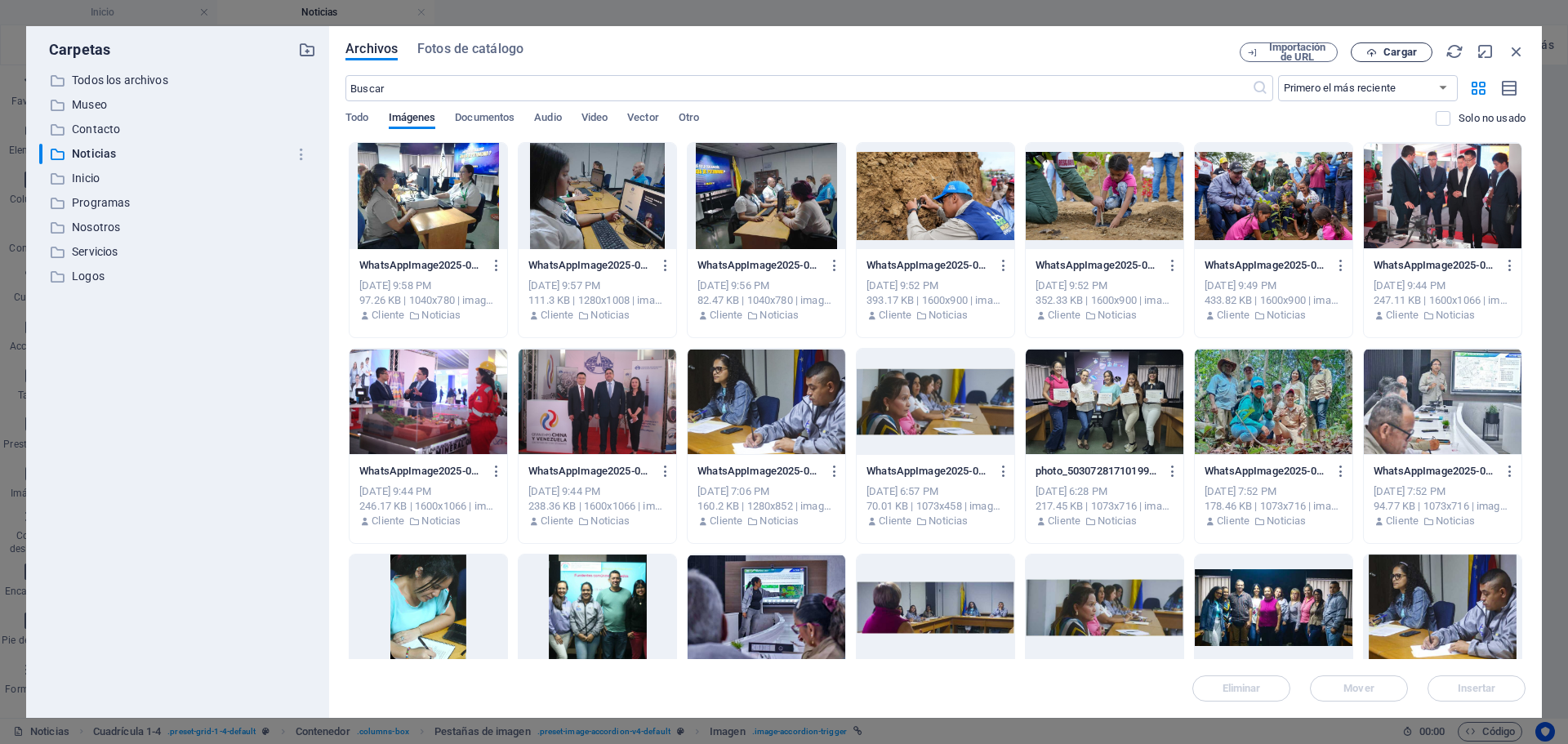
click at [1400, 52] on span "Cargar" at bounding box center [1400, 53] width 33 height 10
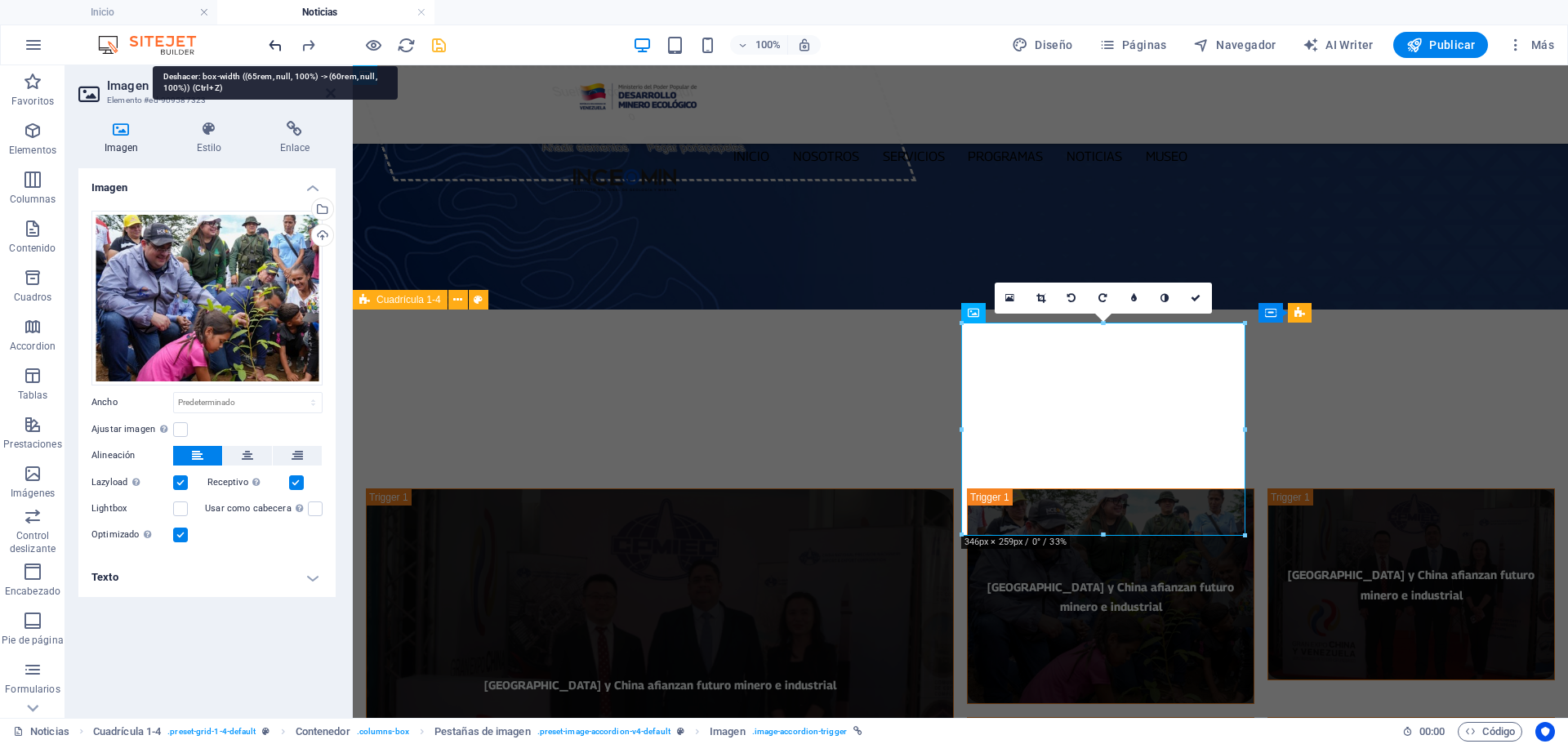
click at [271, 44] on icon "undo" at bounding box center [275, 45] width 19 height 19
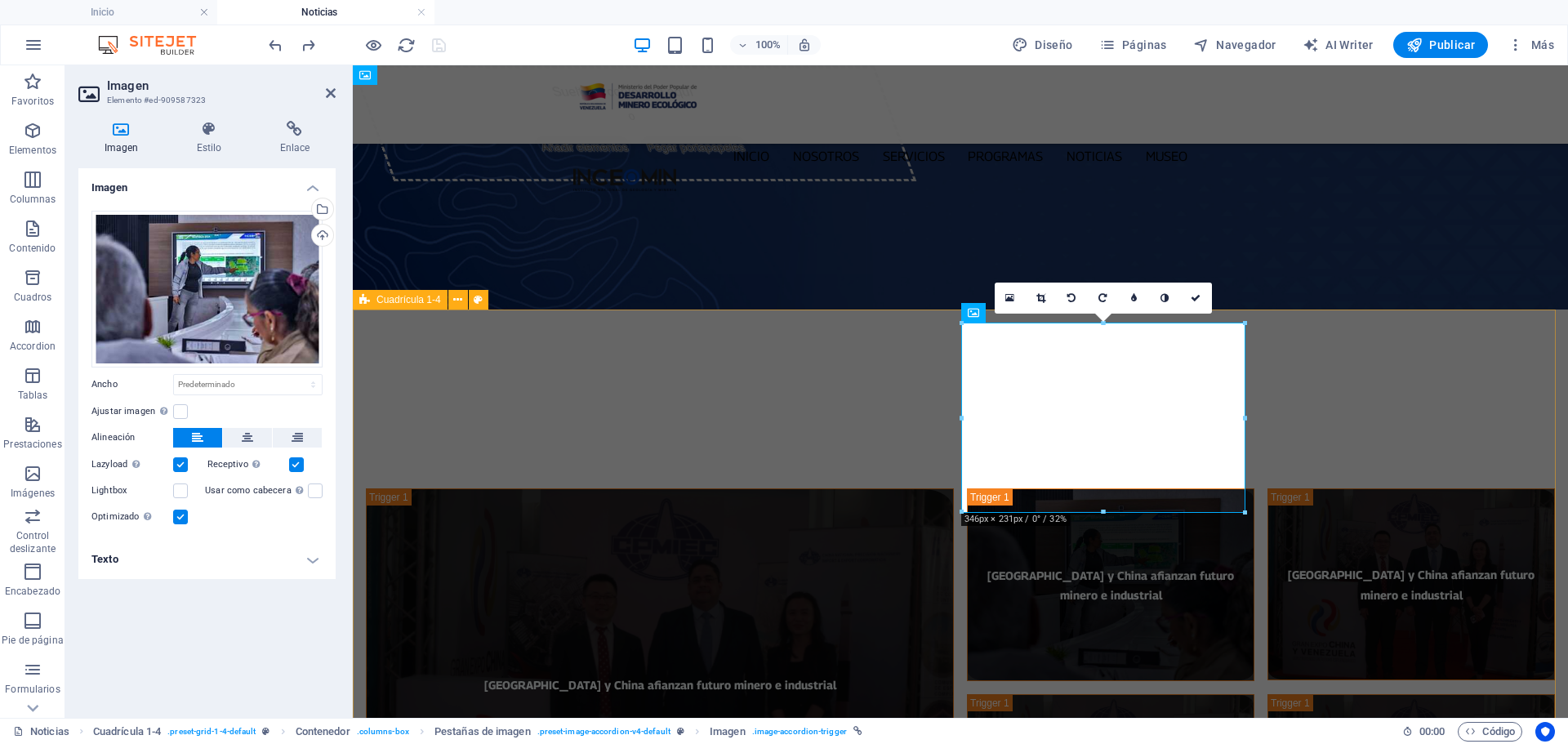
click at [1261, 475] on div "[GEOGRAPHIC_DATA] y China afianzan futuro minero e industrial [GEOGRAPHIC_DATA]…" at bounding box center [961, 686] width 1216 height 423
